Goal: Information Seeking & Learning: Check status

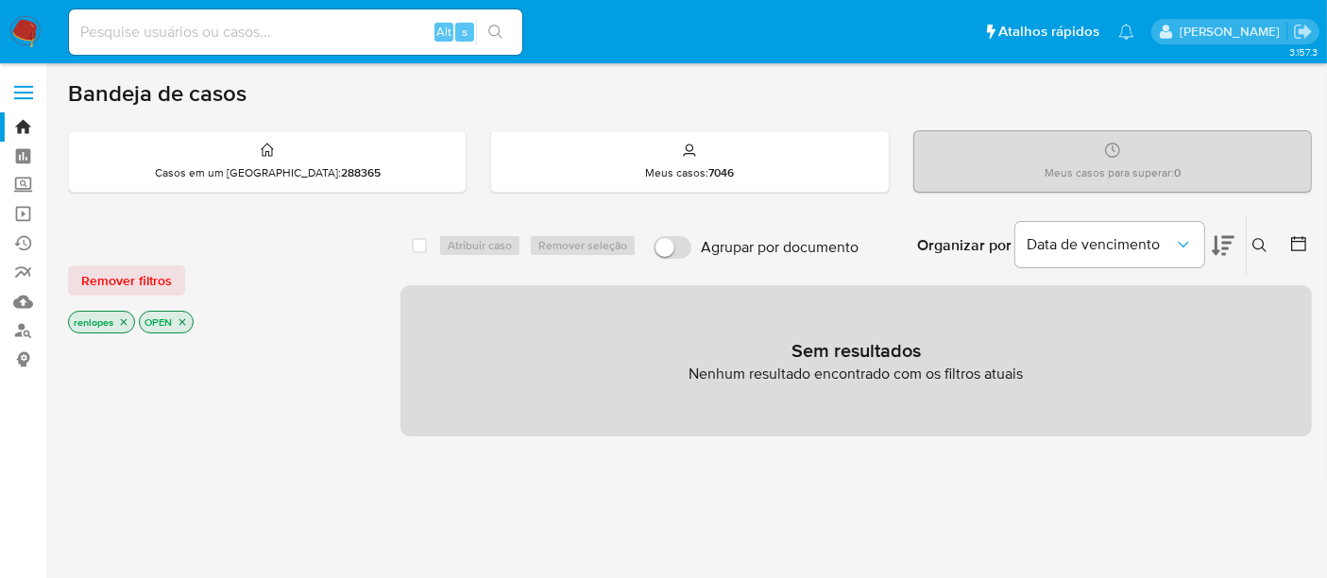
click at [25, 30] on img at bounding box center [25, 32] width 32 height 32
click at [269, 43] on input at bounding box center [295, 32] width 453 height 25
type input "simonelopes0610@gmail.com"
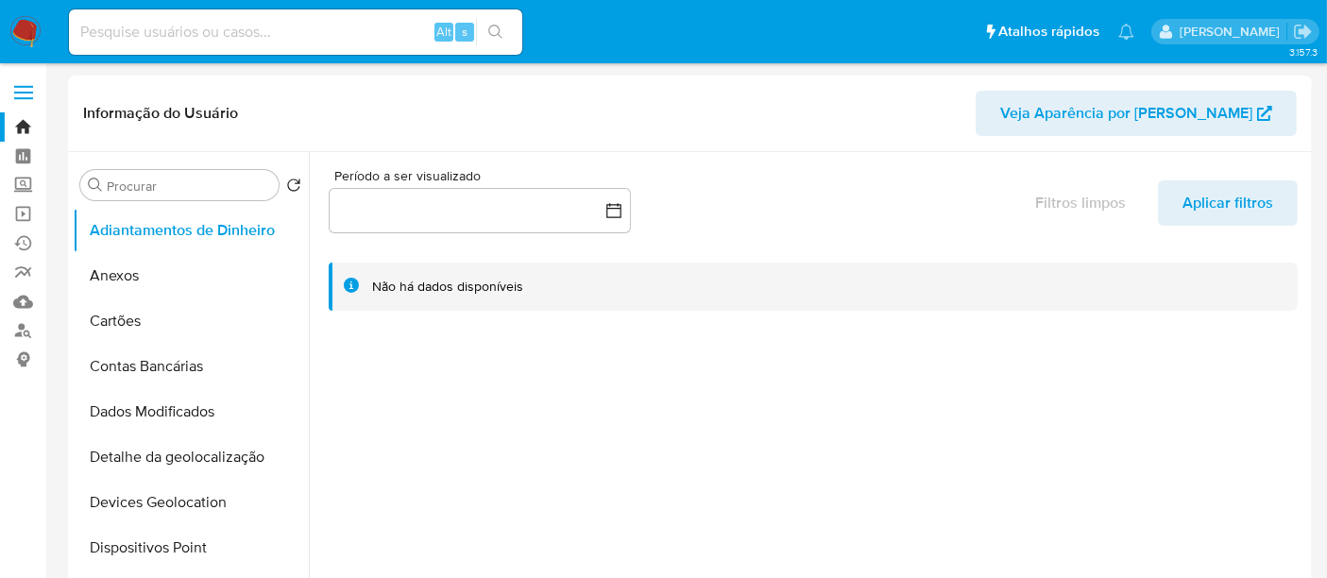
select select "10"
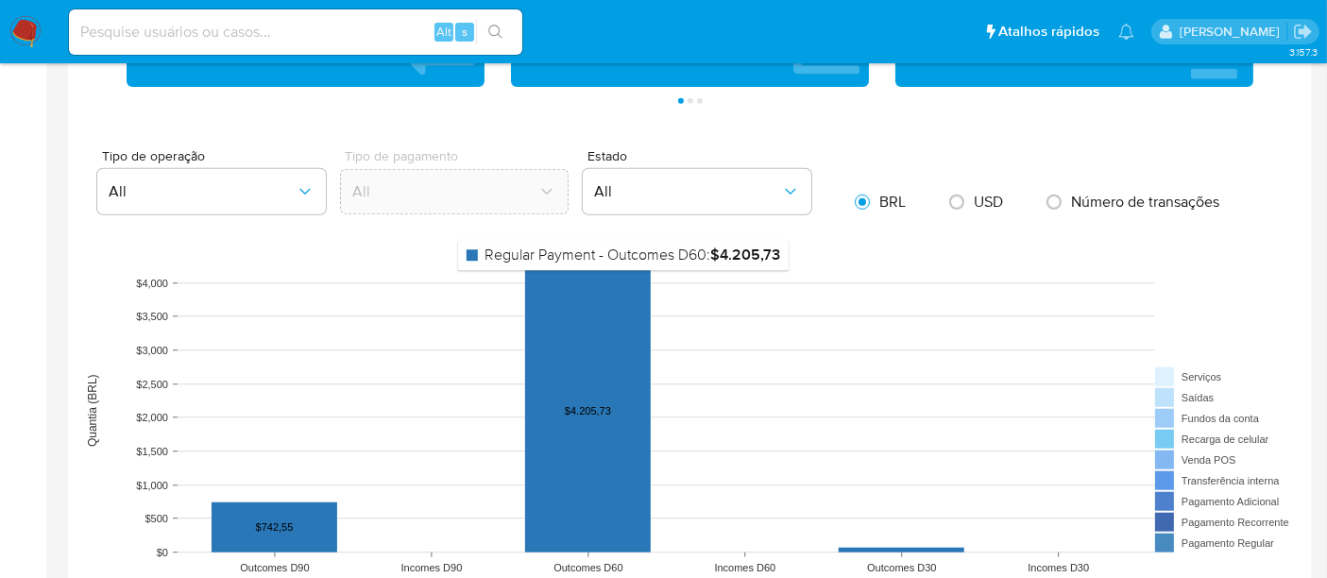
scroll to position [1469, 0]
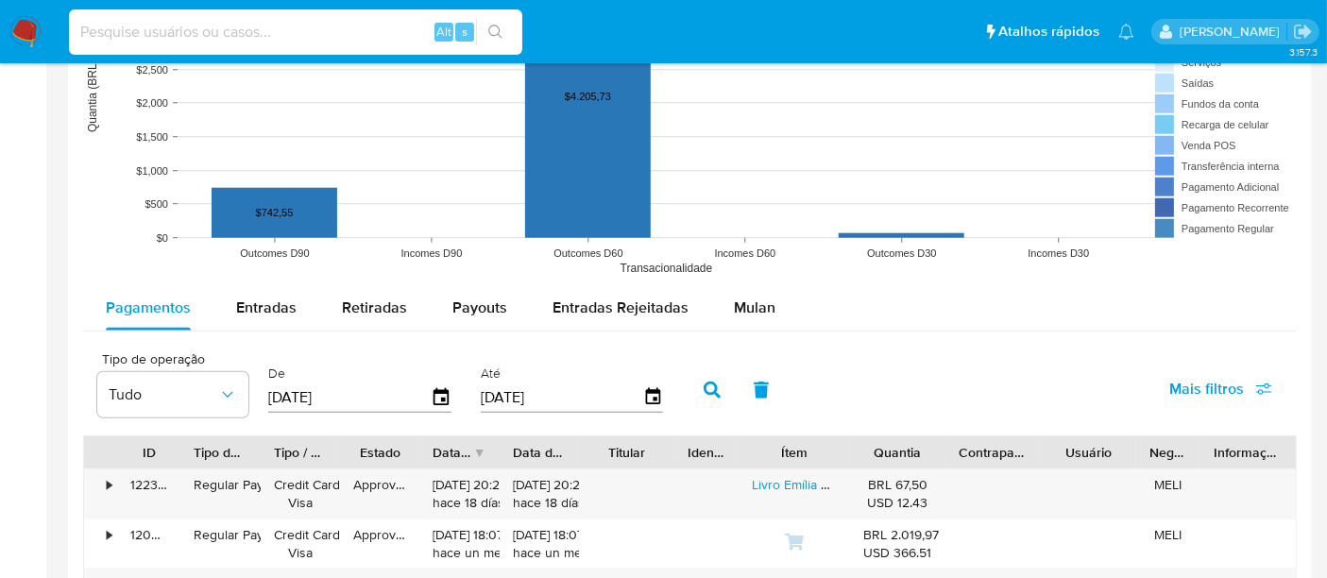
click at [378, 33] on input at bounding box center [295, 32] width 453 height 25
type input "renatolopesfilho1011@gmail.com"
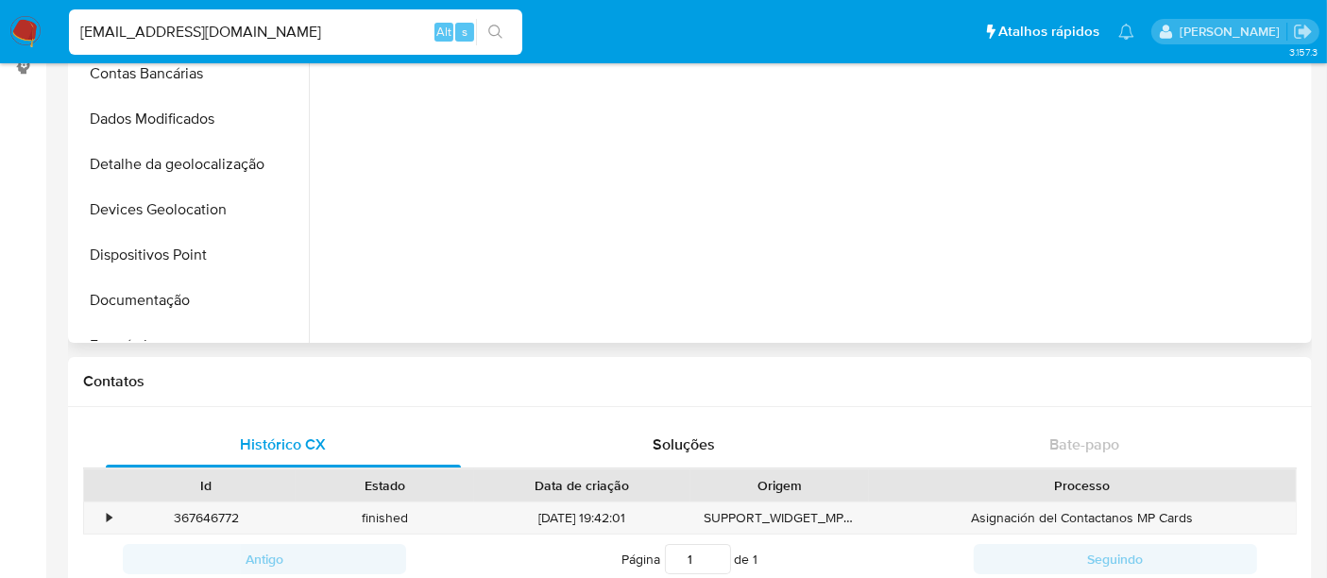
select select "10"
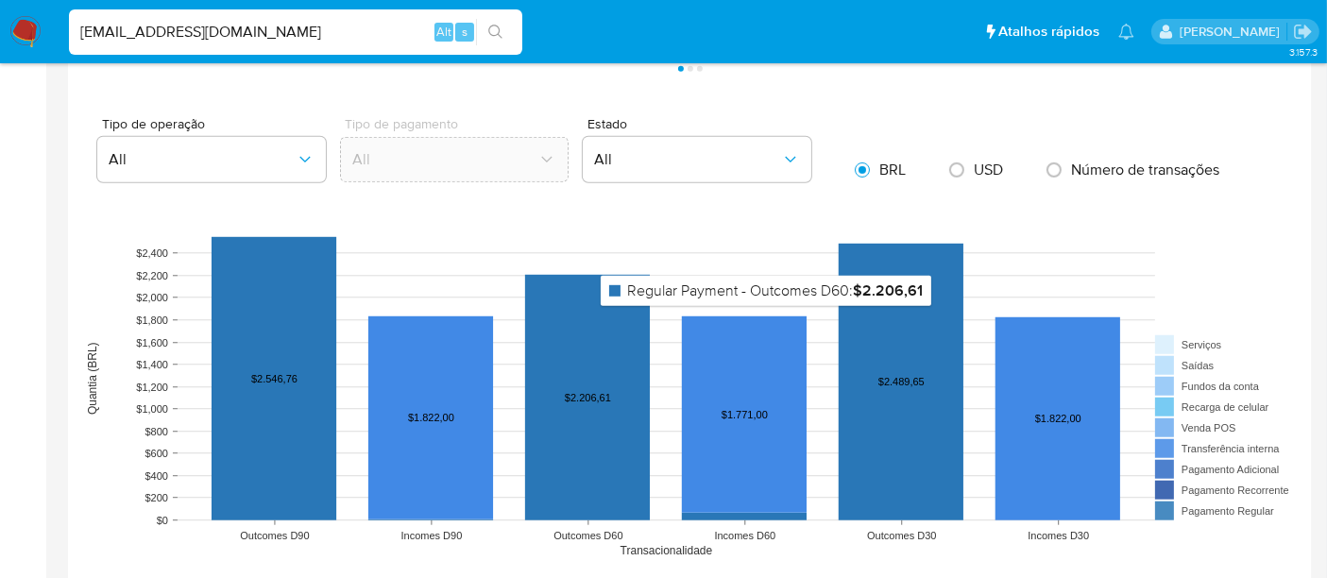
scroll to position [1679, 0]
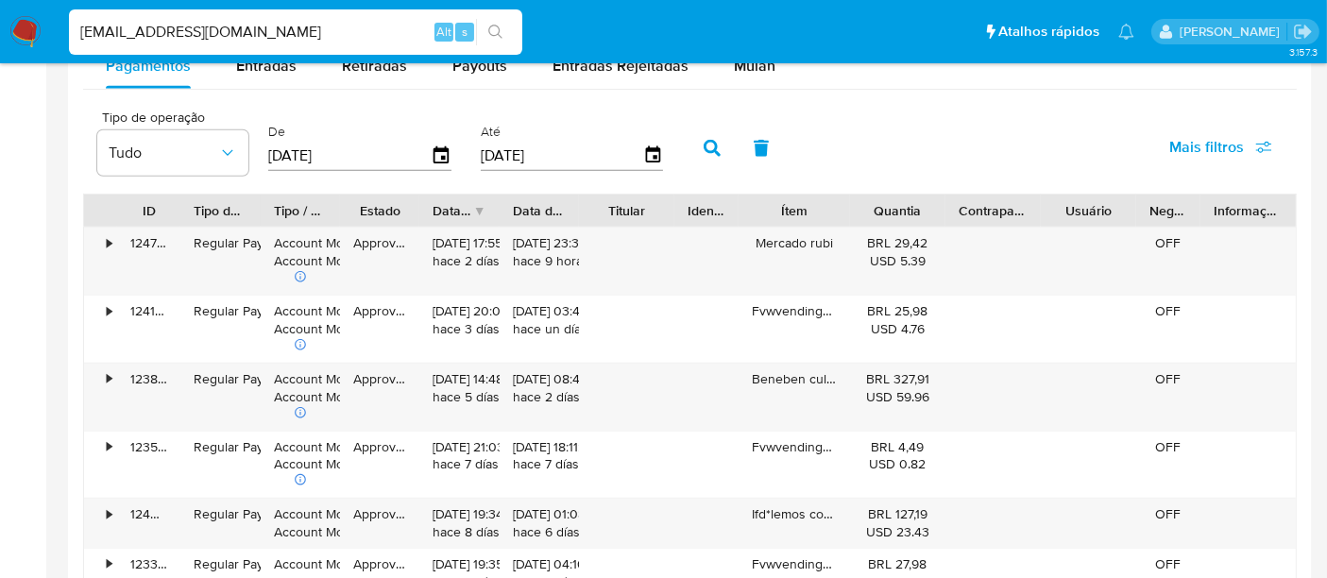
click at [159, 38] on input "renatolopesfilho1011@gmail.com" at bounding box center [295, 32] width 453 height 25
type input "msaluha@yahoo.com"
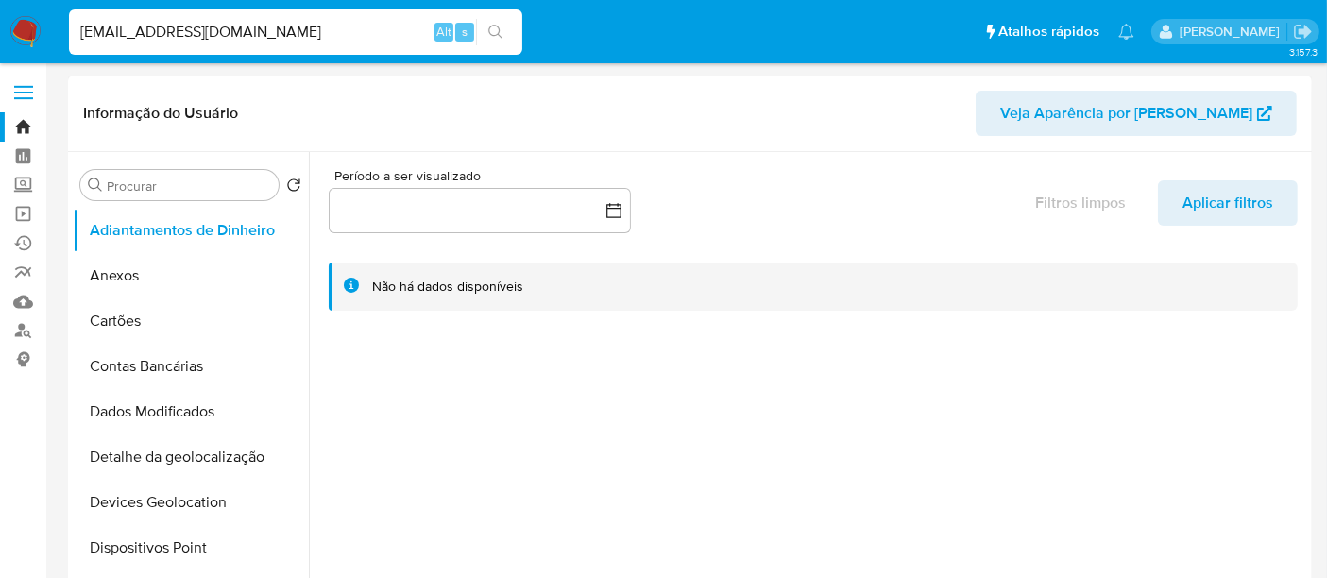
select select "10"
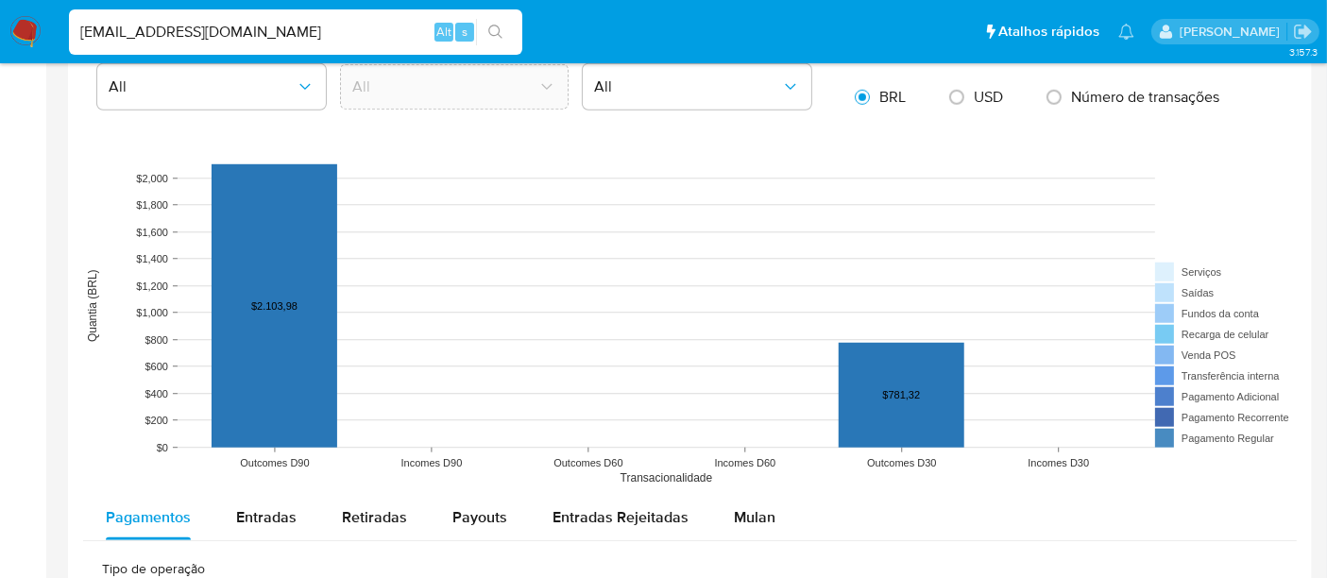
scroll to position [1784, 0]
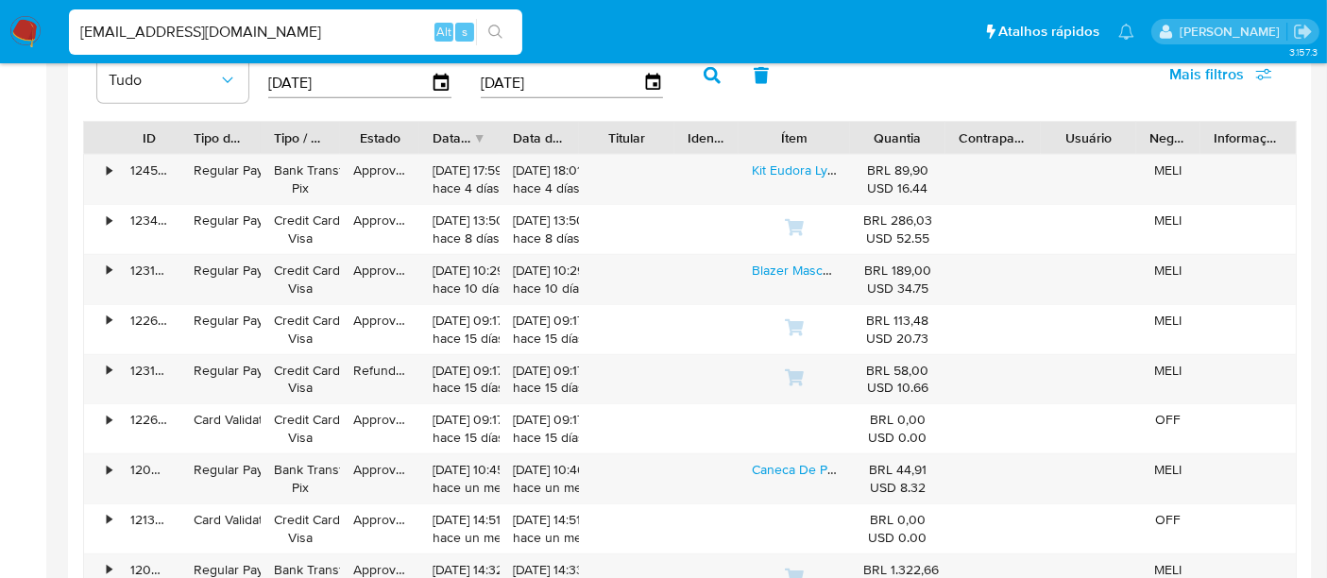
click at [29, 26] on img at bounding box center [25, 32] width 32 height 32
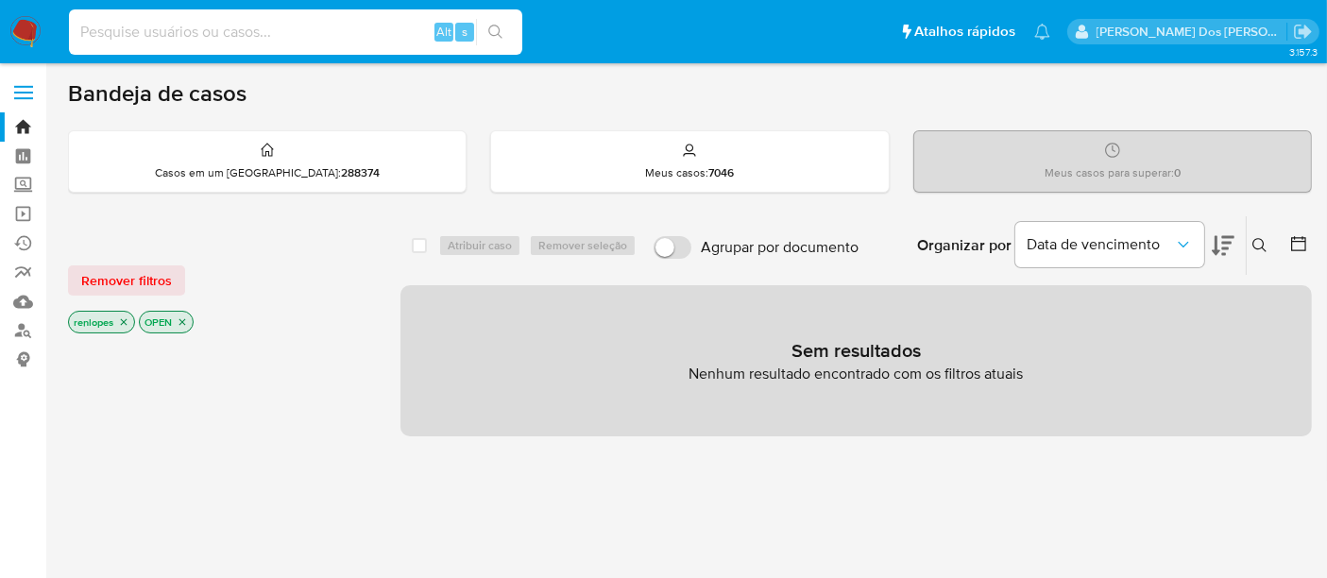
click at [225, 28] on input at bounding box center [295, 32] width 453 height 25
paste input "2447738339"
type input "2447738339"
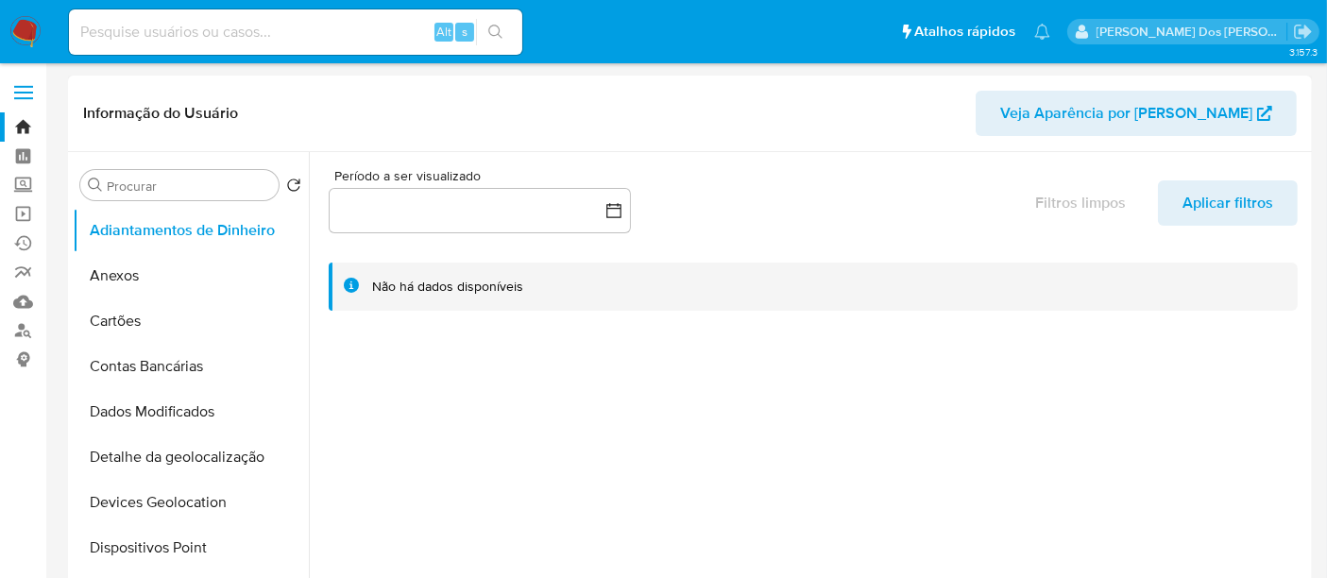
select select "10"
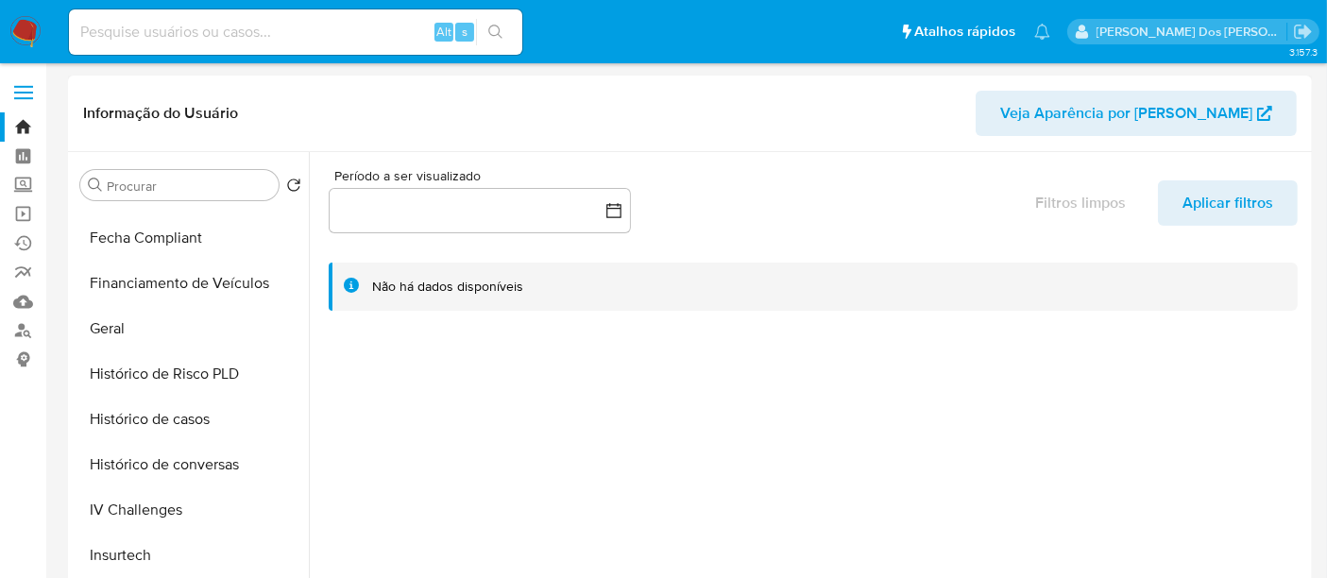
scroll to position [524, 0]
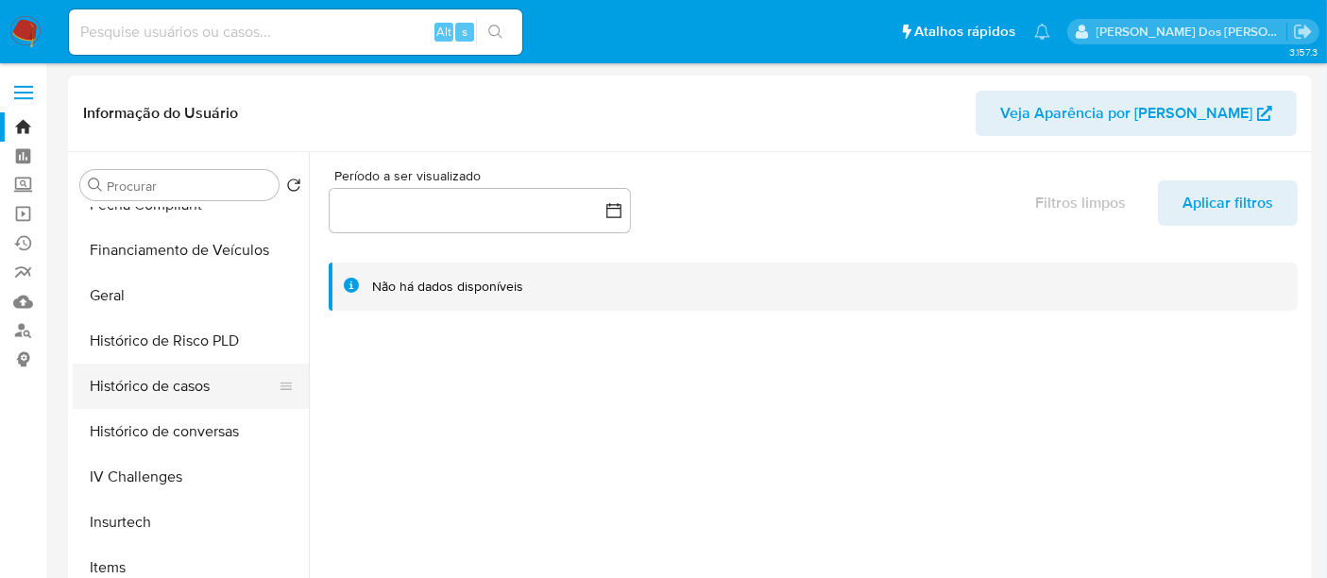
click at [199, 390] on button "Histórico de casos" at bounding box center [183, 386] width 221 height 45
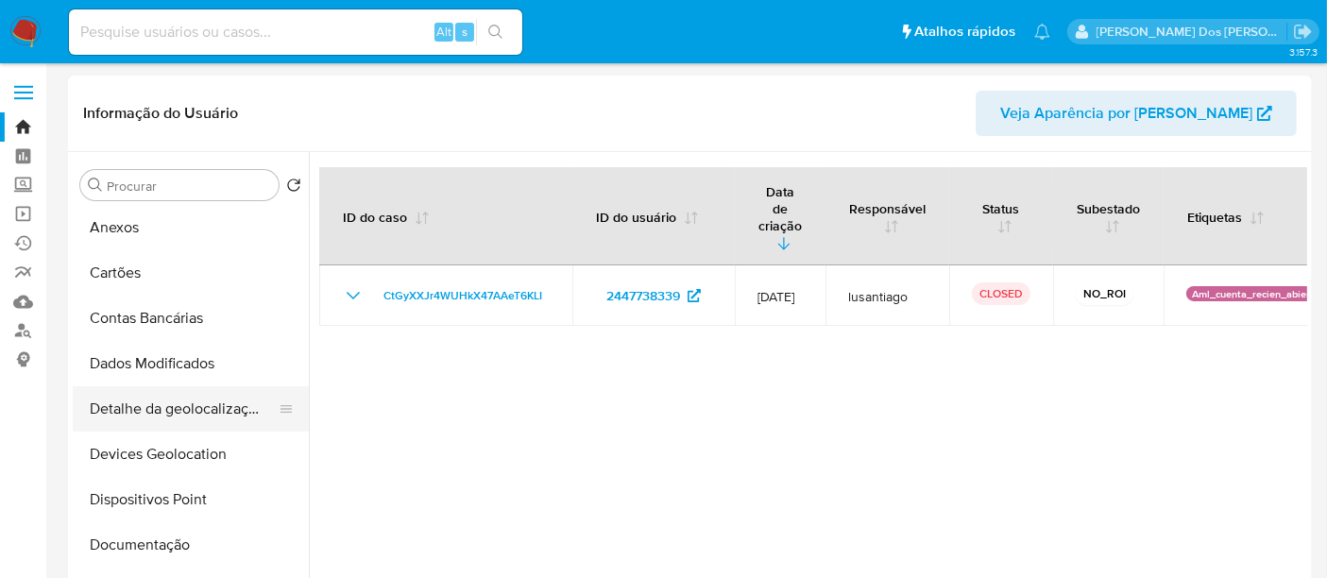
scroll to position [0, 0]
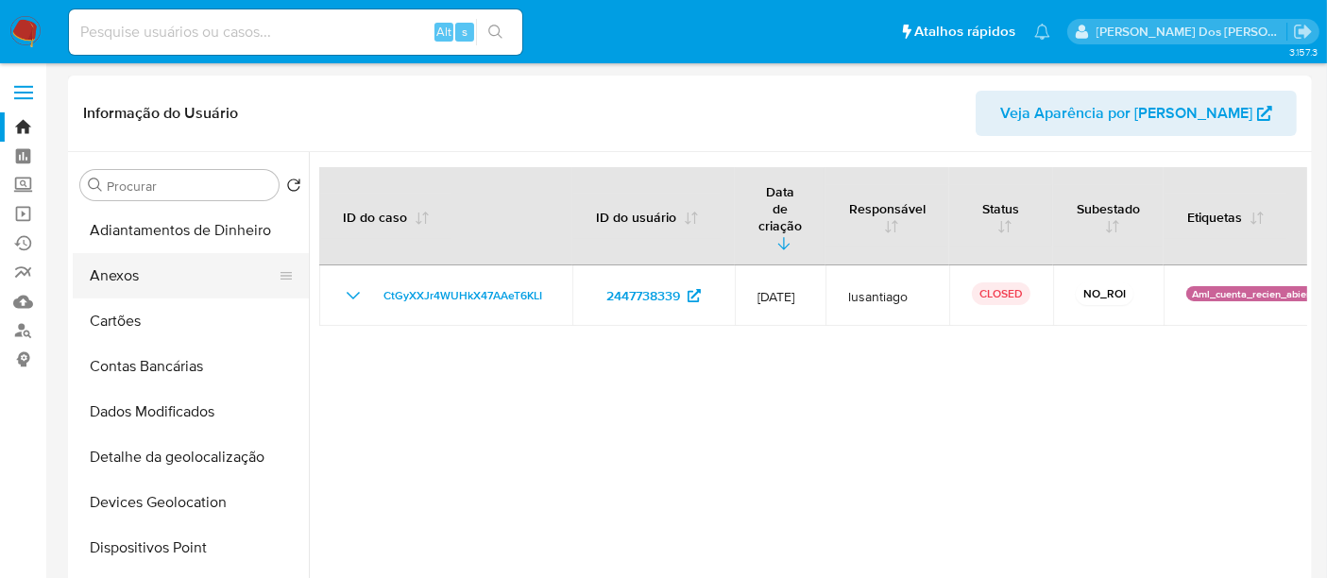
click at [132, 282] on button "Anexos" at bounding box center [183, 275] width 221 height 45
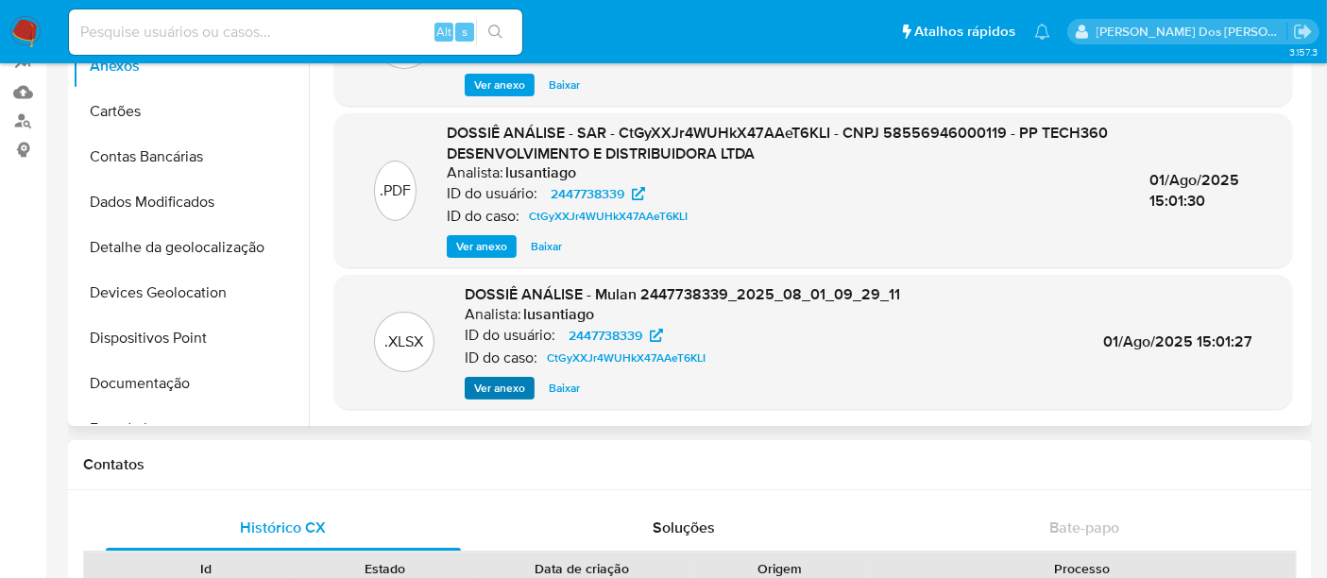
scroll to position [21, 0]
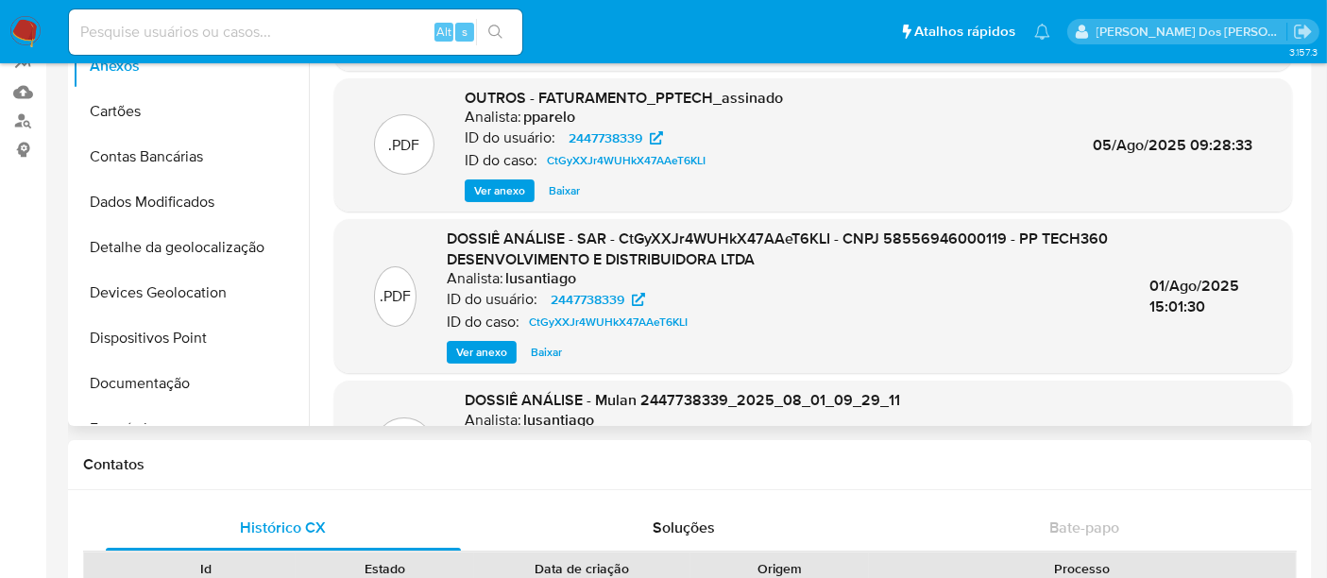
click at [494, 352] on span "Ver anexo" at bounding box center [481, 352] width 51 height 19
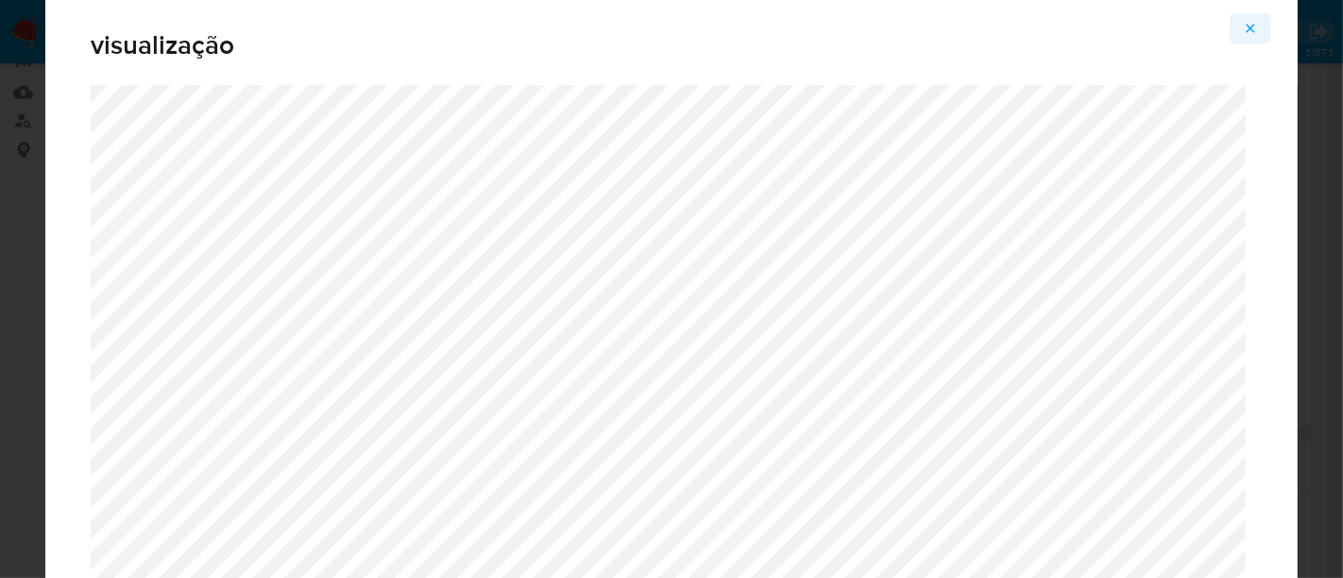
click at [1252, 31] on icon "Attachment preview" at bounding box center [1250, 28] width 15 height 15
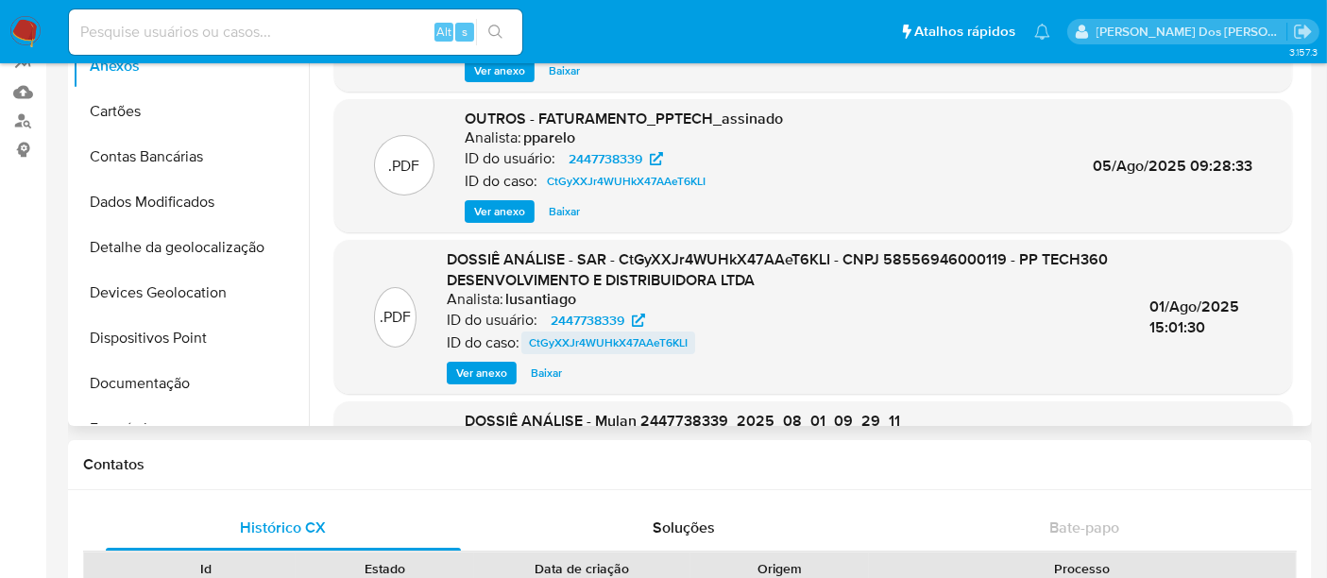
scroll to position [105, 0]
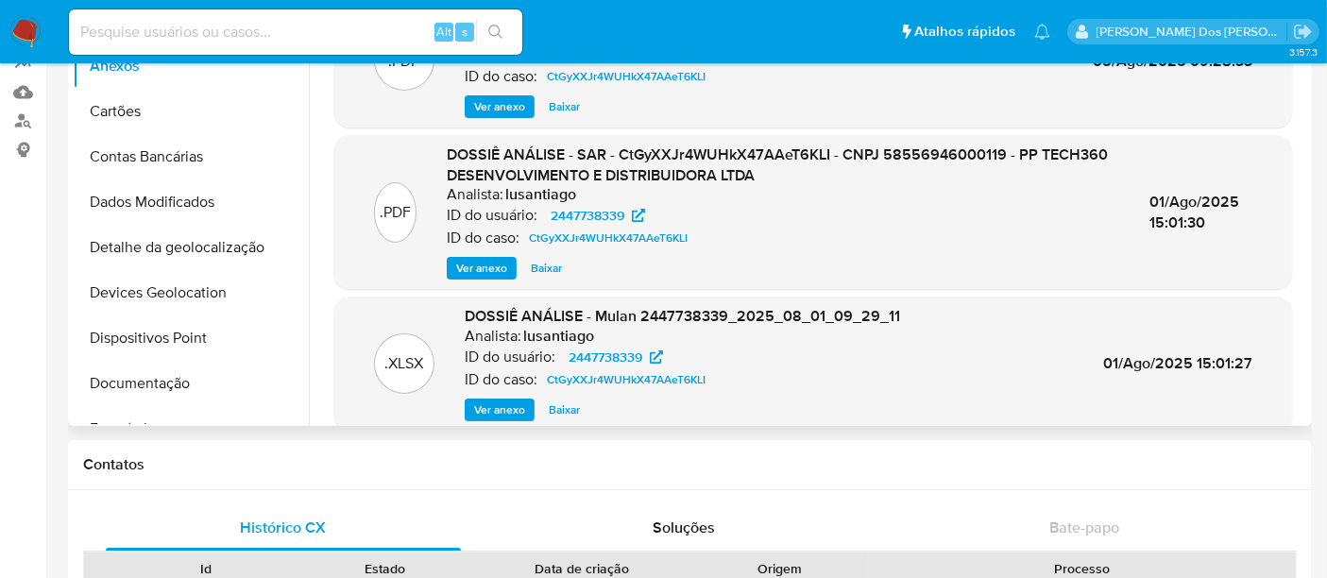
click at [481, 264] on span "Ver anexo" at bounding box center [481, 268] width 51 height 19
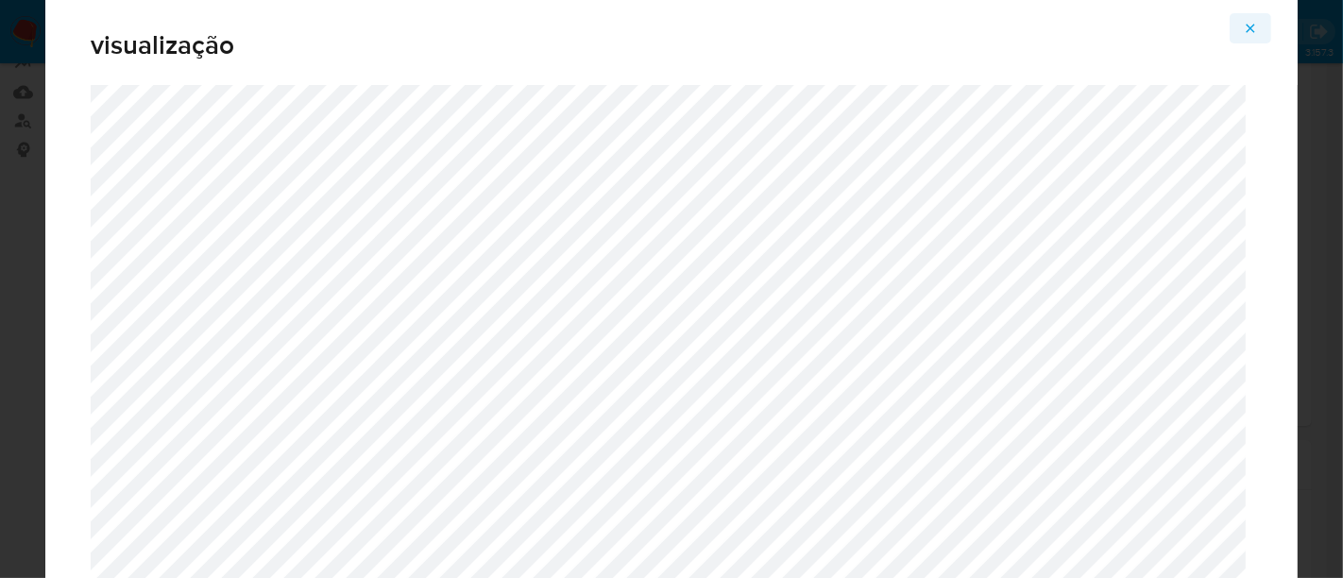
click at [1246, 28] on icon "Attachment preview" at bounding box center [1250, 28] width 15 height 15
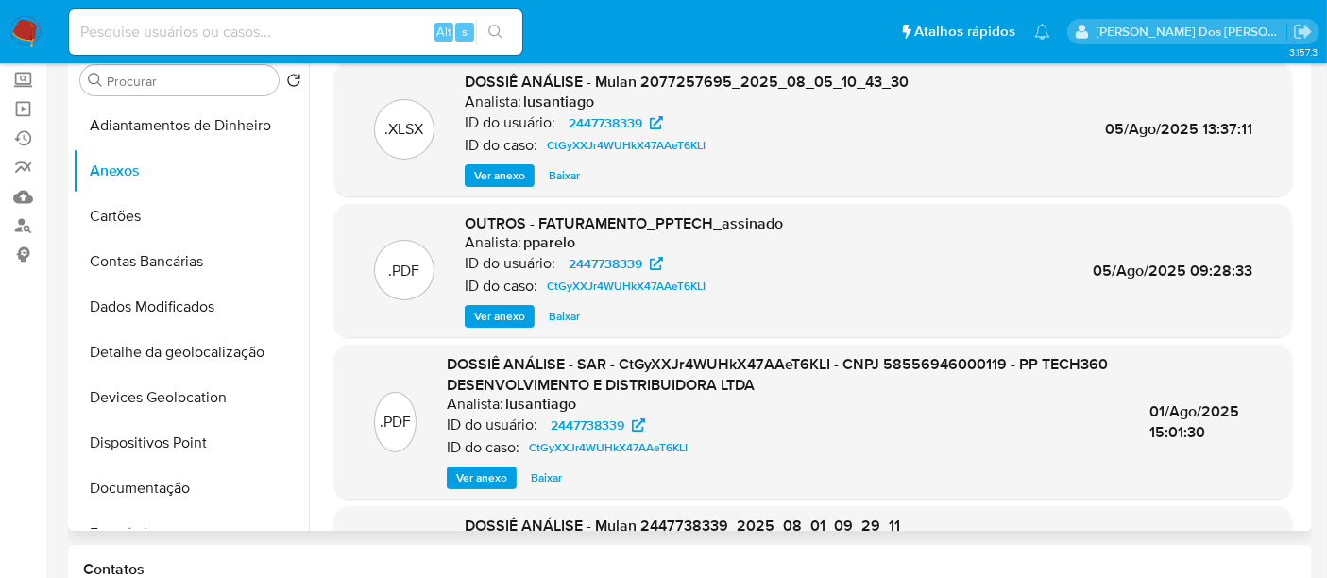
click at [501, 315] on span "Ver anexo" at bounding box center [499, 316] width 51 height 19
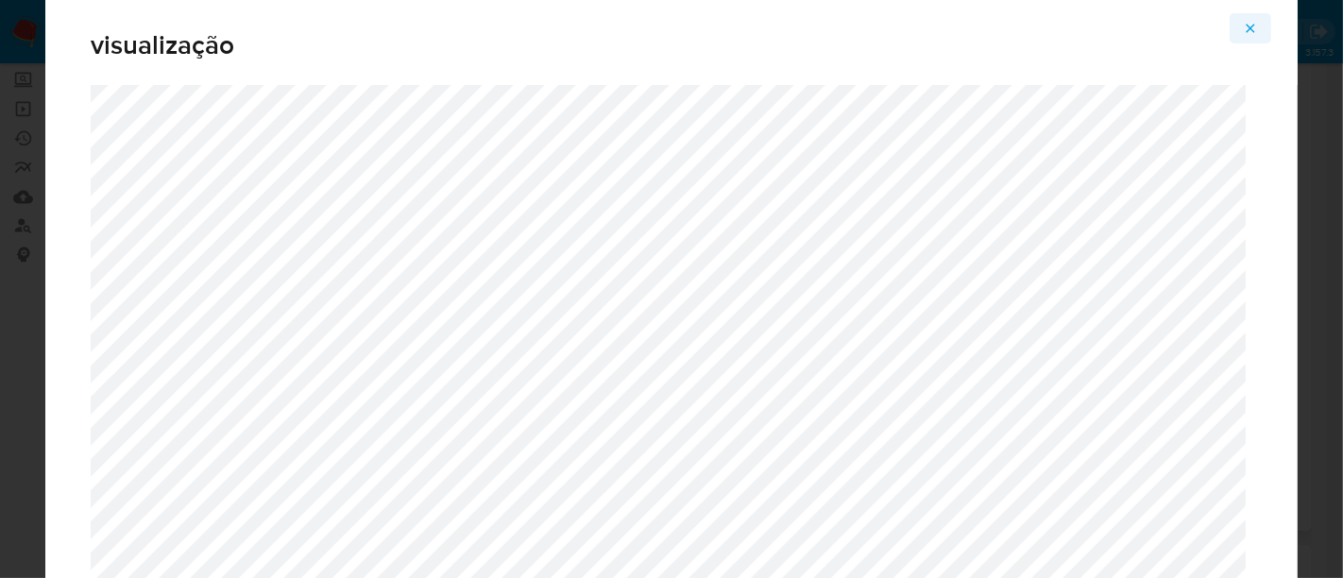
click at [1247, 24] on icon "Attachment preview" at bounding box center [1250, 28] width 15 height 15
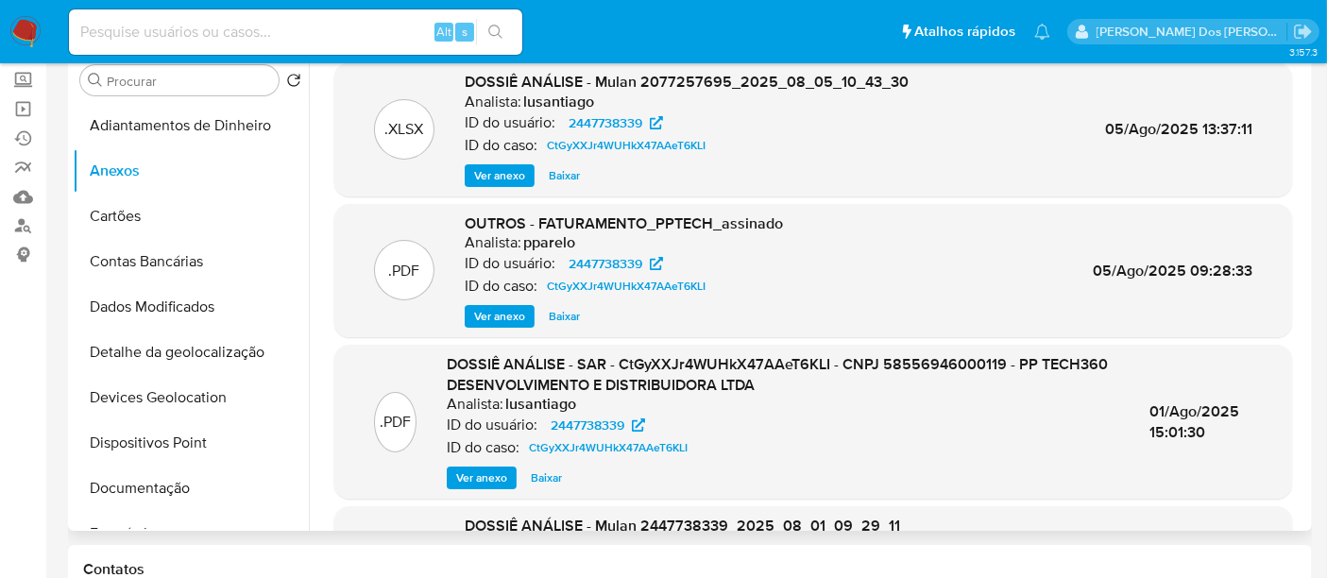
scroll to position [0, 0]
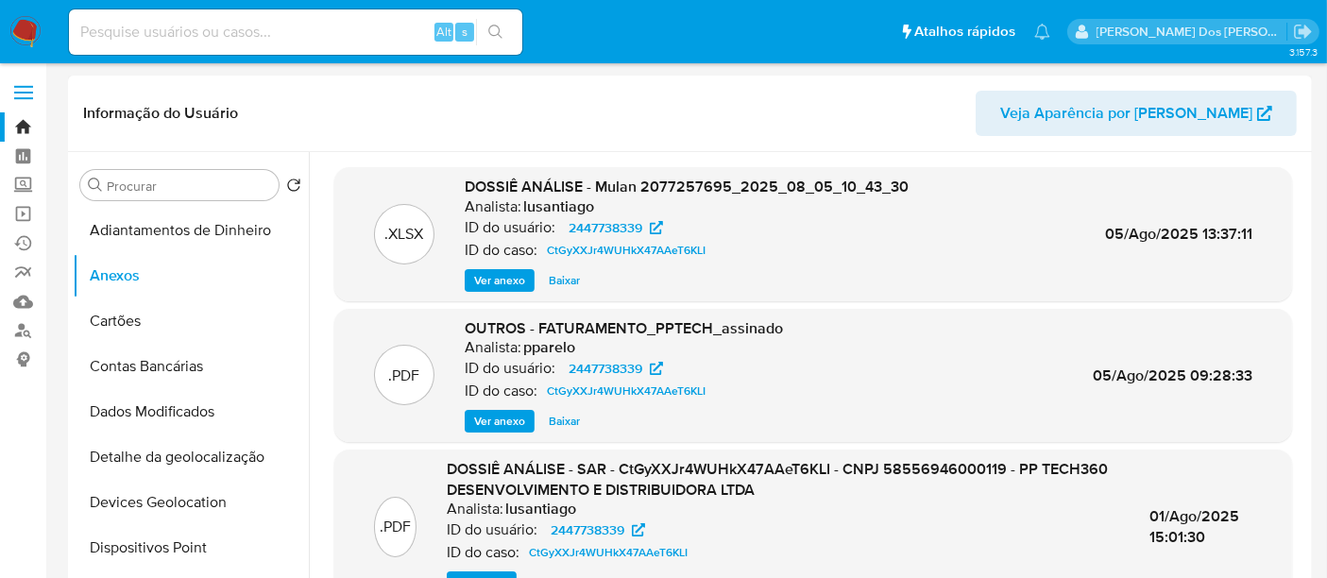
click at [490, 284] on span "Ver anexo" at bounding box center [499, 280] width 51 height 19
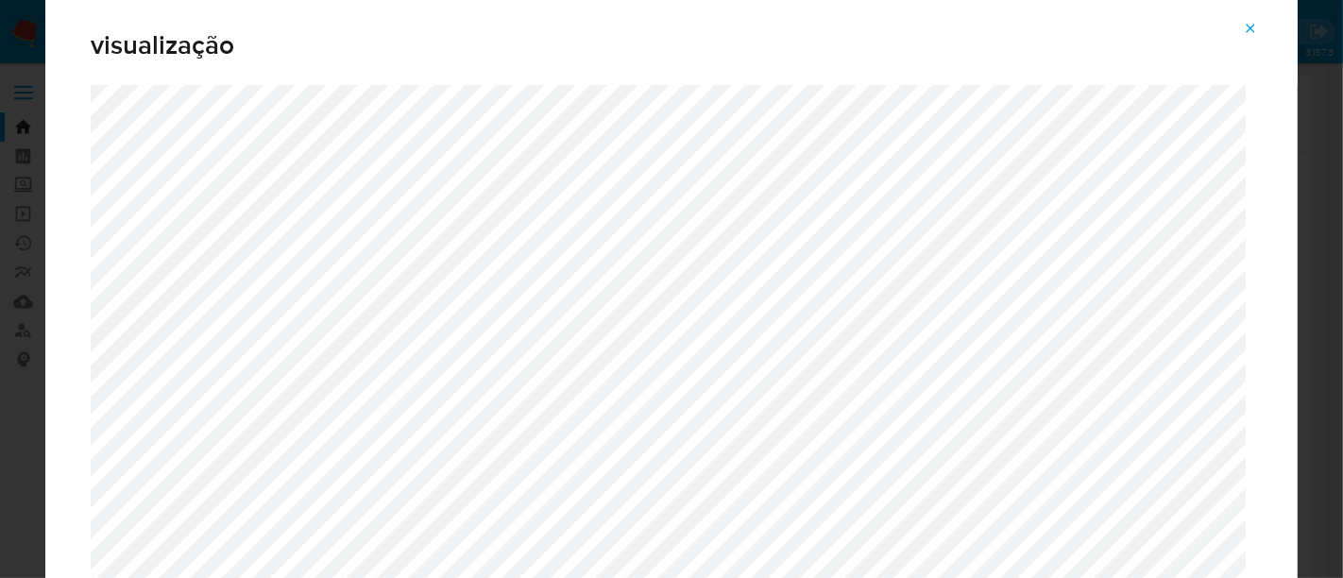
click at [1248, 28] on icon "Attachment preview" at bounding box center [1250, 28] width 15 height 15
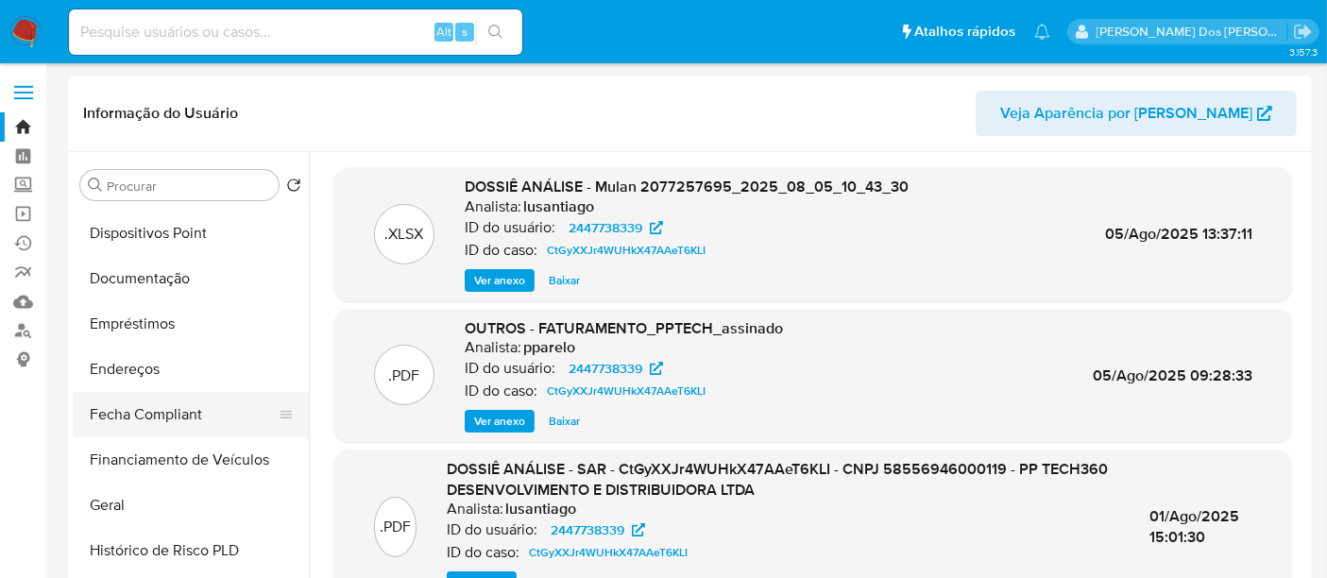
scroll to position [524, 0]
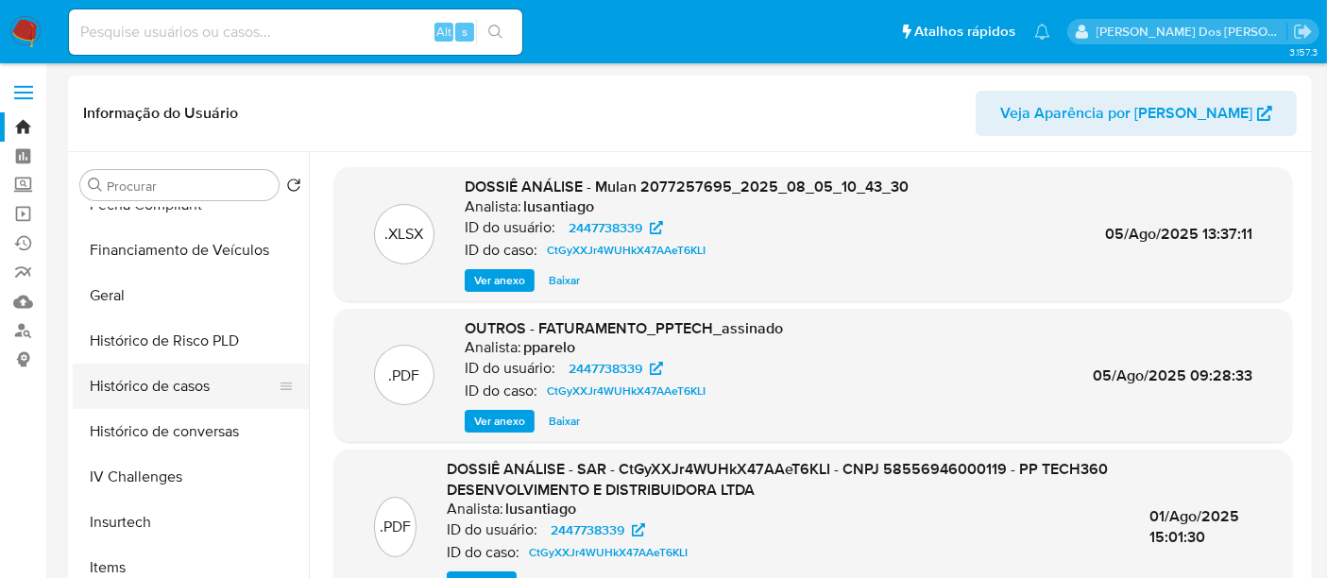
click at [185, 389] on button "Histórico de casos" at bounding box center [183, 386] width 221 height 45
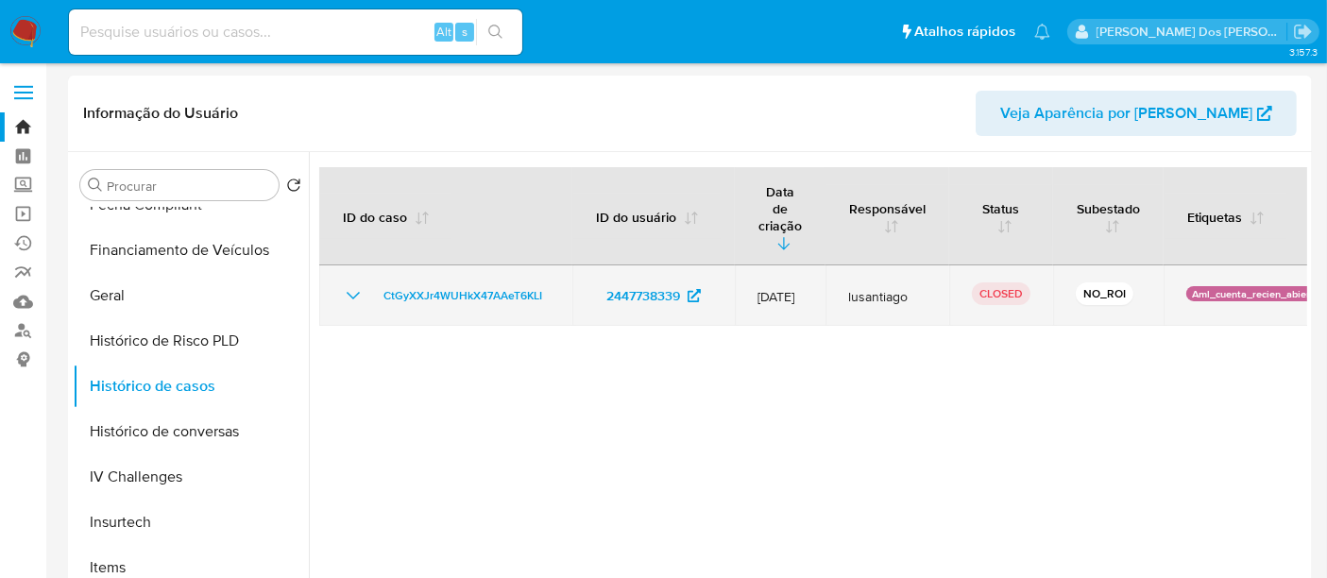
click at [348, 284] on icon "Mostrar/Ocultar" at bounding box center [353, 295] width 23 height 23
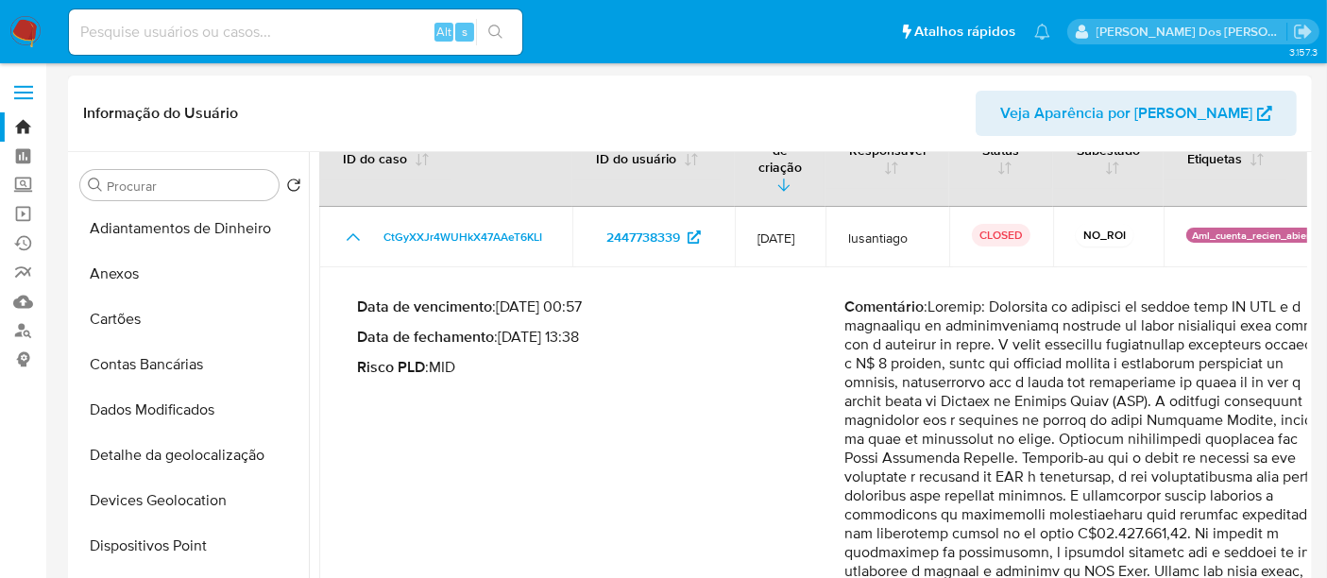
scroll to position [0, 0]
click at [118, 279] on button "Anexos" at bounding box center [183, 275] width 221 height 45
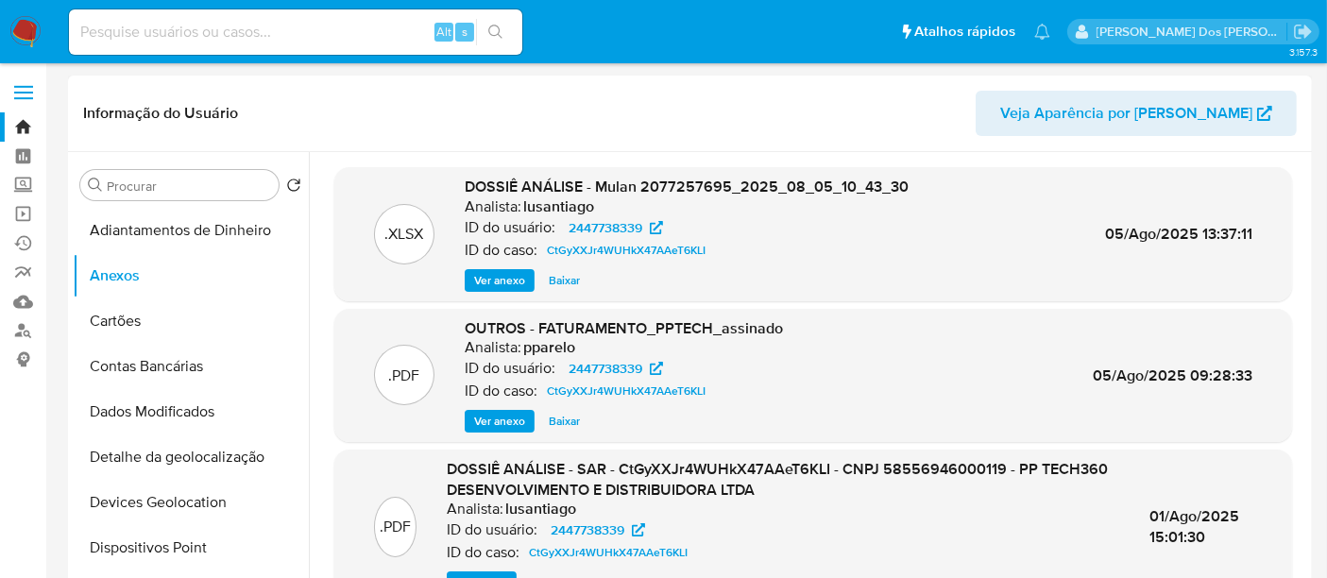
click at [487, 279] on span "Ver anexo" at bounding box center [499, 280] width 51 height 19
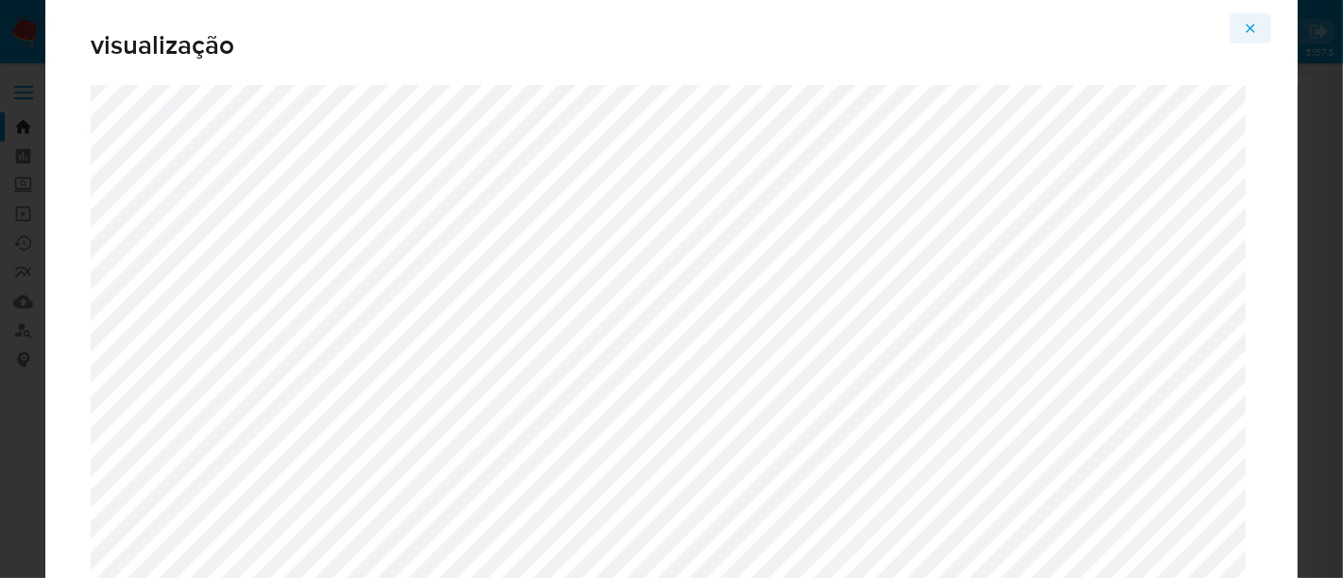
click at [1247, 30] on icon "Attachment preview" at bounding box center [1250, 28] width 15 height 15
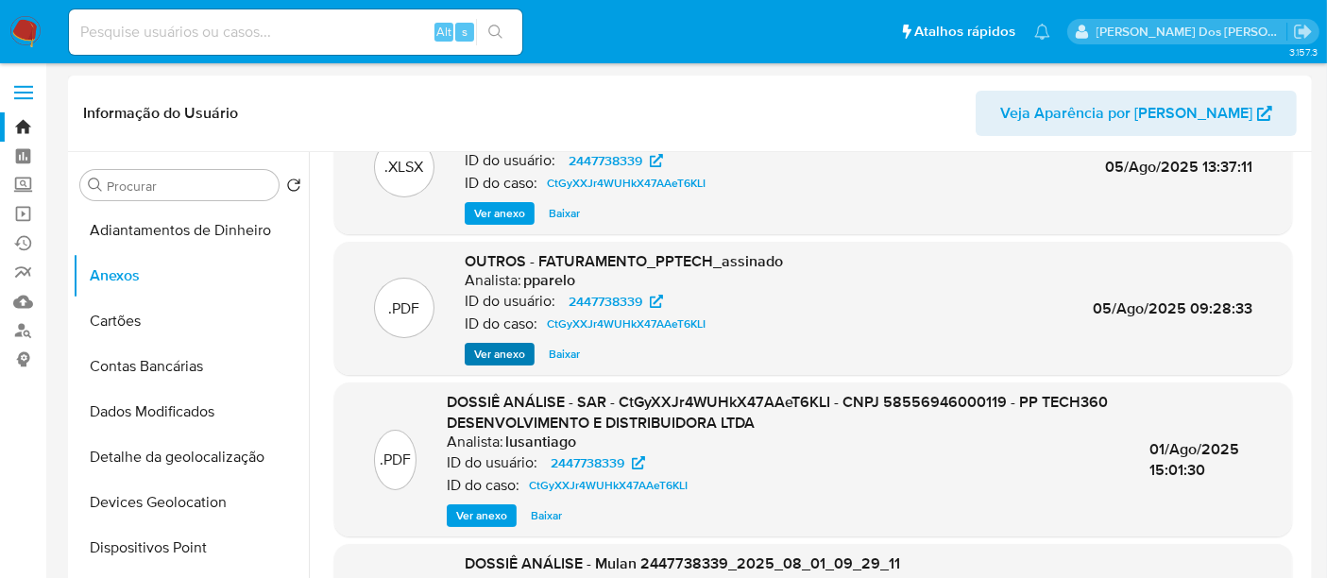
scroll to position [127, 0]
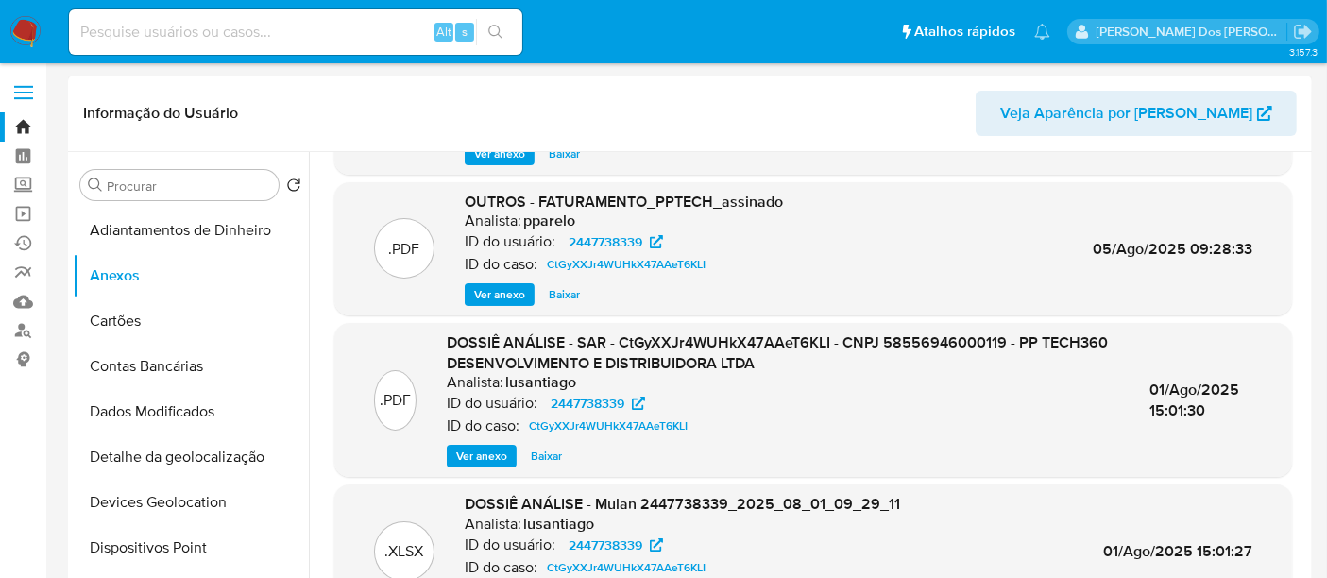
click at [493, 454] on span "Ver anexo" at bounding box center [481, 456] width 51 height 19
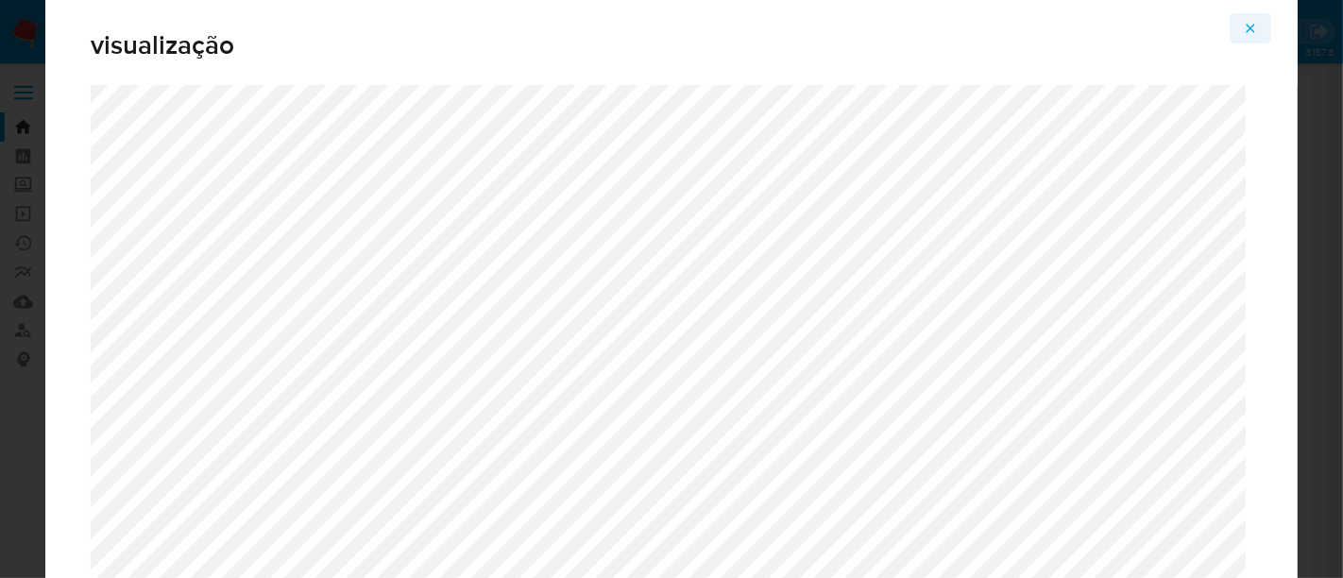
click at [1258, 26] on icon "Attachment preview" at bounding box center [1250, 28] width 15 height 15
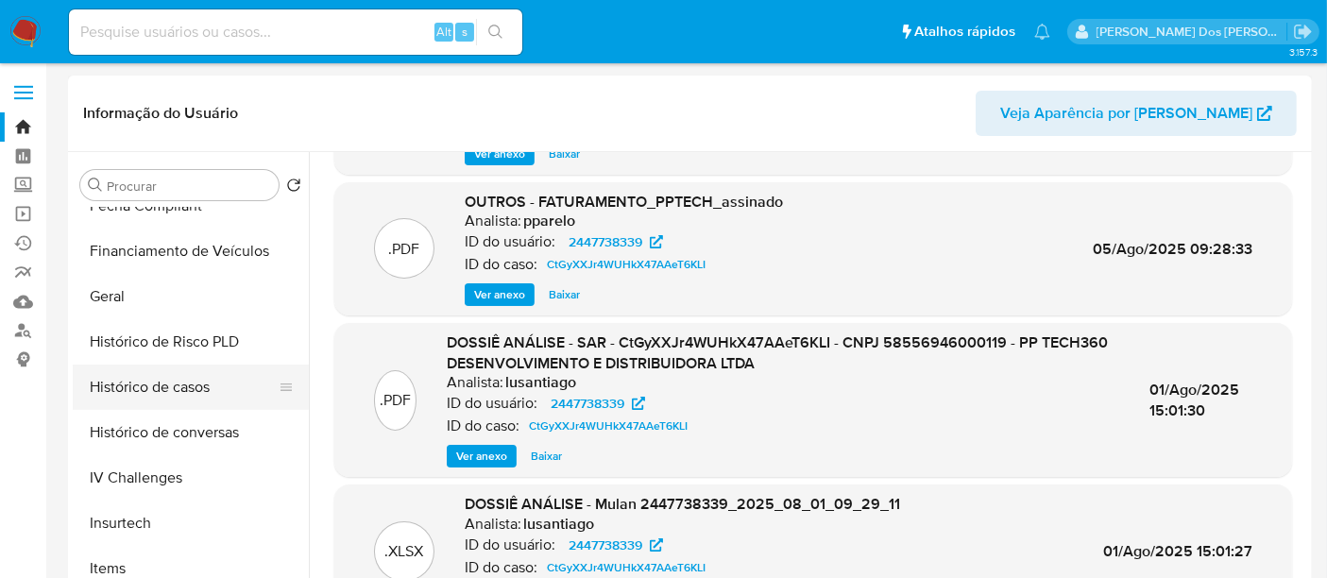
scroll to position [524, 0]
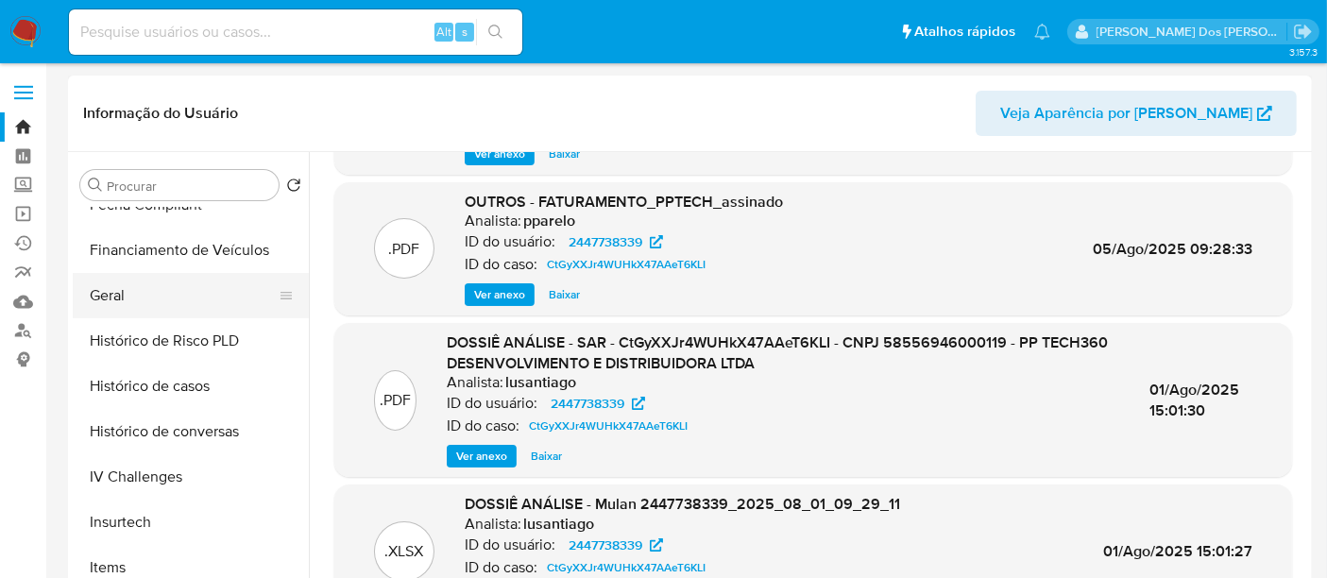
click at [111, 298] on button "Geral" at bounding box center [183, 295] width 221 height 45
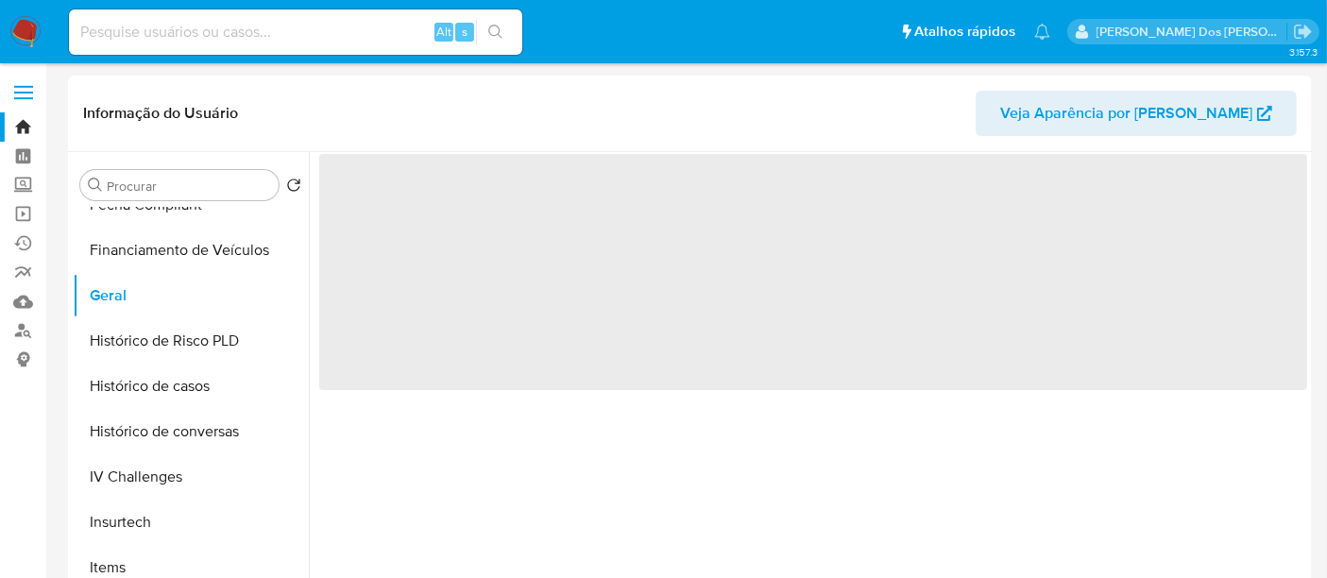
scroll to position [0, 0]
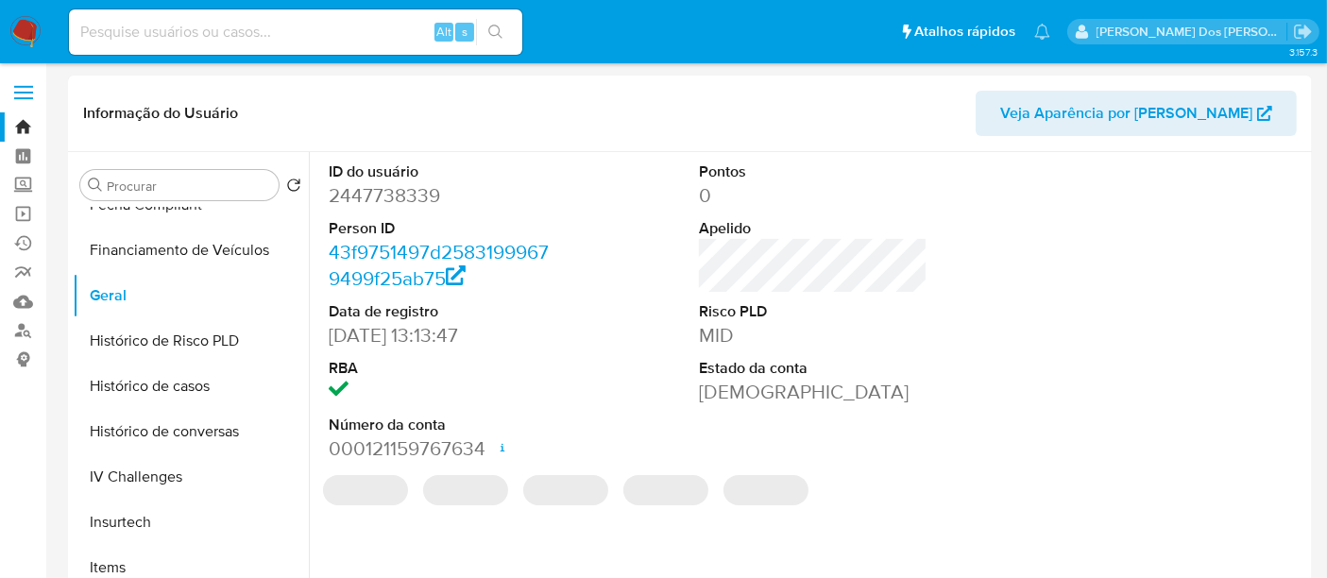
click at [424, 200] on dd "2447738339" at bounding box center [443, 195] width 229 height 26
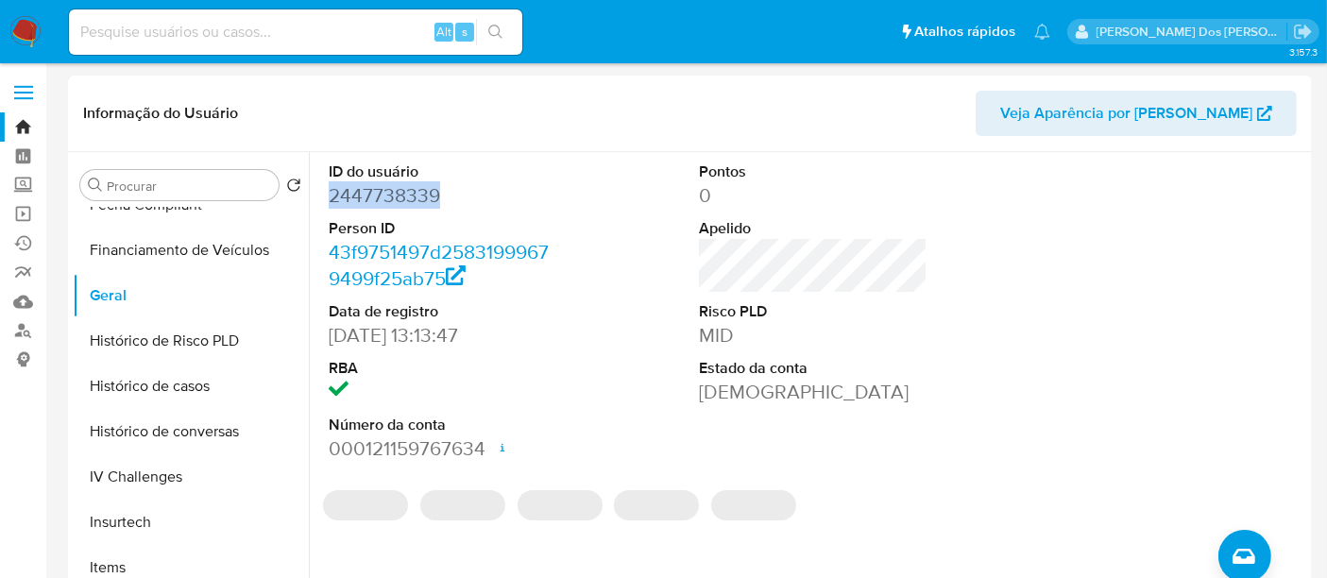
copy dd "2447738339"
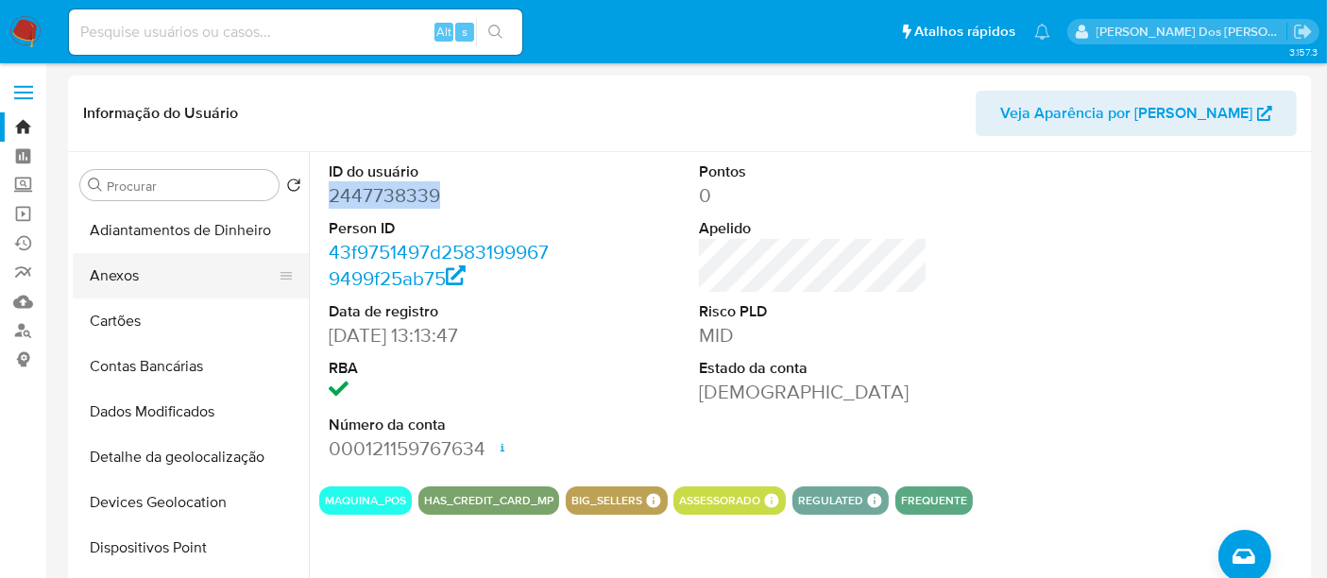
click at [131, 267] on button "Anexos" at bounding box center [183, 275] width 221 height 45
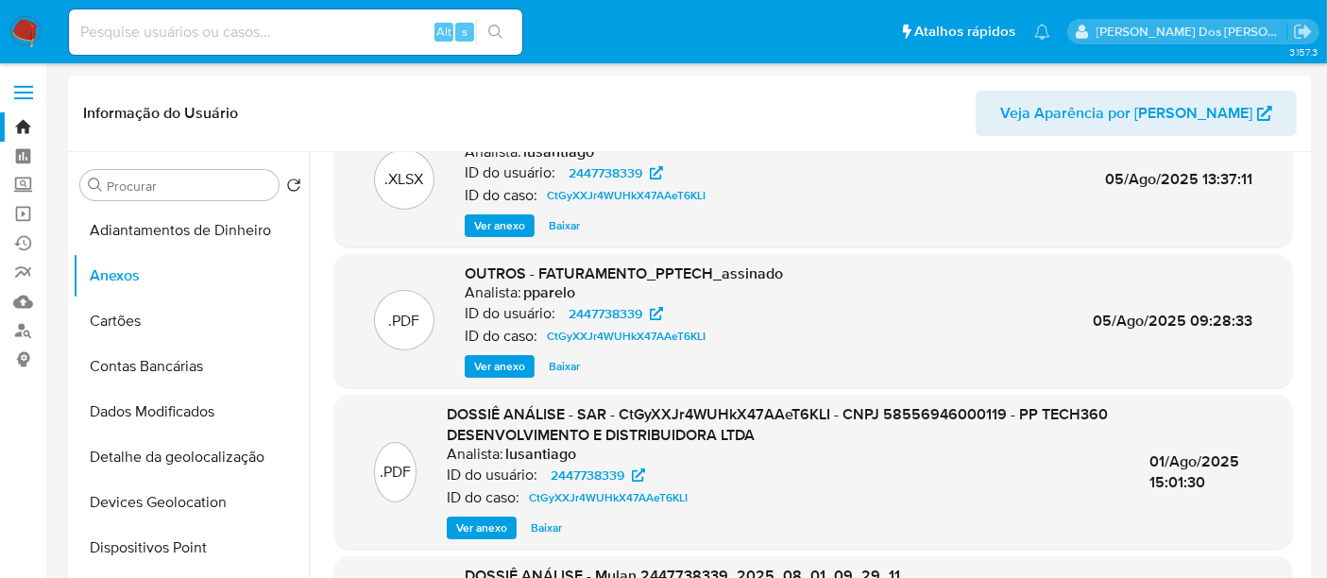
scroll to position [127, 0]
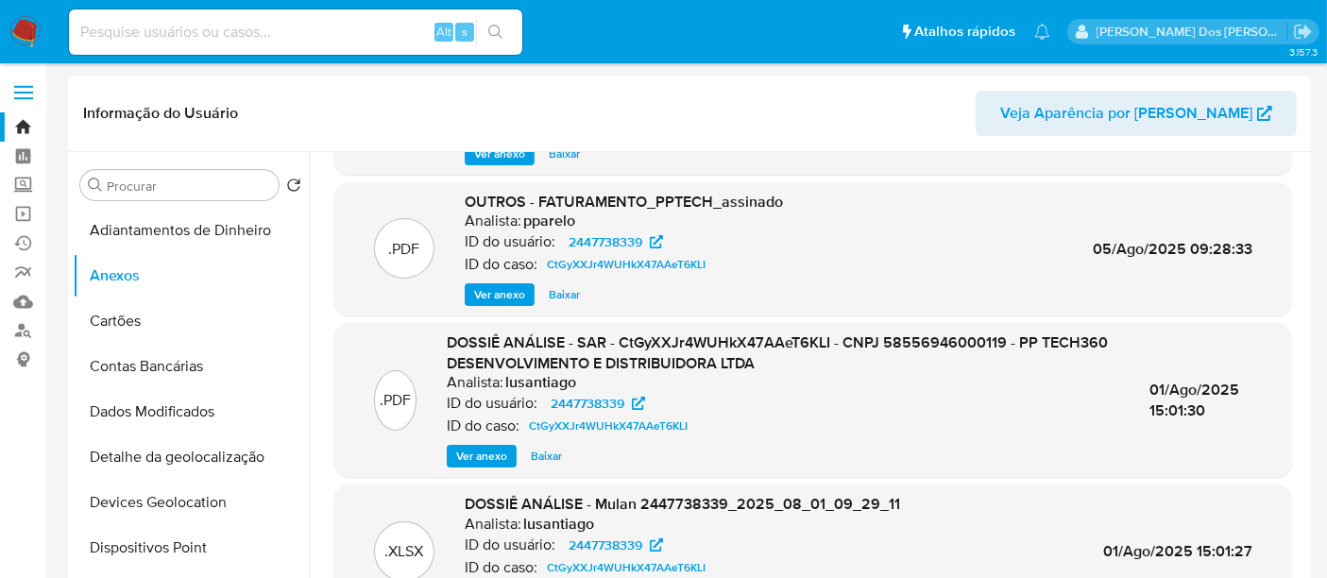
click at [486, 448] on span "Ver anexo" at bounding box center [481, 456] width 51 height 19
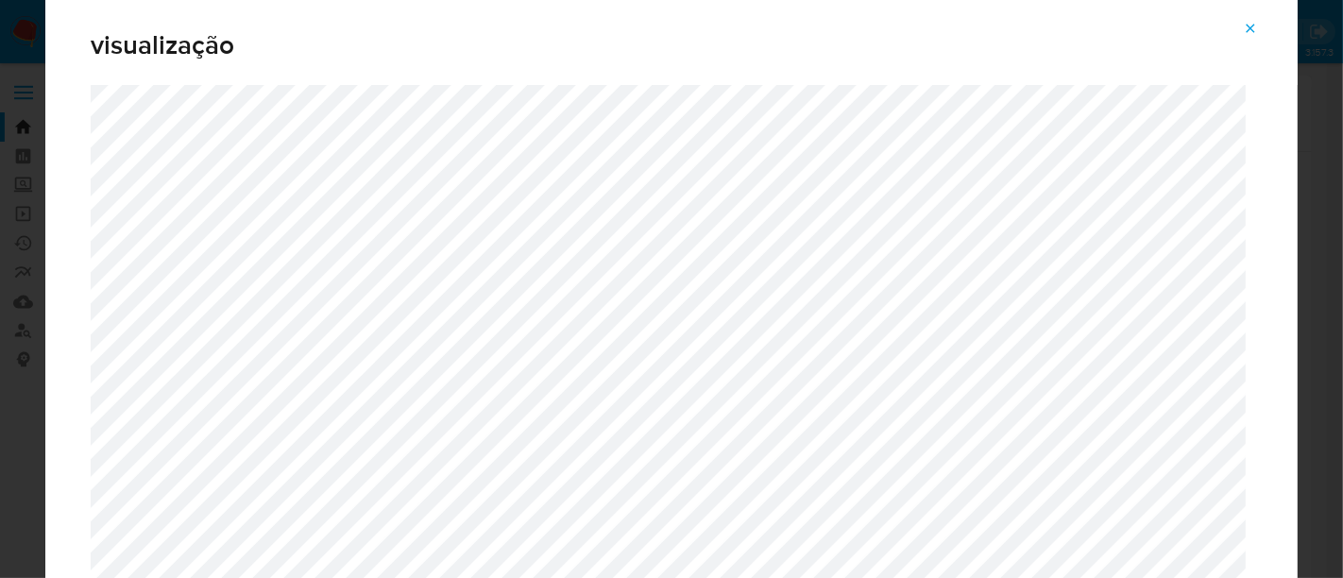
click at [1252, 28] on icon "Attachment preview" at bounding box center [1251, 28] width 9 height 9
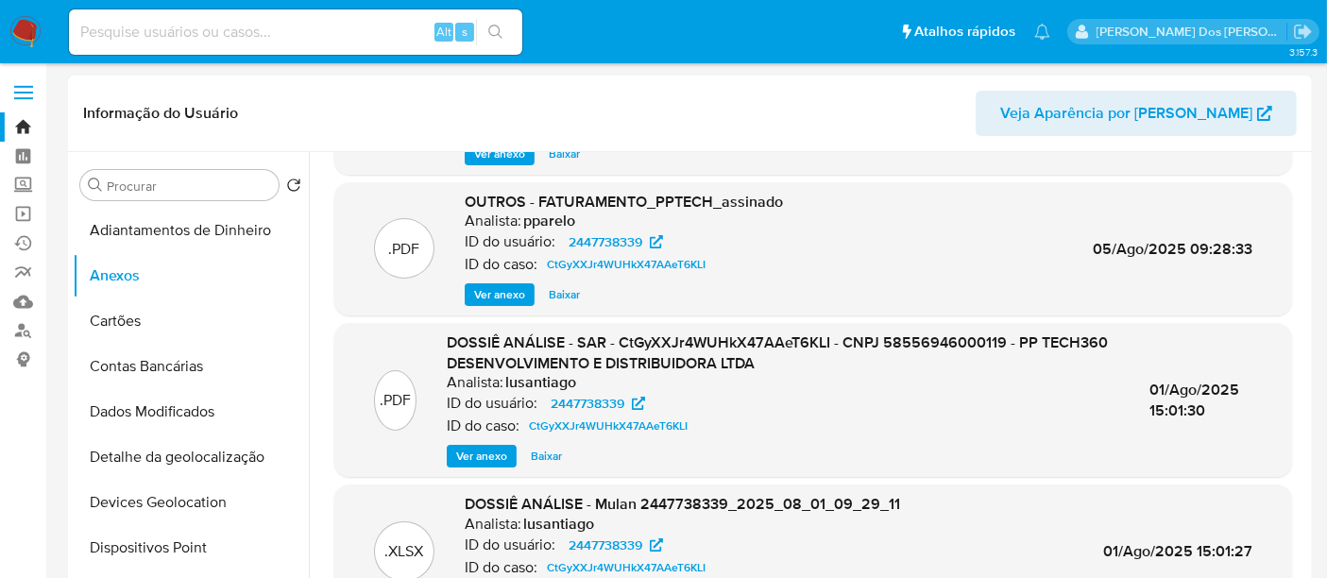
click at [25, 33] on img at bounding box center [25, 32] width 32 height 32
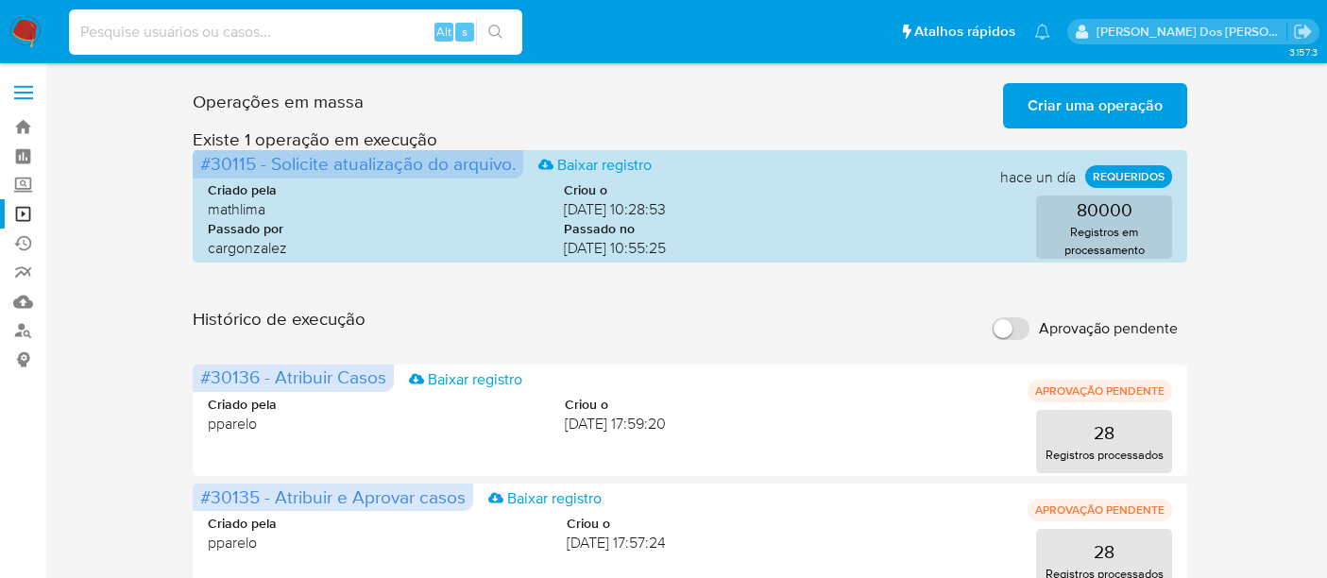
scroll to position [210, 0]
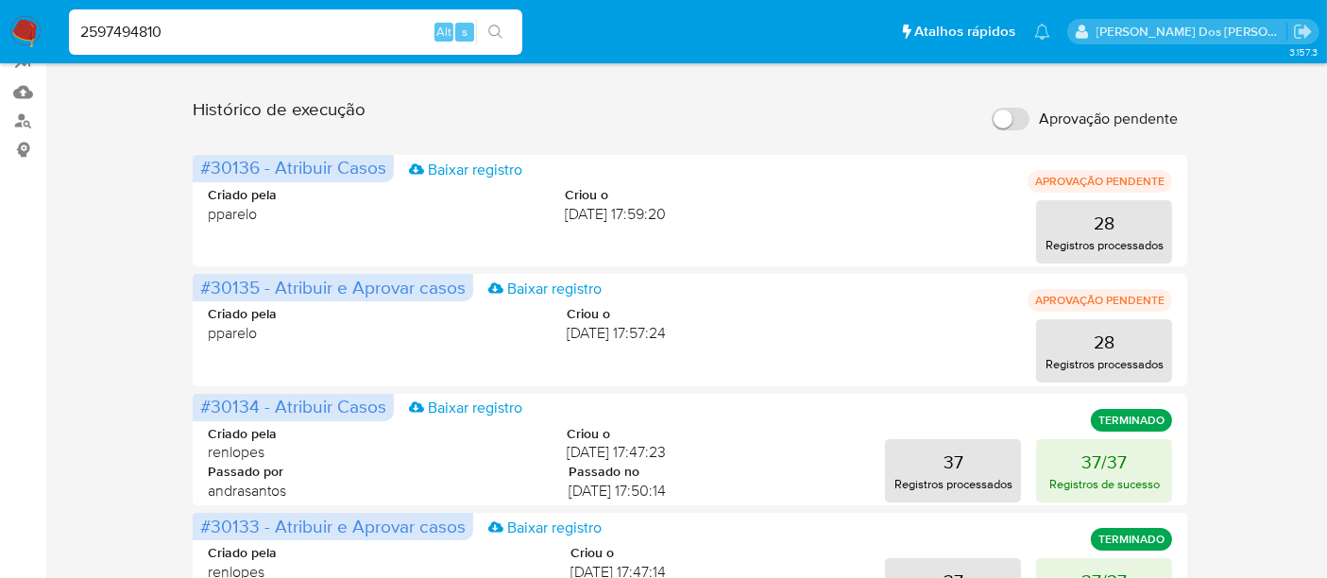
type input "2597494810"
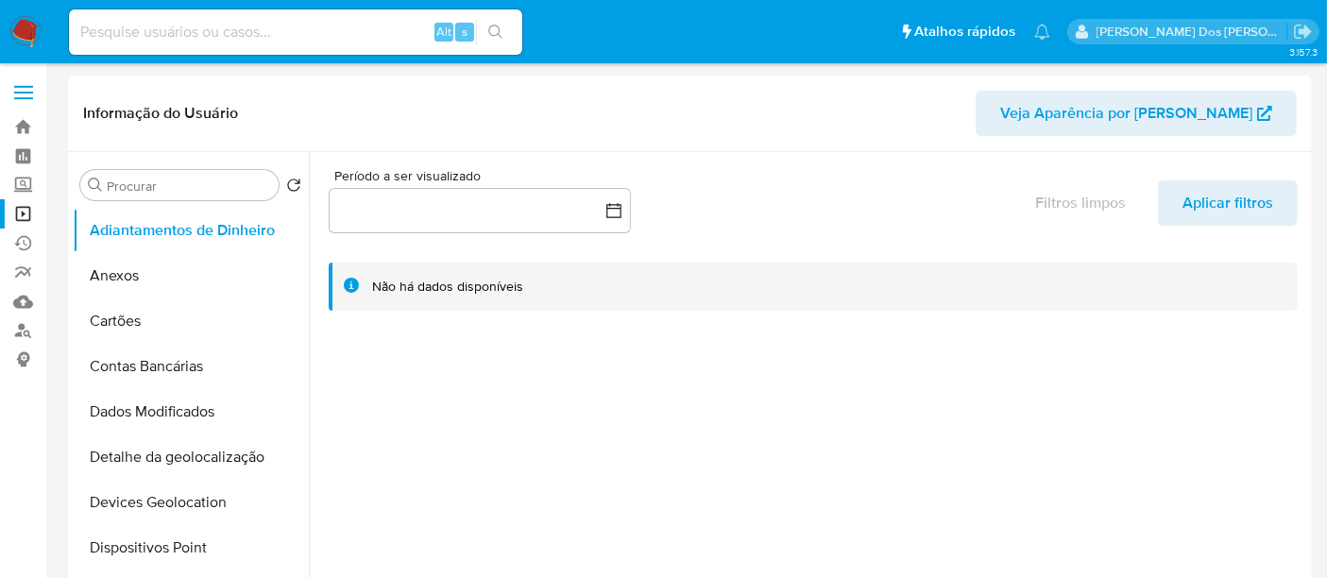
select select "10"
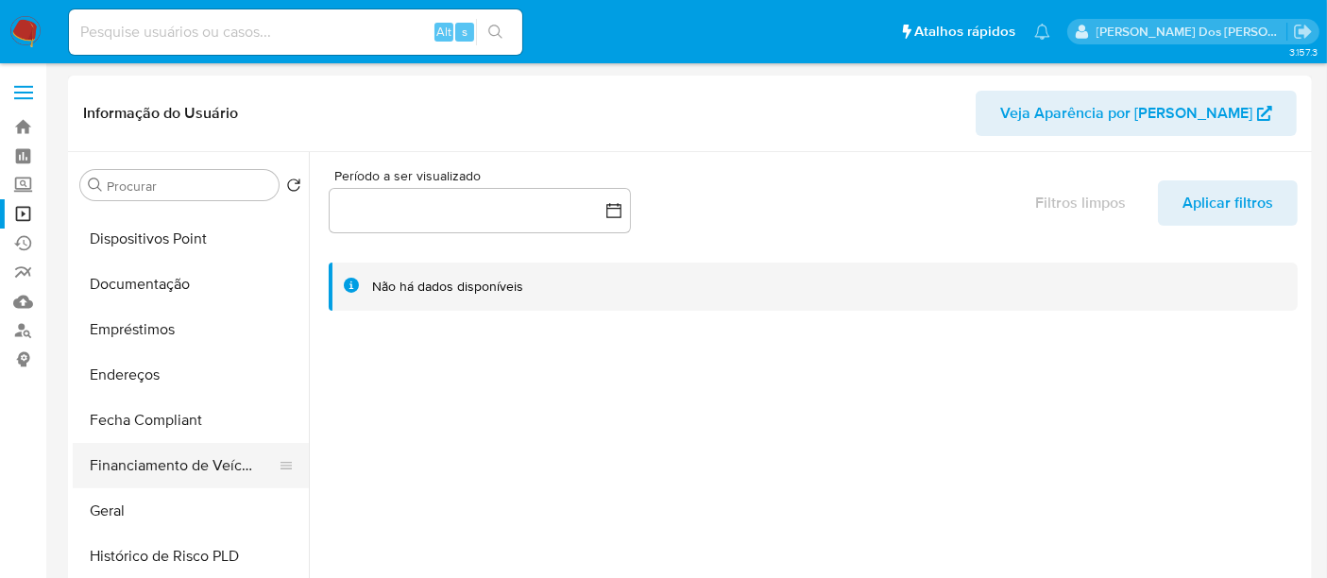
scroll to position [419, 0]
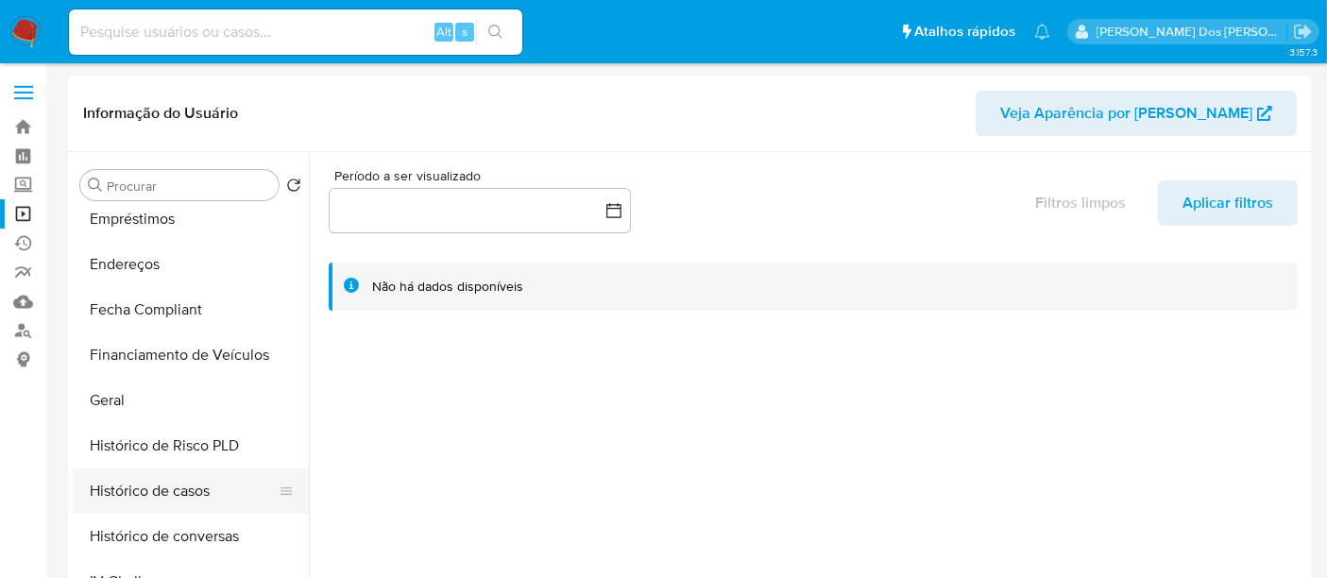
drag, startPoint x: 189, startPoint y: 489, endPoint x: 194, endPoint y: 479, distance: 11.4
click at [189, 489] on button "Histórico de casos" at bounding box center [183, 491] width 221 height 45
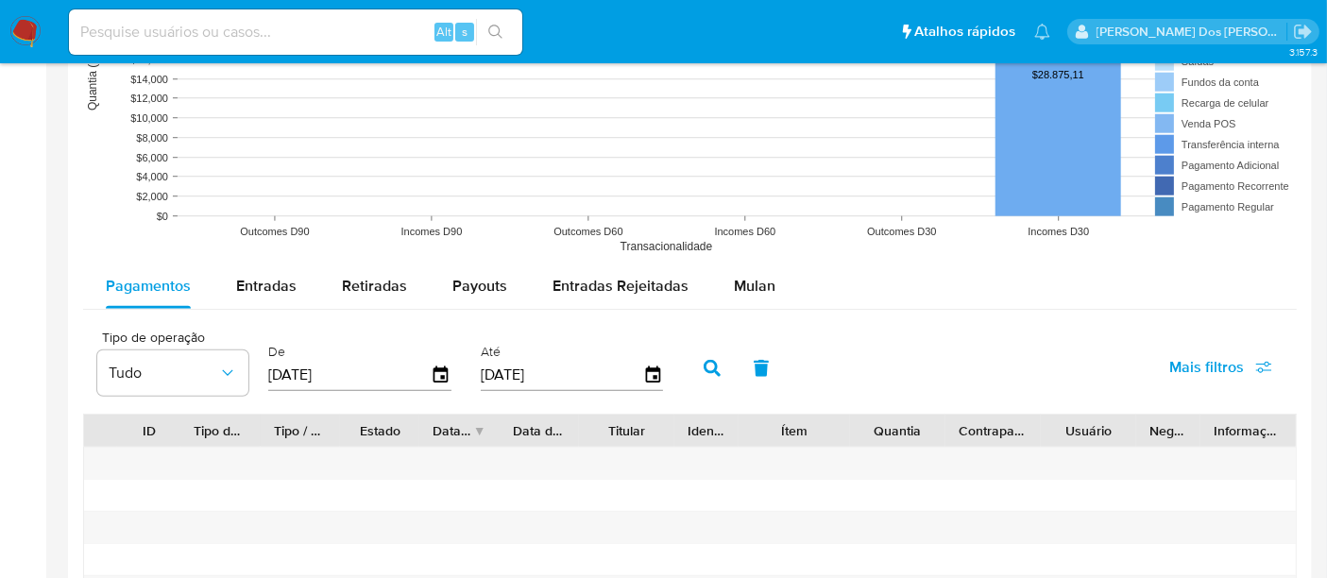
scroll to position [1679, 0]
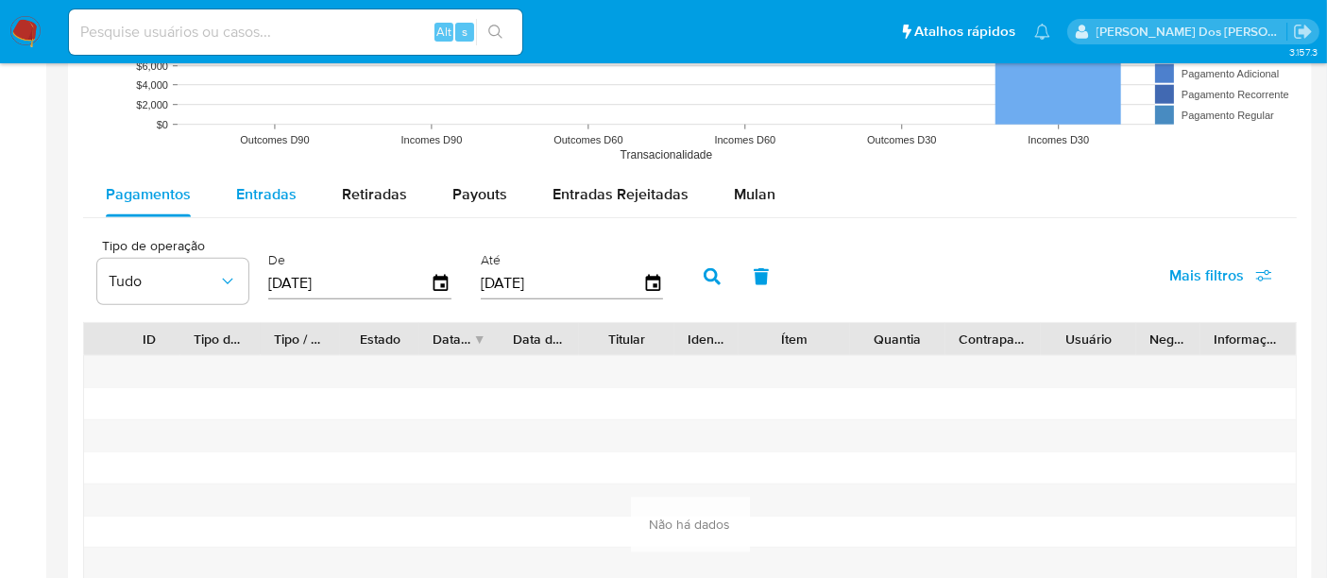
click at [268, 196] on span "Entradas" at bounding box center [266, 194] width 60 height 22
select select "10"
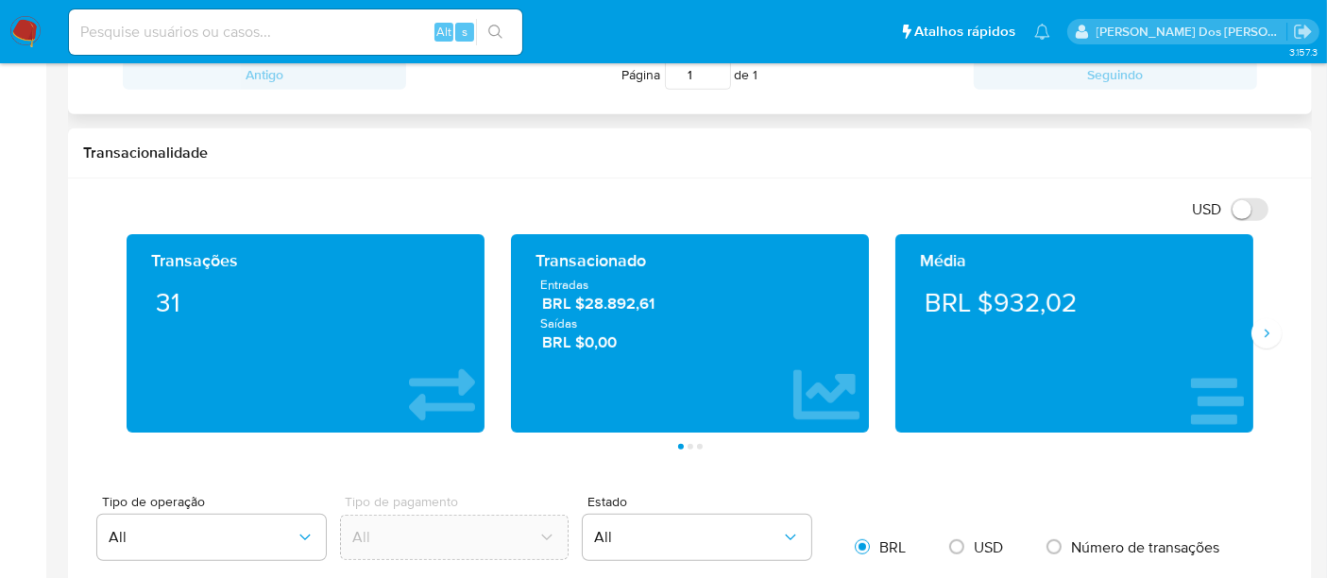
scroll to position [734, 0]
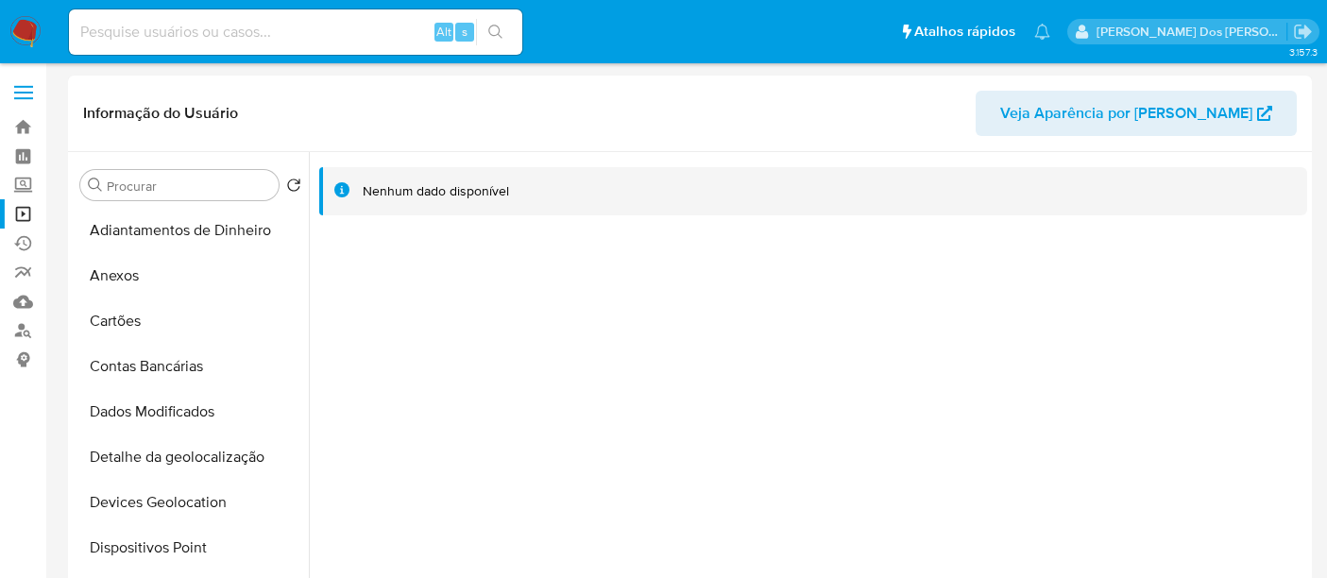
select select "10"
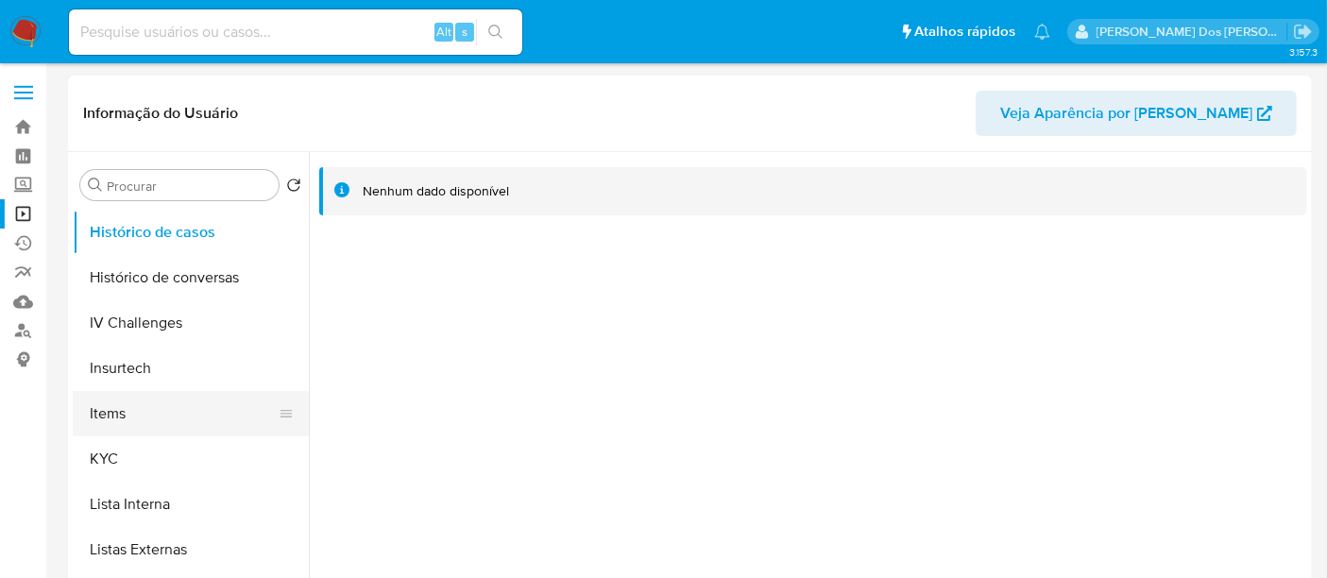
scroll to position [469, 0]
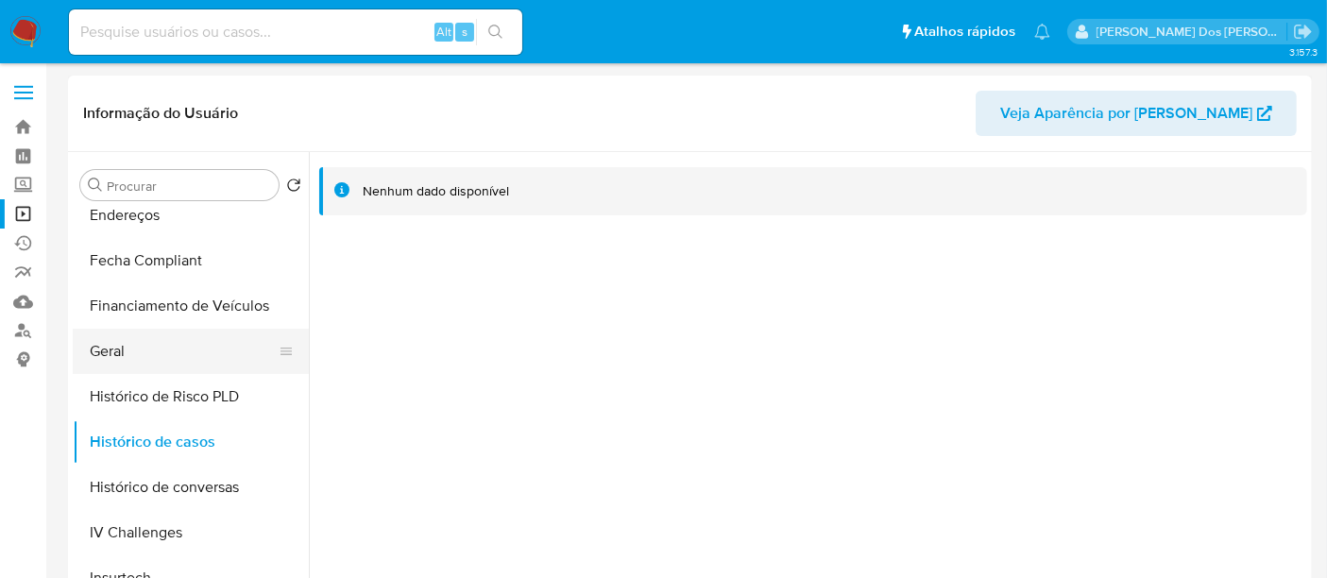
click at [108, 349] on button "Geral" at bounding box center [183, 351] width 221 height 45
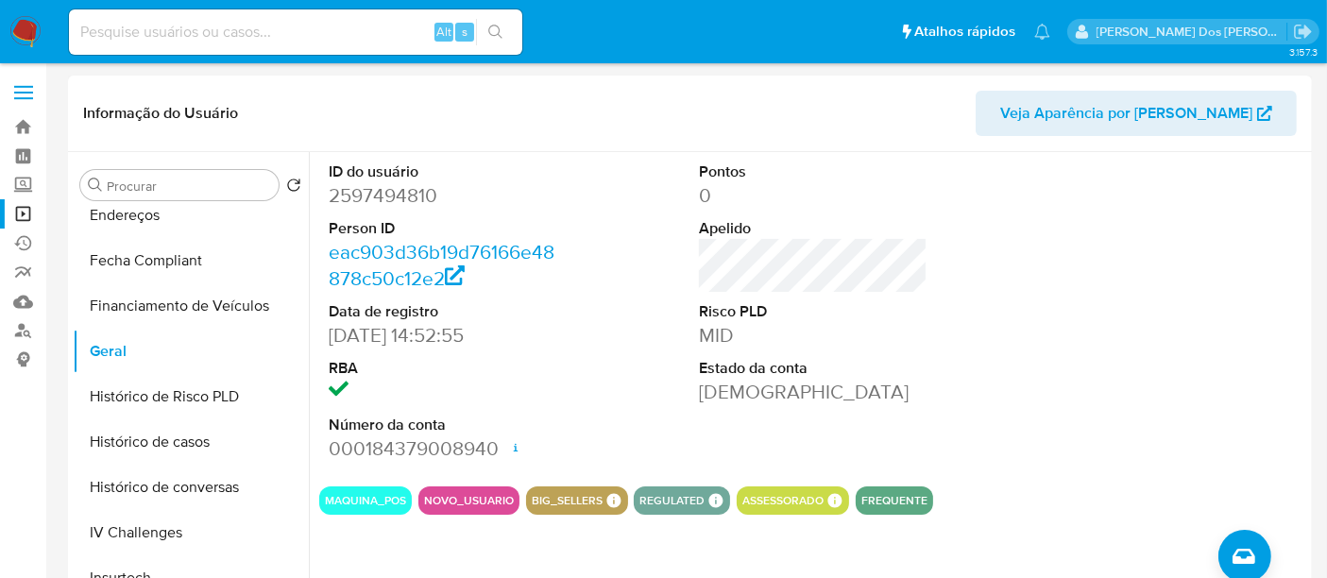
click at [392, 203] on dd "2597494810" at bounding box center [443, 195] width 229 height 26
copy dd "2597494810"
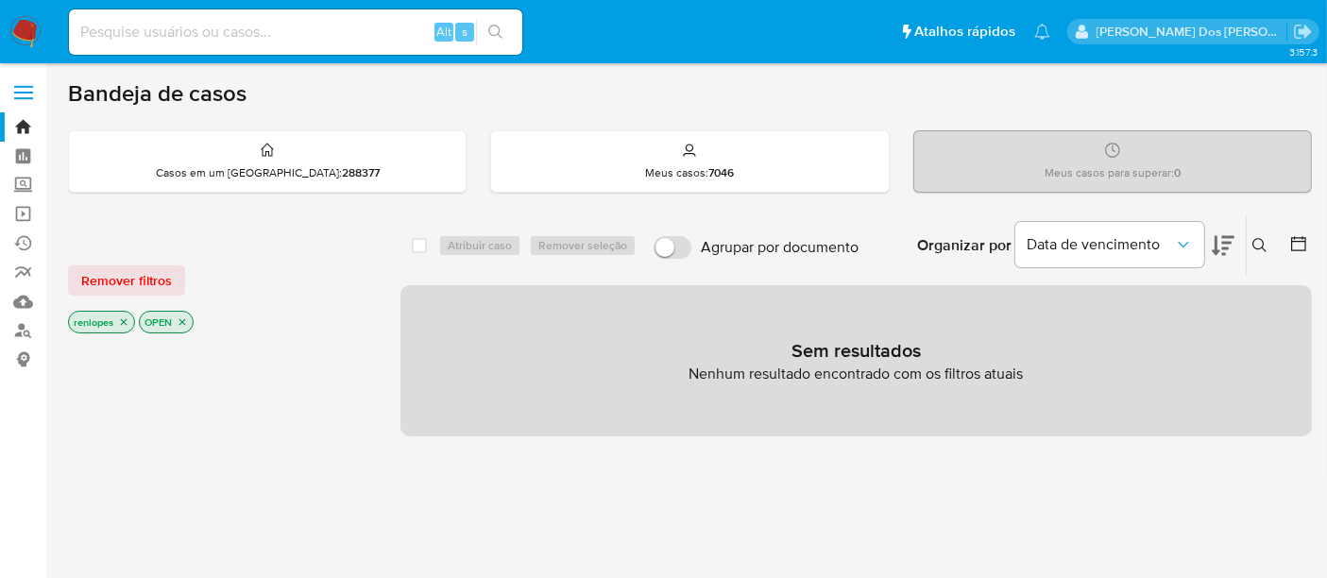
click at [301, 36] on input at bounding box center [295, 32] width 453 height 25
paste input "Iq03kqp6oja9pM13BJxXx1e0"
type input "Iq03kqp6oja9pM13BJxXx1e0"
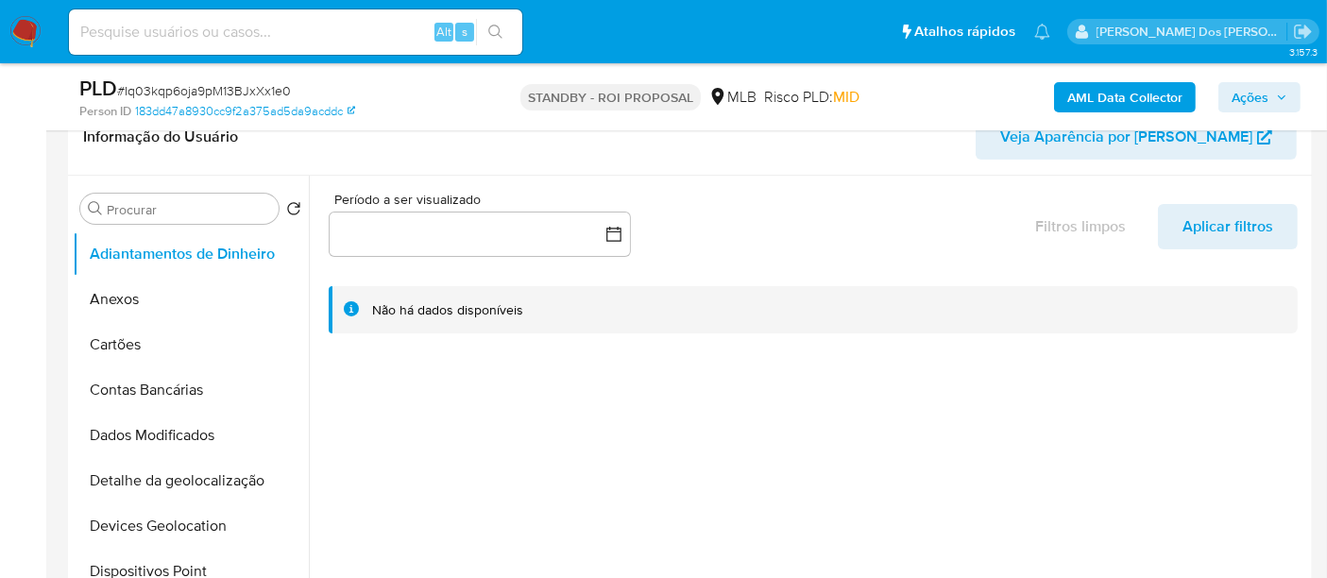
select select "10"
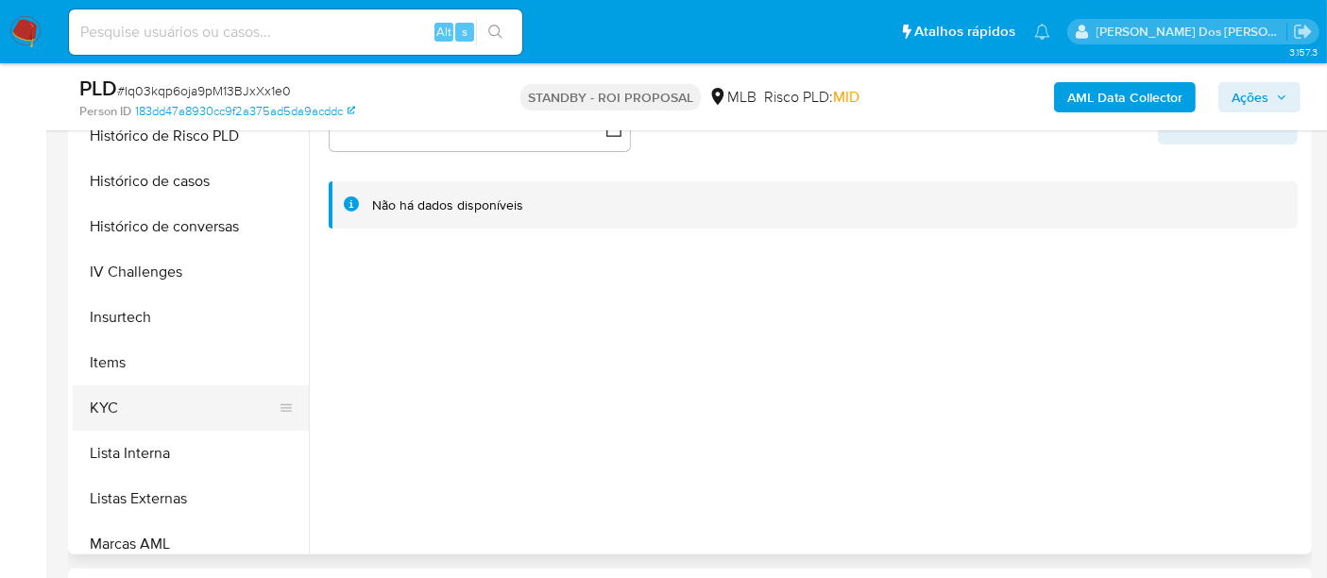
scroll to position [734, 0]
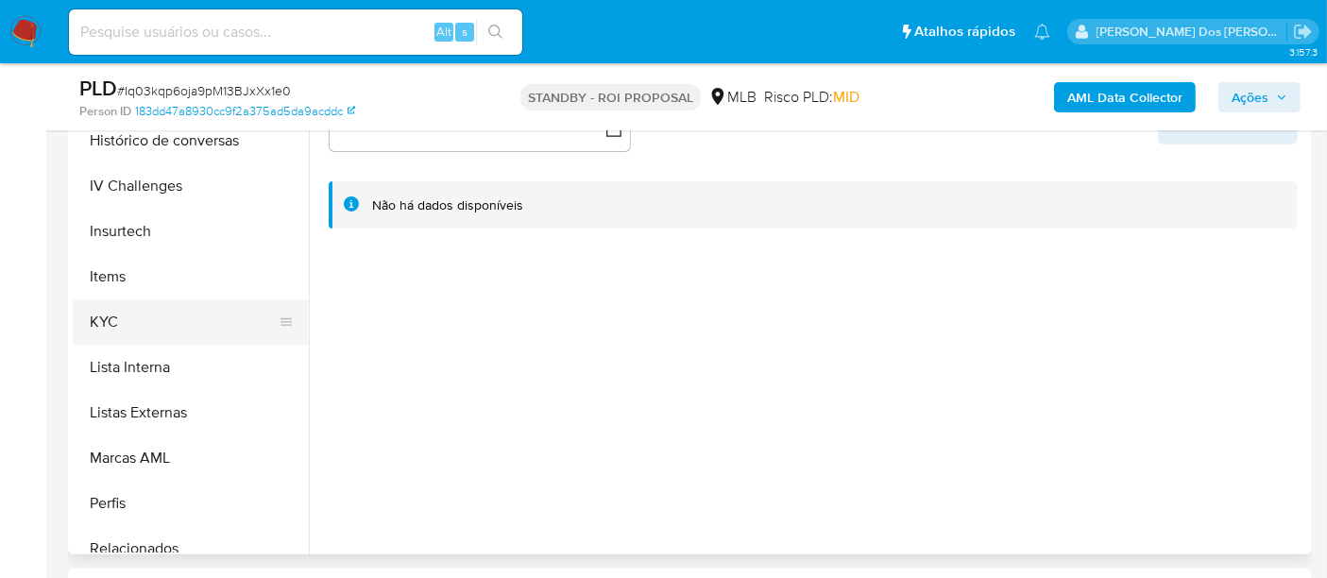
click at [118, 318] on button "KYC" at bounding box center [183, 321] width 221 height 45
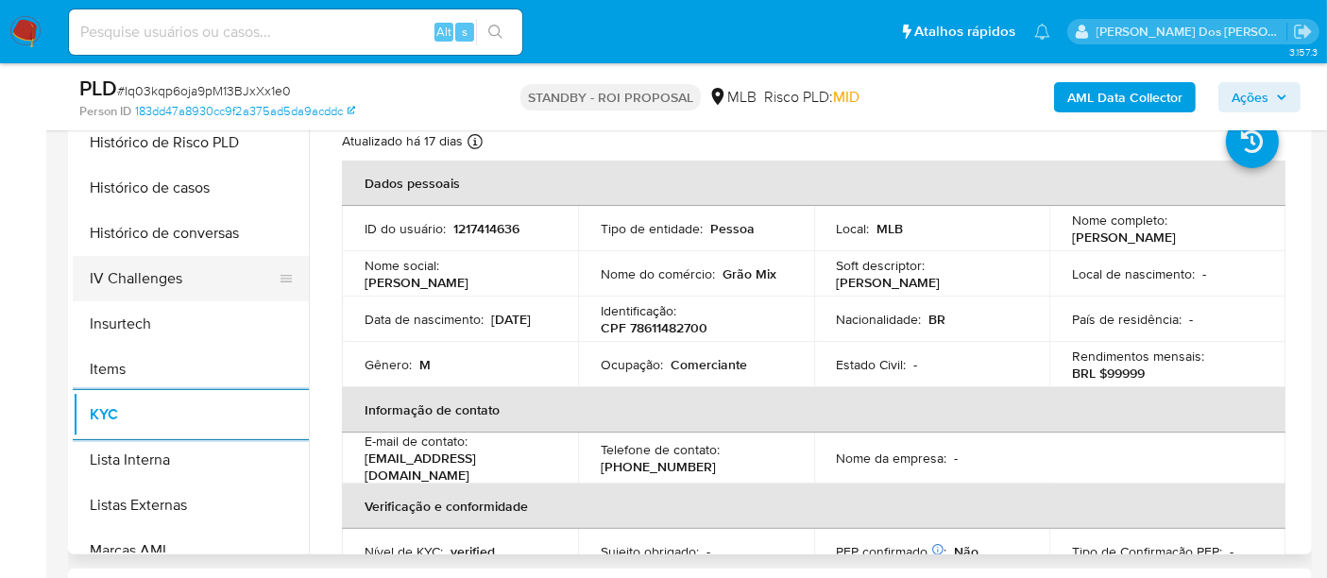
scroll to position [524, 0]
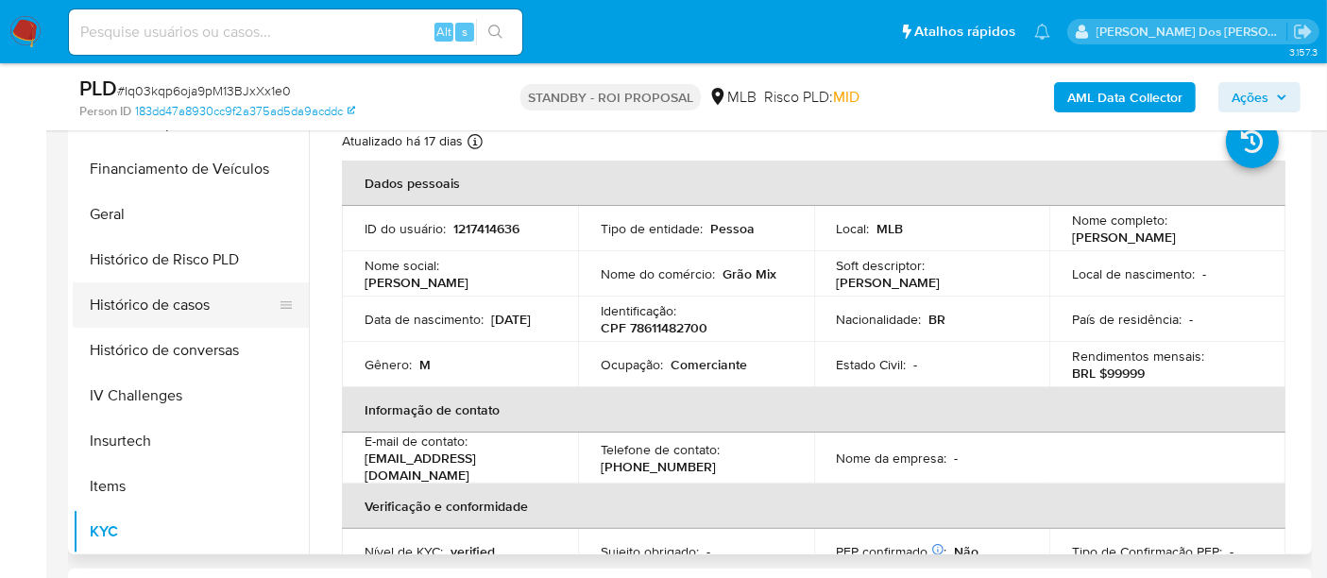
click at [170, 306] on button "Histórico de casos" at bounding box center [183, 304] width 221 height 45
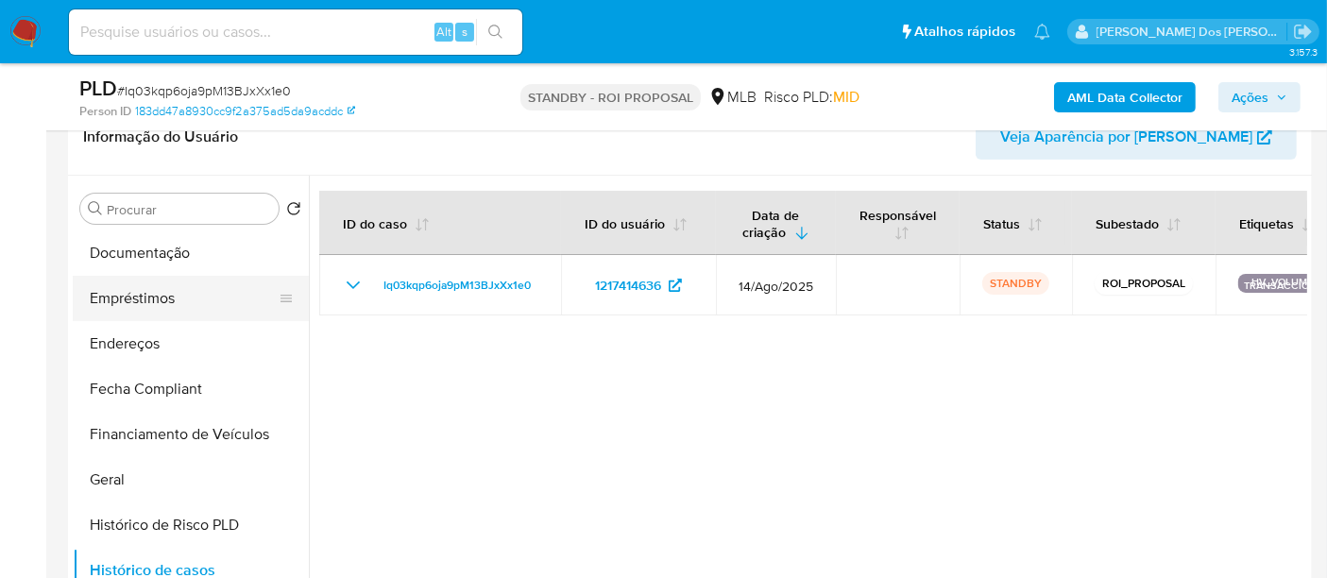
scroll to position [210, 0]
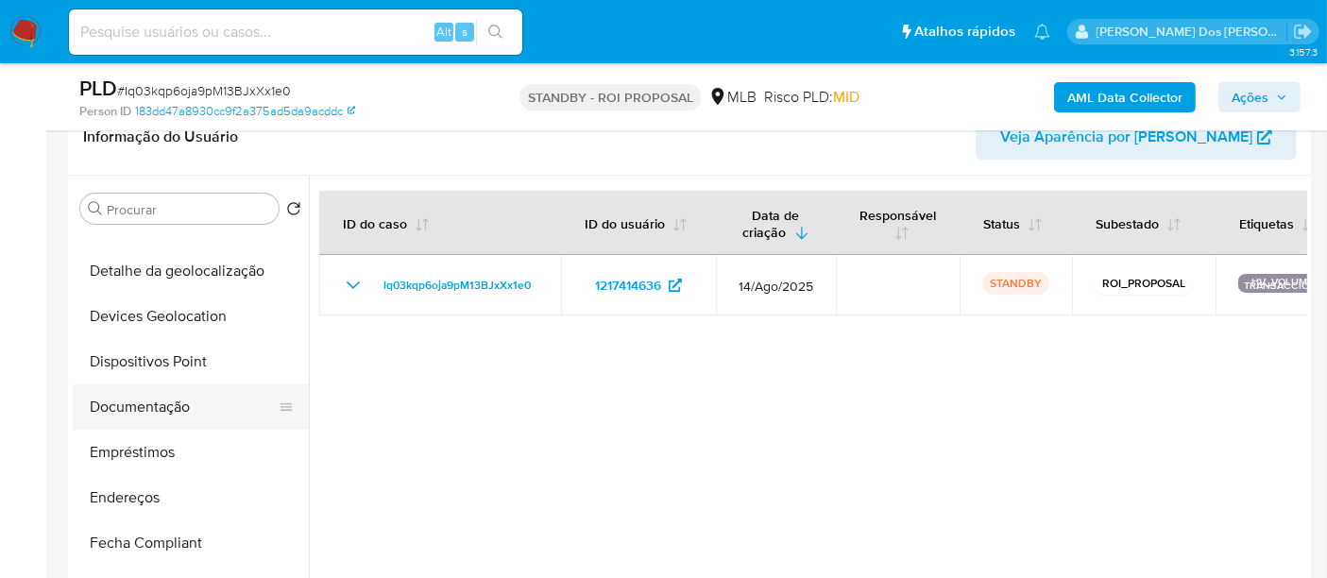
click at [169, 403] on button "Documentação" at bounding box center [183, 406] width 221 height 45
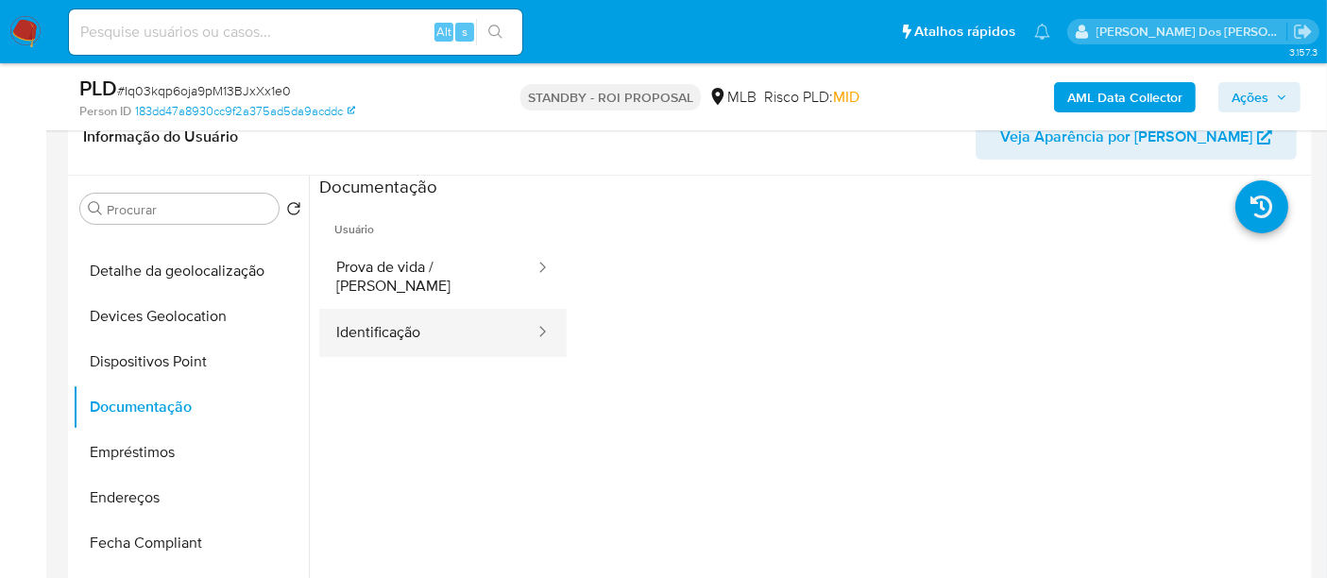
click at [363, 312] on button "Identificação" at bounding box center [427, 333] width 217 height 48
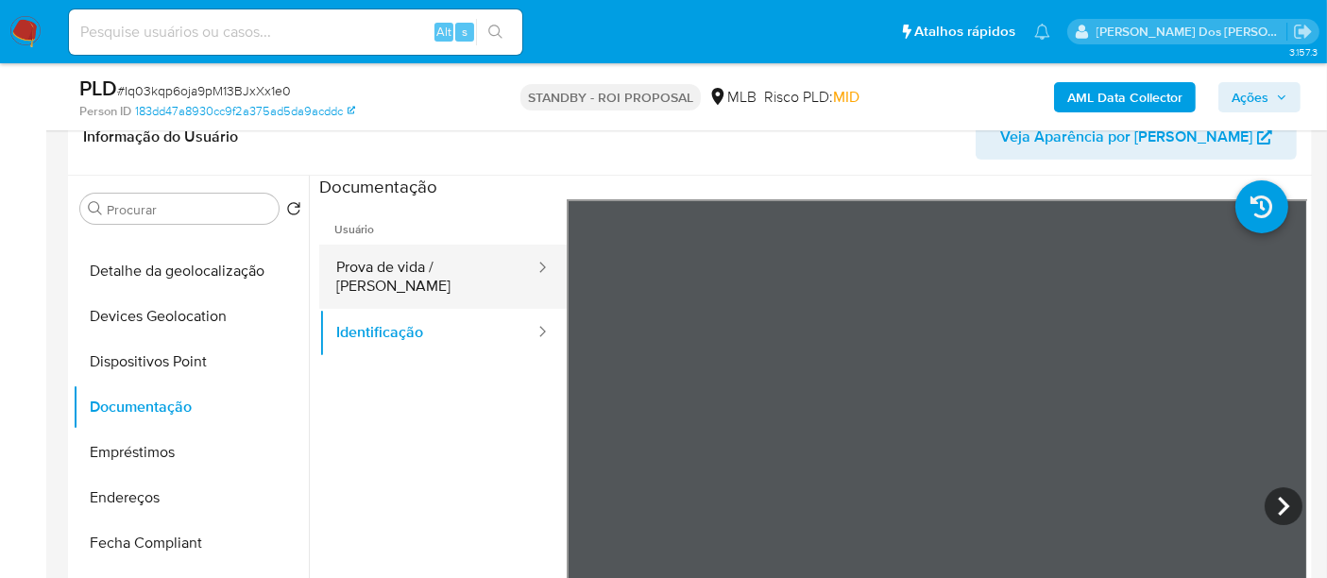
click at [447, 264] on button "Prova de vida / [PERSON_NAME]" at bounding box center [427, 277] width 217 height 64
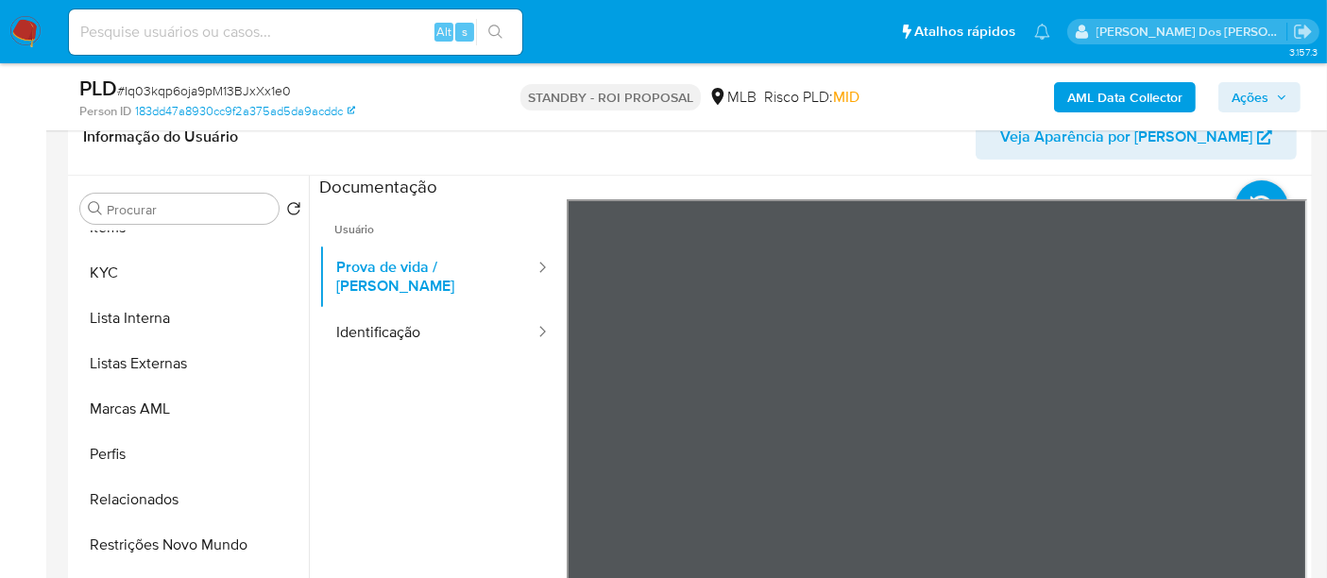
scroll to position [524, 0]
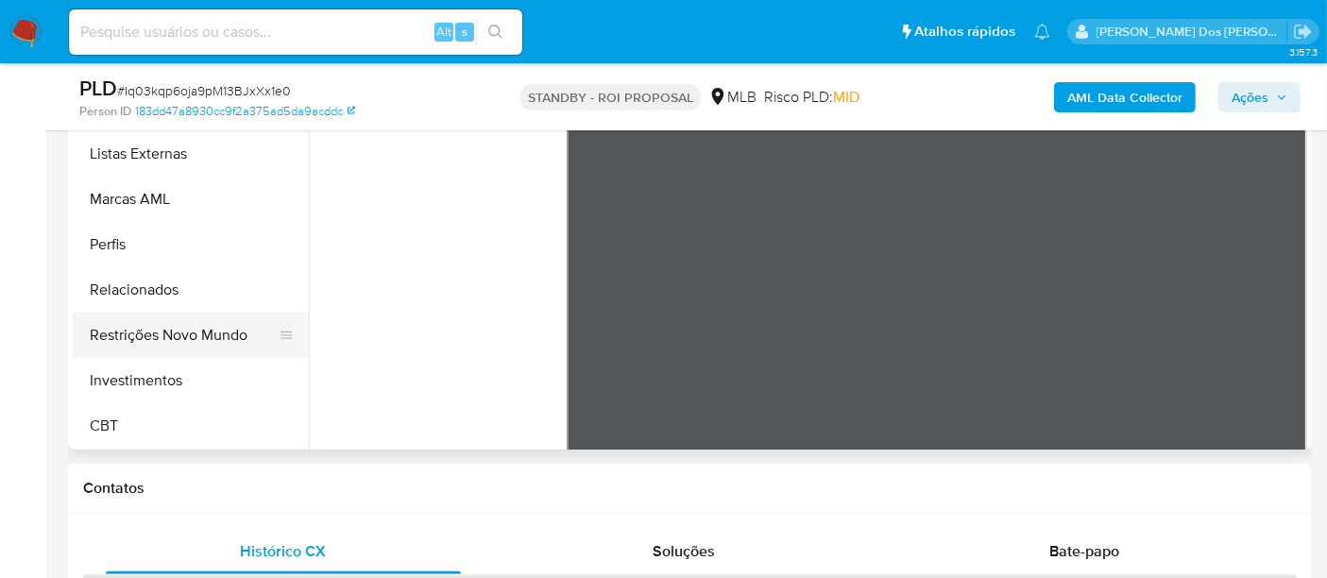
click at [197, 335] on button "Restrições Novo Mundo" at bounding box center [183, 335] width 221 height 45
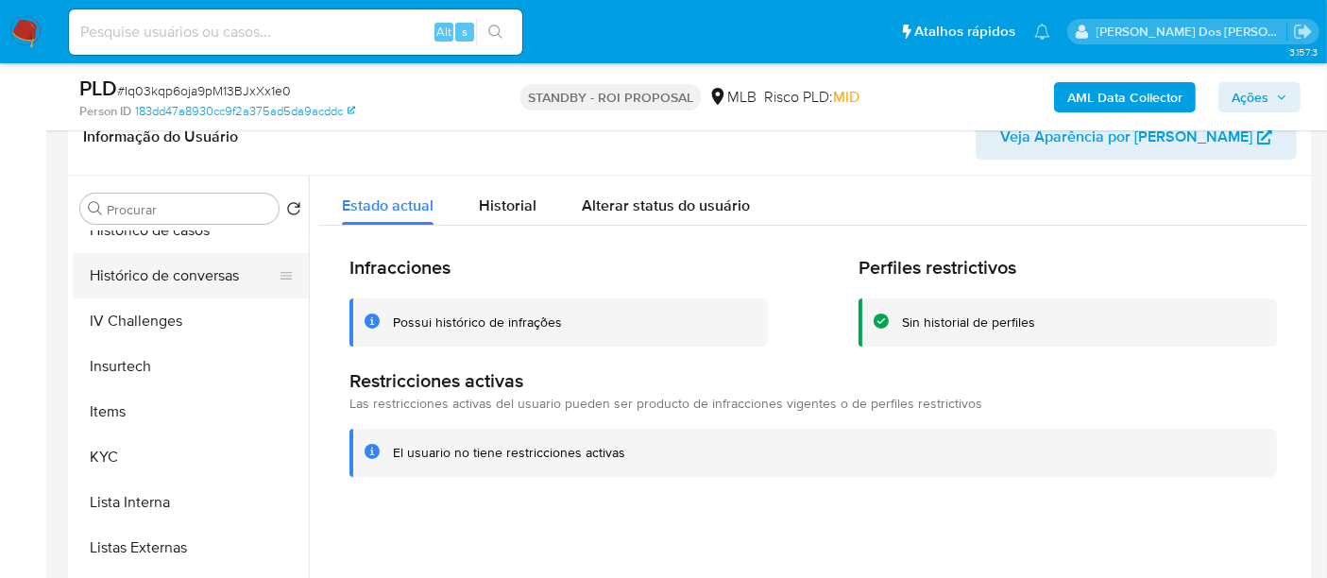
scroll to position [573, 0]
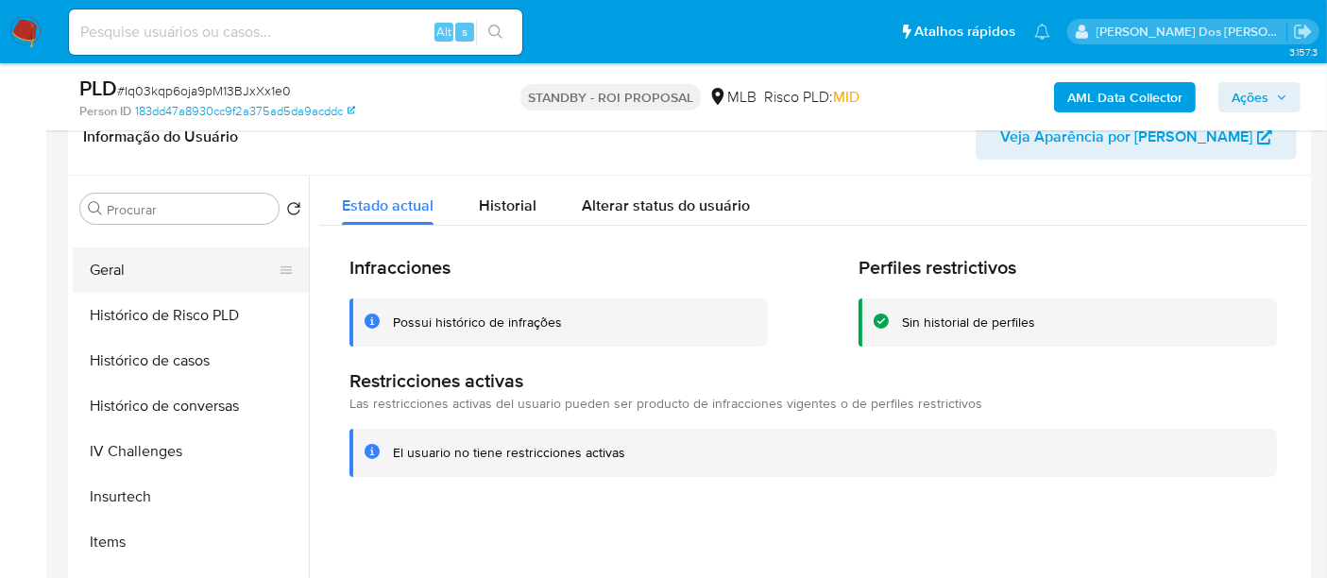
click at [99, 272] on button "Geral" at bounding box center [183, 270] width 221 height 45
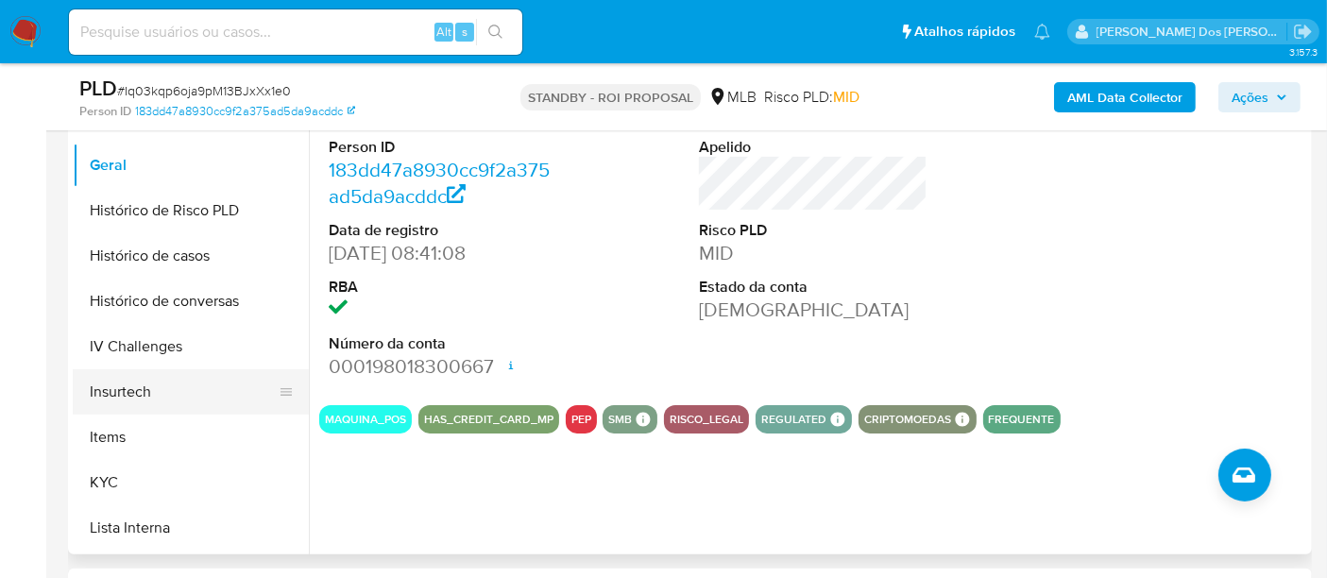
scroll to position [678, 0]
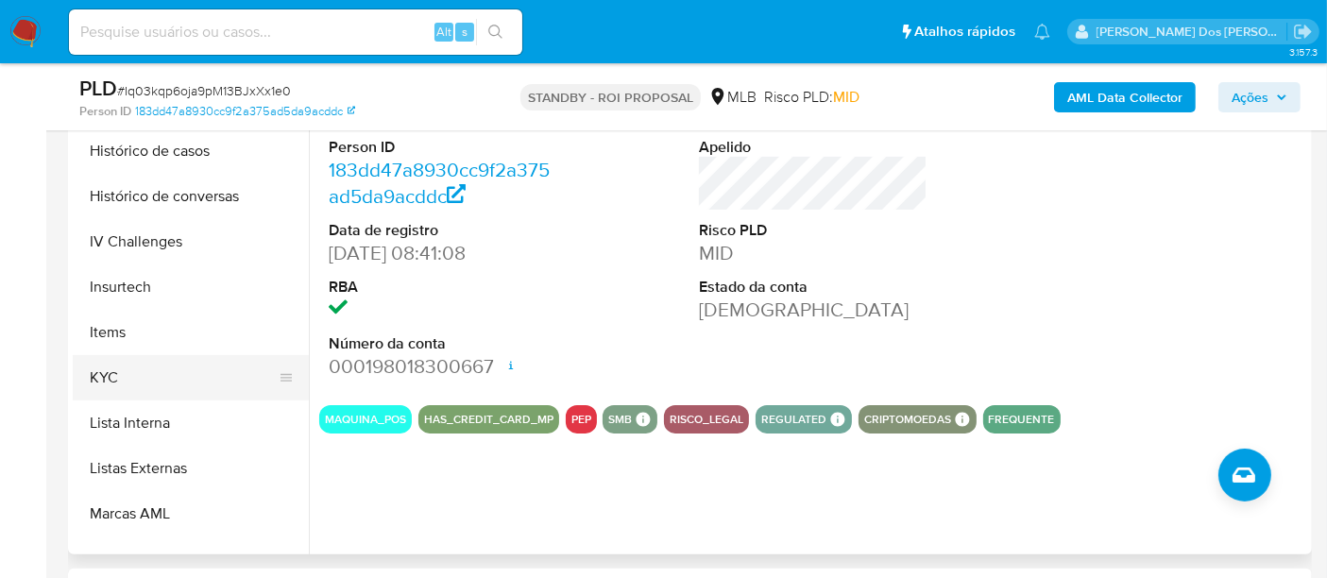
click at [109, 379] on button "KYC" at bounding box center [183, 377] width 221 height 45
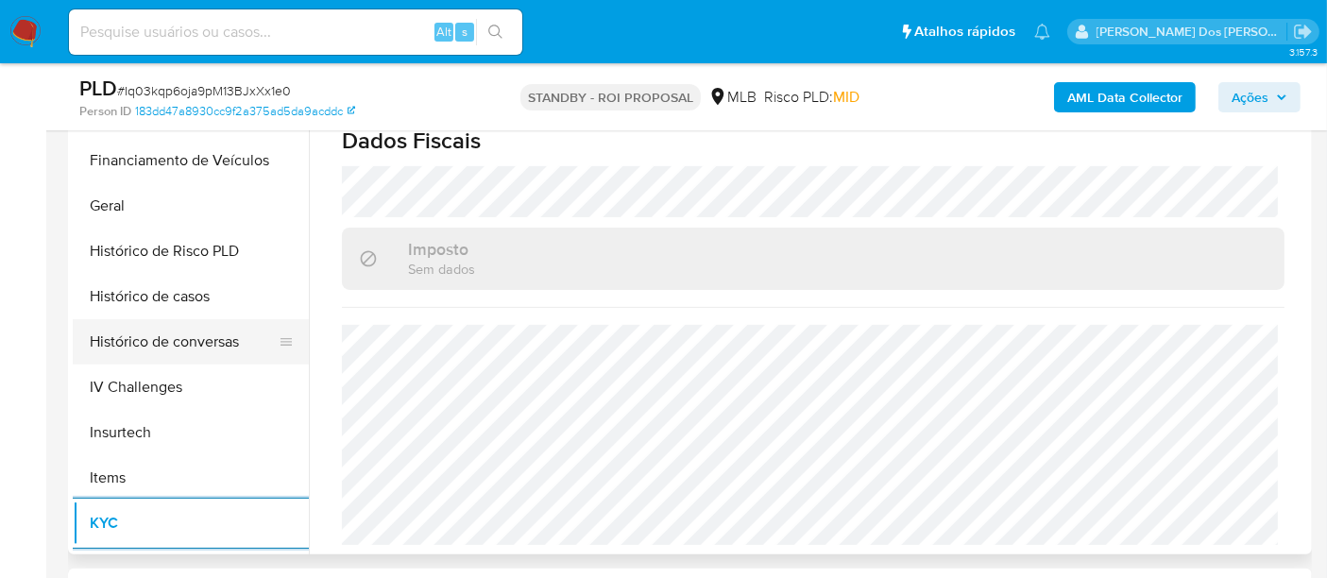
scroll to position [469, 0]
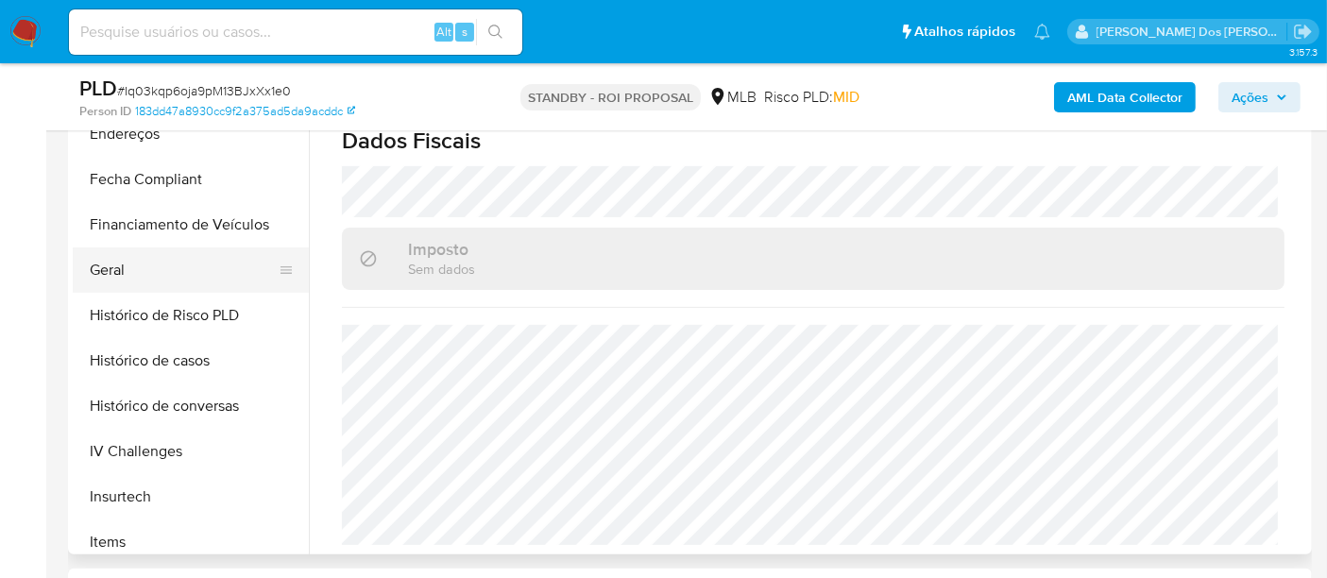
click at [106, 257] on button "Geral" at bounding box center [183, 270] width 221 height 45
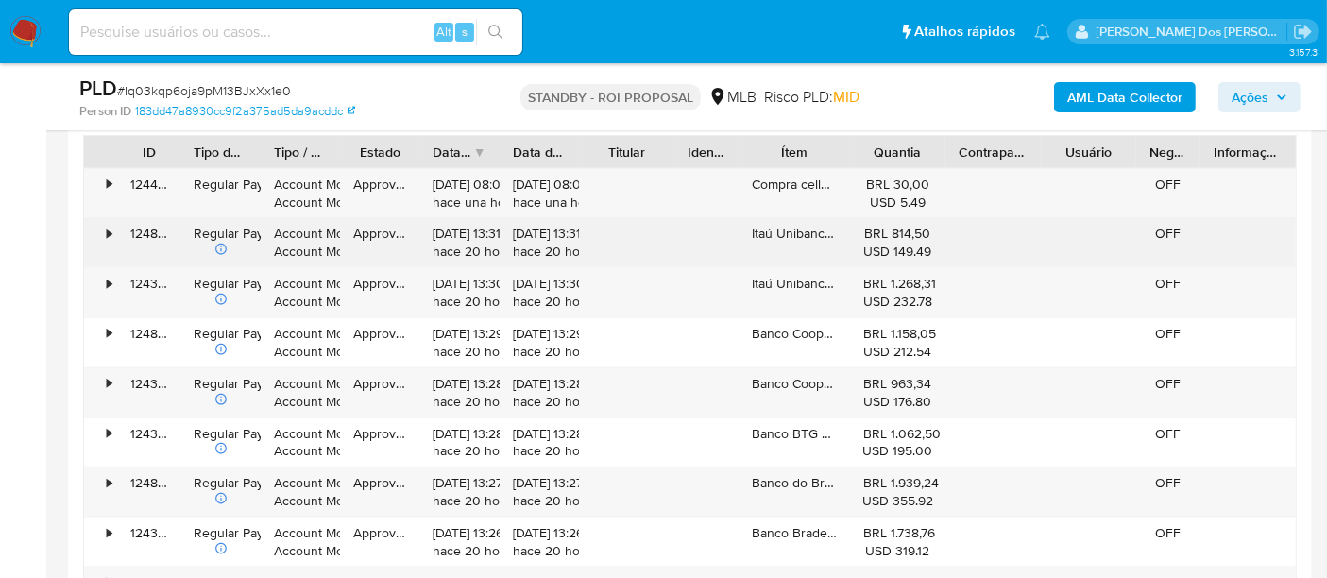
scroll to position [1889, 0]
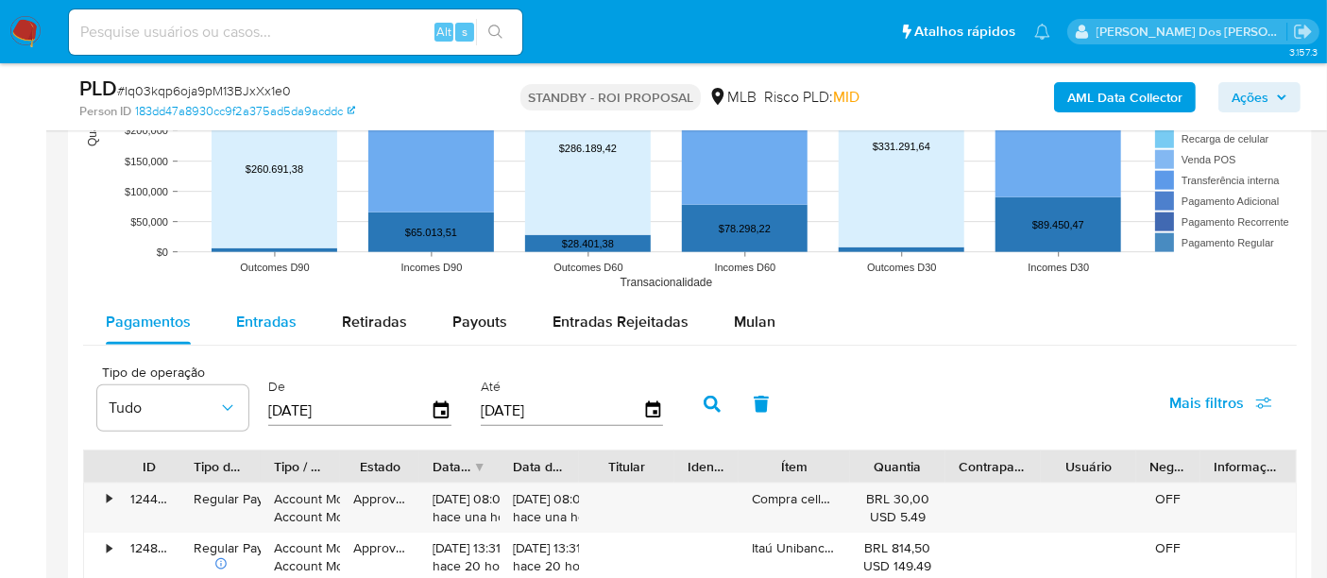
click at [272, 326] on span "Entradas" at bounding box center [266, 322] width 60 height 22
select select "10"
click at [433, 412] on icon "button" at bounding box center [441, 411] width 33 height 33
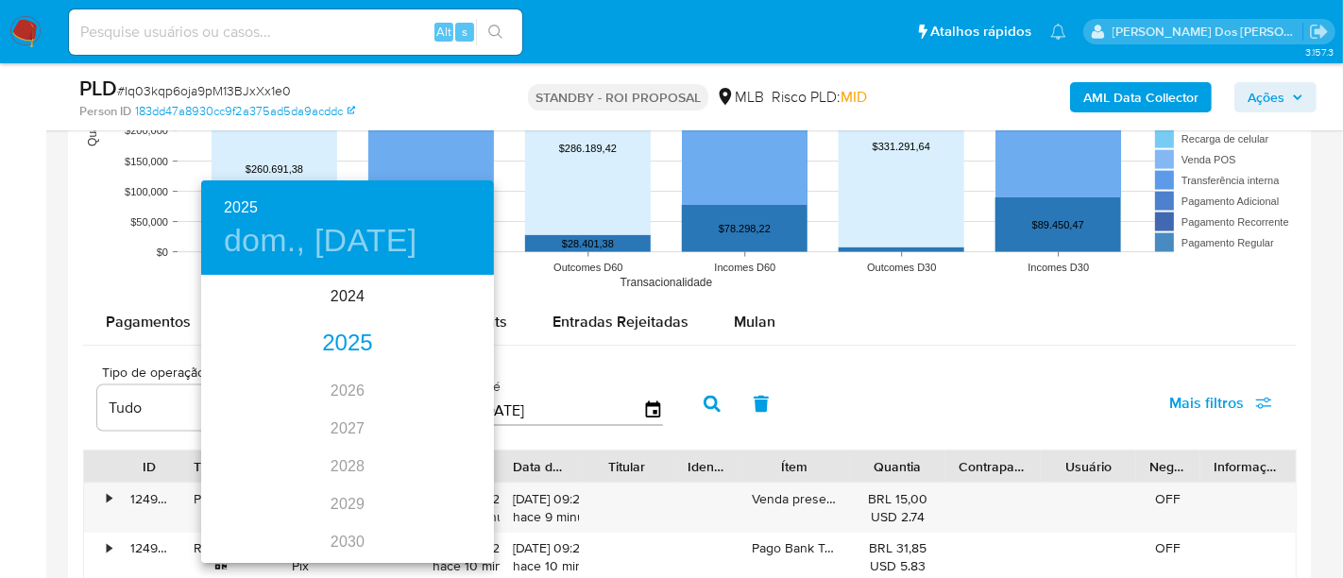
click at [353, 353] on div "2025" at bounding box center [347, 344] width 293 height 38
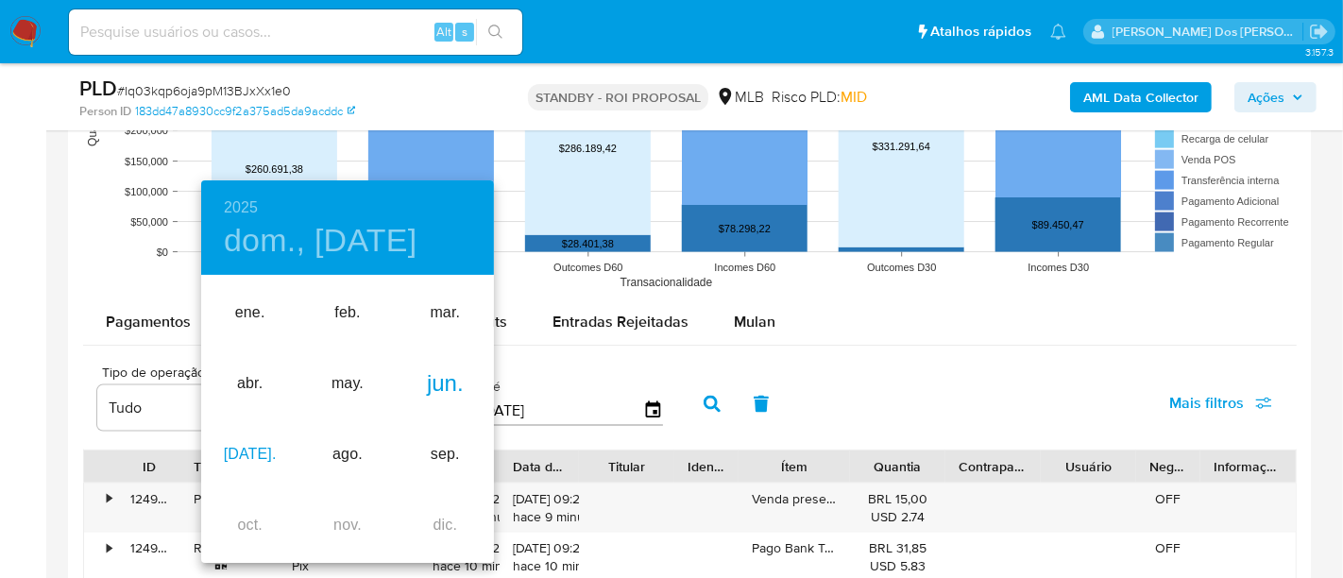
click at [251, 452] on div "[DATE]." at bounding box center [249, 454] width 97 height 71
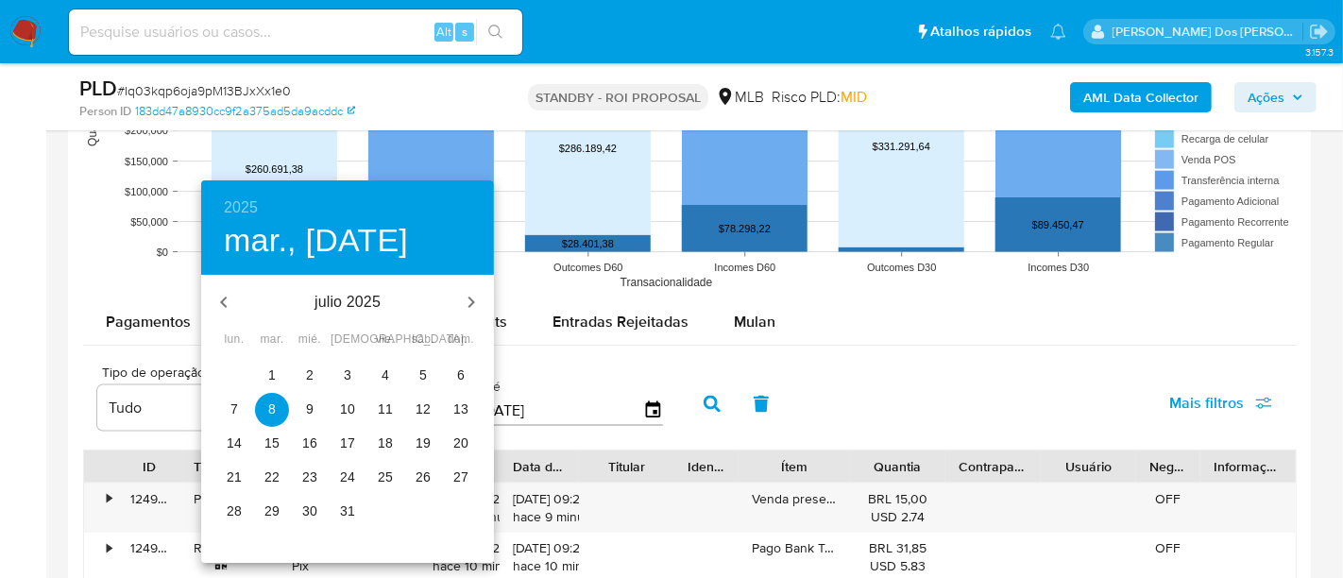
click at [278, 374] on span "1" at bounding box center [272, 375] width 34 height 19
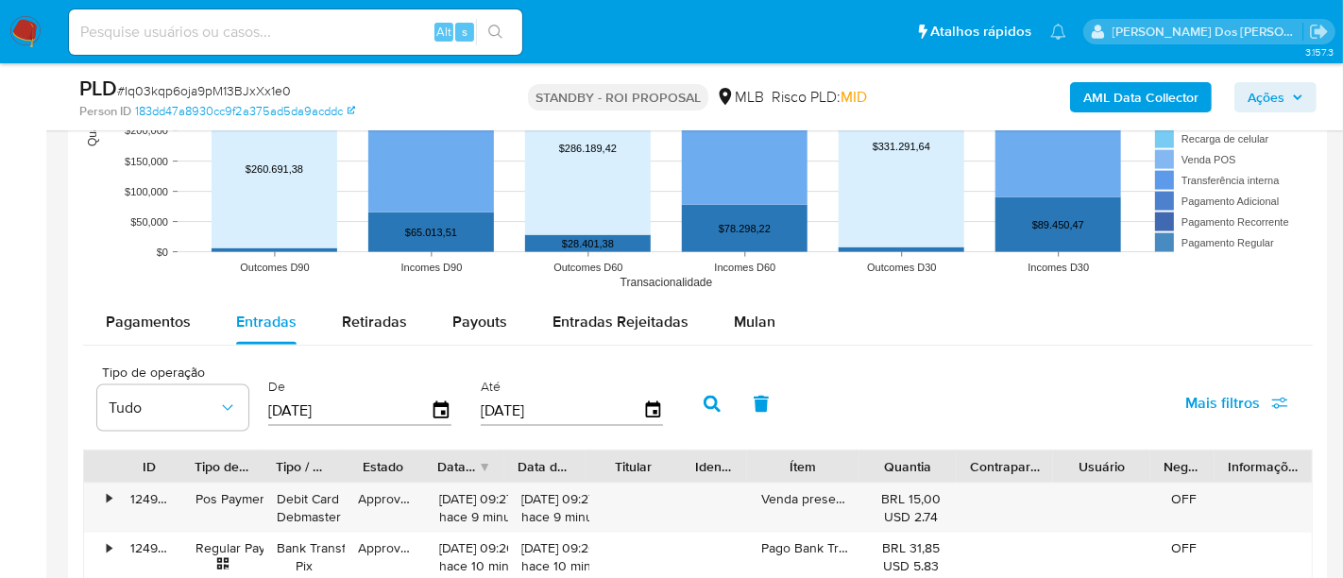
type input "[DATE]"
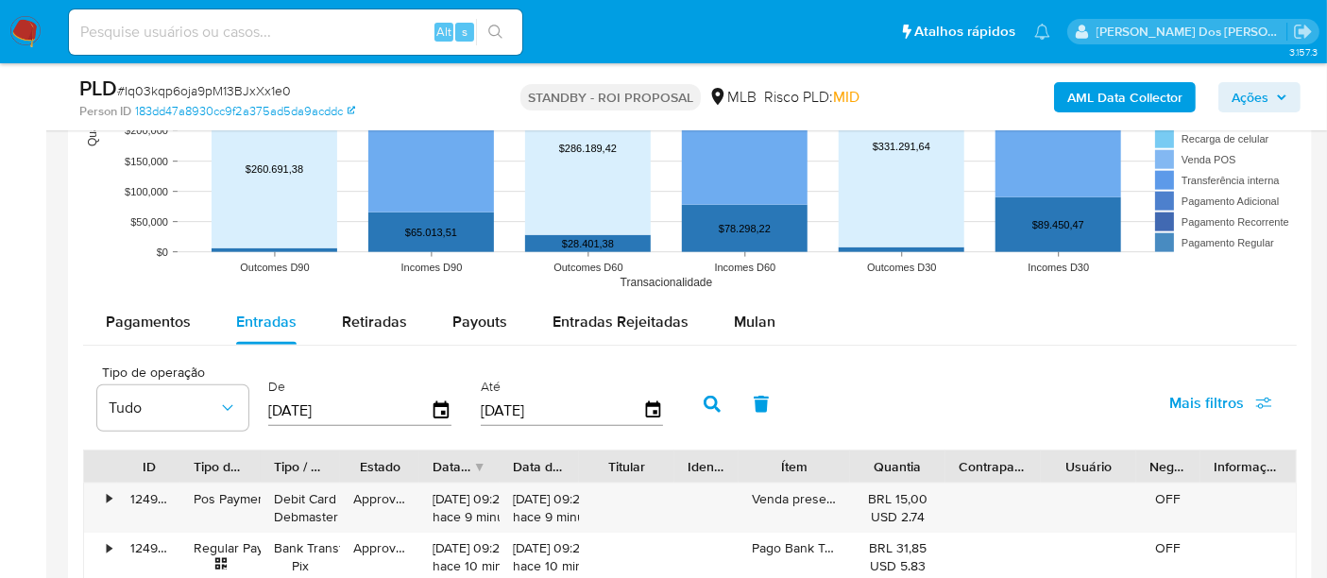
click at [633, 398] on input "[DATE]" at bounding box center [562, 411] width 162 height 30
click at [645, 403] on icon "button" at bounding box center [652, 410] width 15 height 17
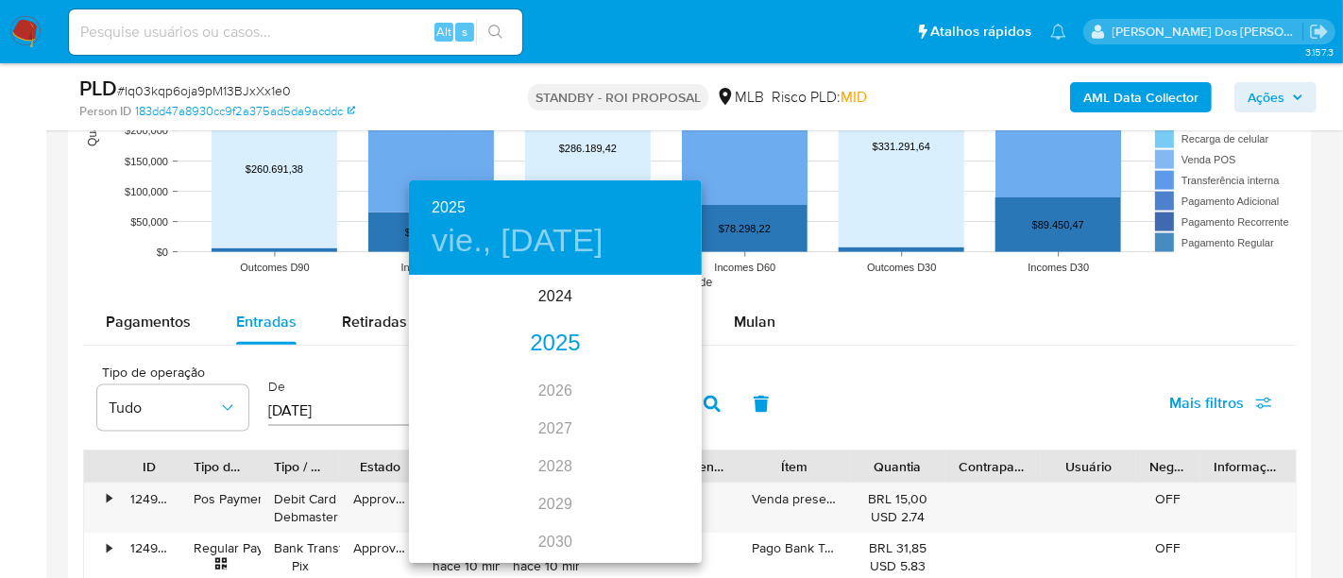
click at [555, 351] on div "2025" at bounding box center [555, 344] width 293 height 38
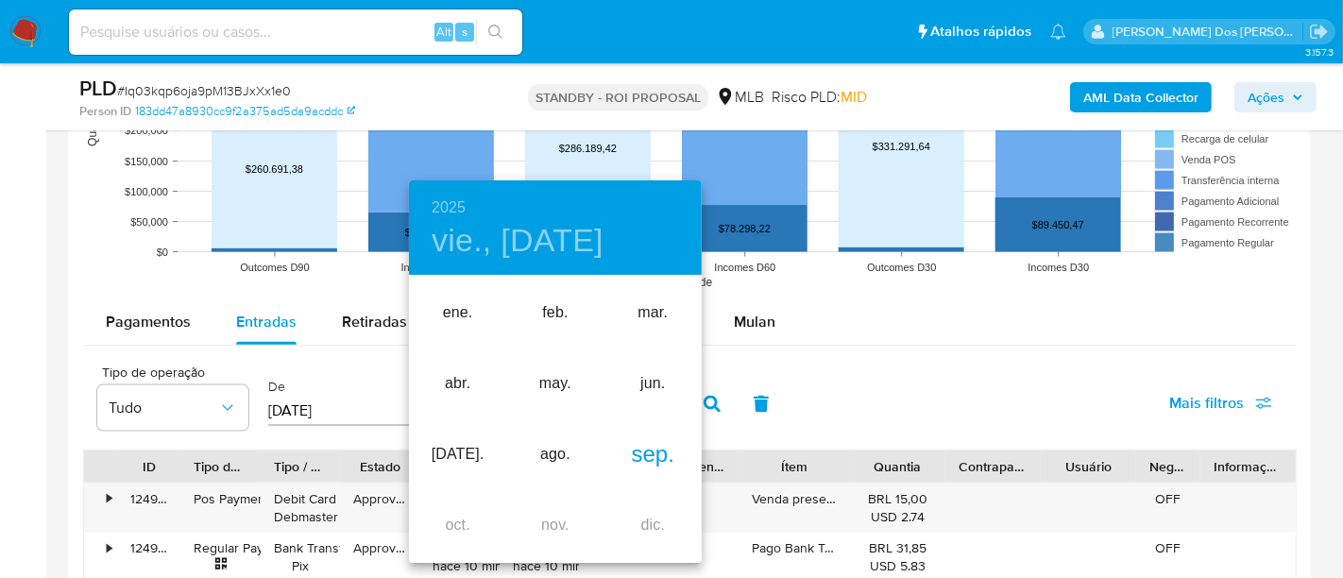
click at [644, 463] on div "sep." at bounding box center [653, 454] width 97 height 71
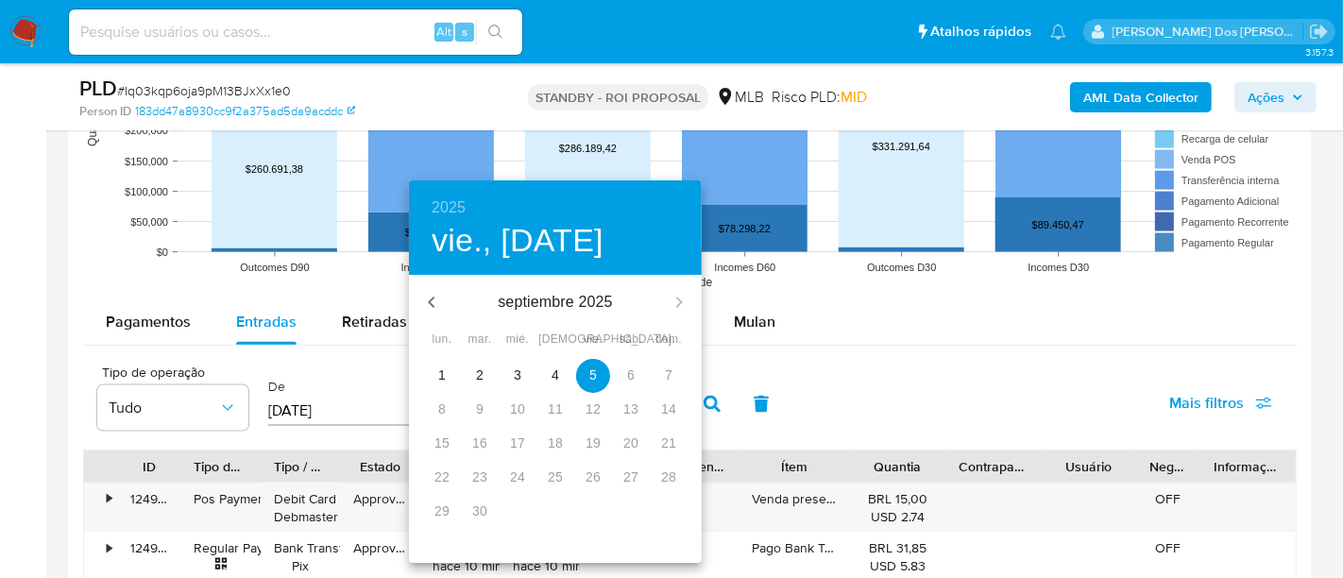
click at [486, 374] on span "2" at bounding box center [480, 375] width 34 height 19
type input "[DATE]"
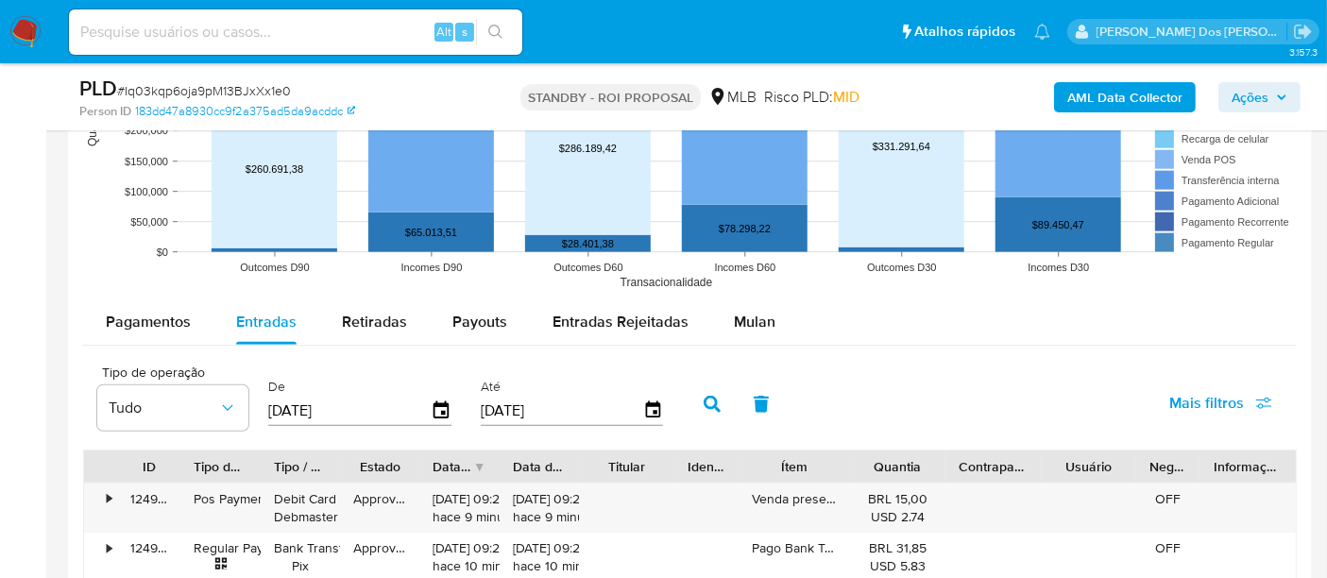
click at [1188, 403] on span "Mais filtros" at bounding box center [1207, 403] width 75 height 45
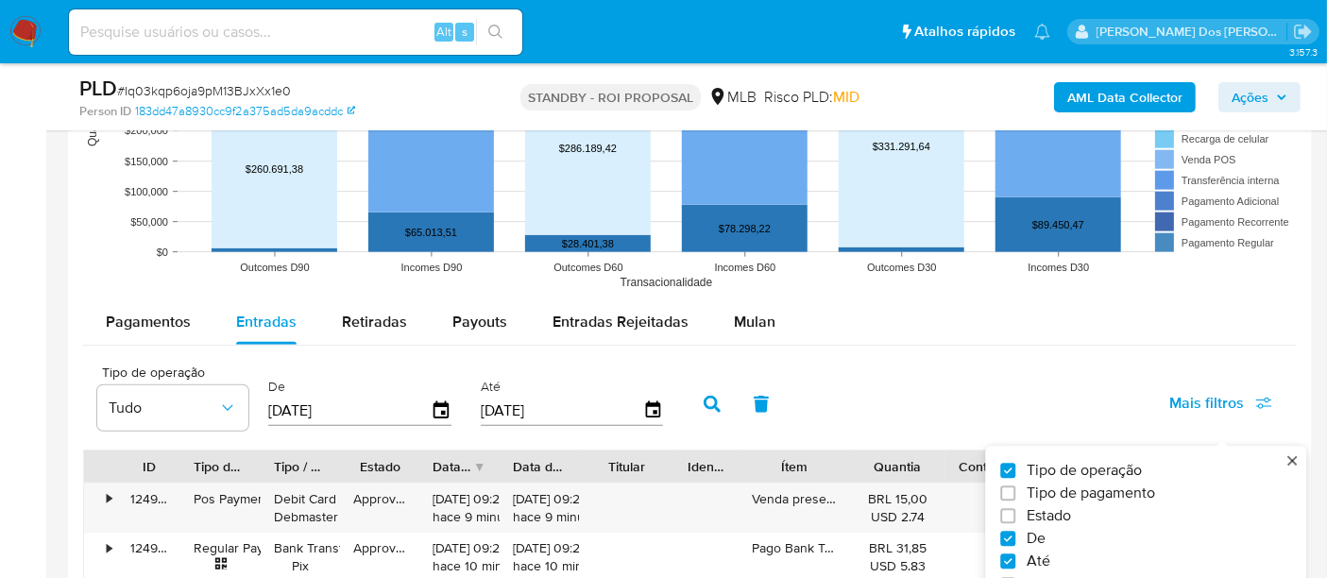
click at [1048, 511] on span "Estado" at bounding box center [1049, 516] width 44 height 19
click at [1016, 511] on input "Estado" at bounding box center [1007, 516] width 15 height 15
checkbox input "true"
type input "[DATE]"
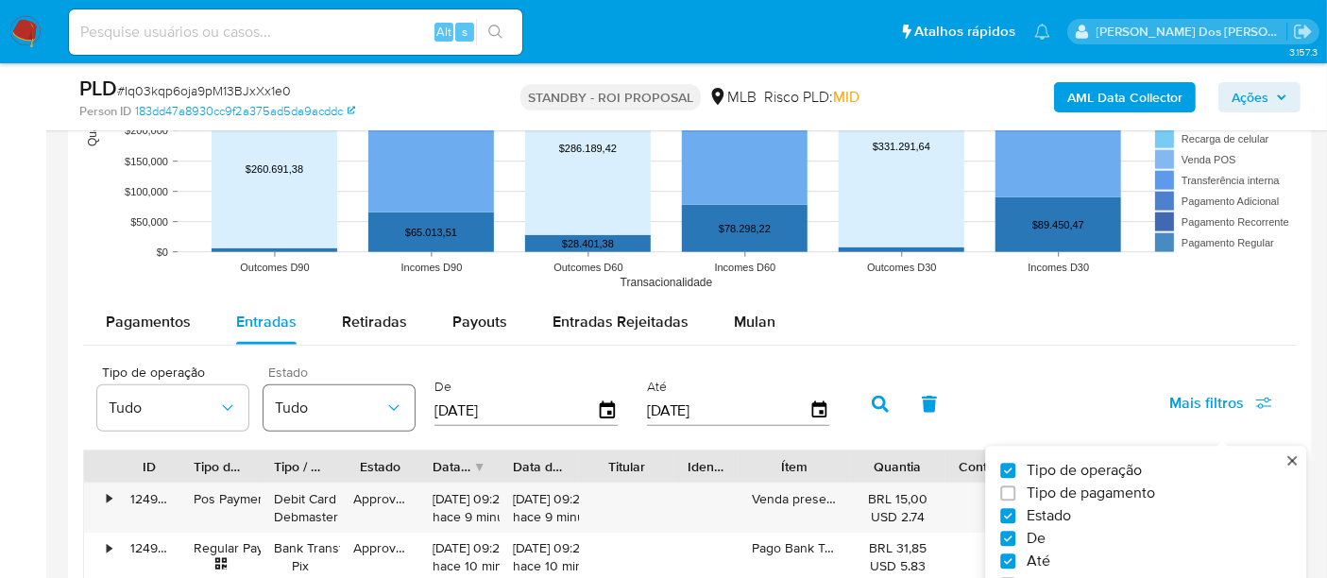
click at [388, 406] on icon "button" at bounding box center [393, 408] width 19 height 19
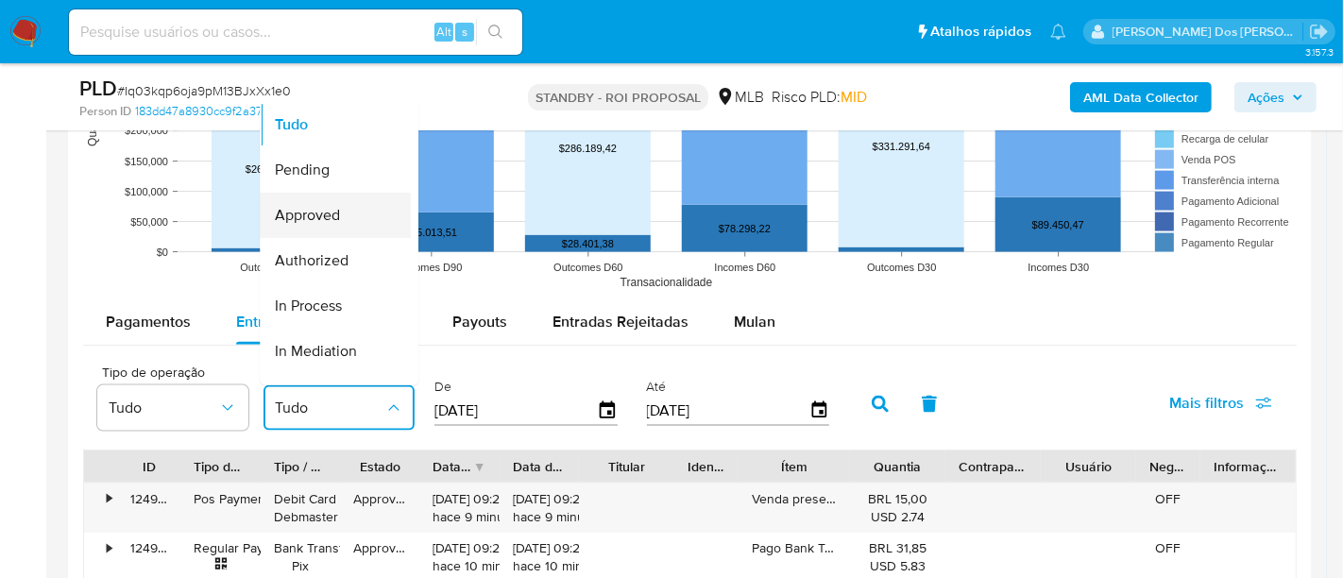
click at [329, 221] on span "Approved" at bounding box center [307, 215] width 65 height 19
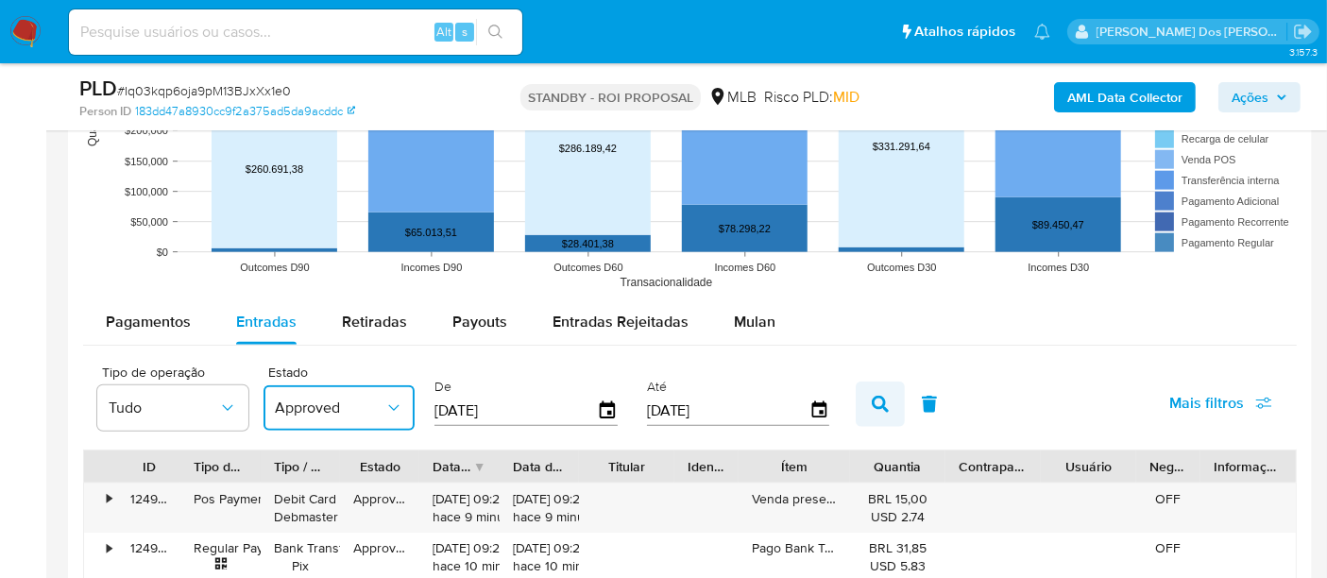
click at [878, 403] on icon "button" at bounding box center [880, 404] width 17 height 17
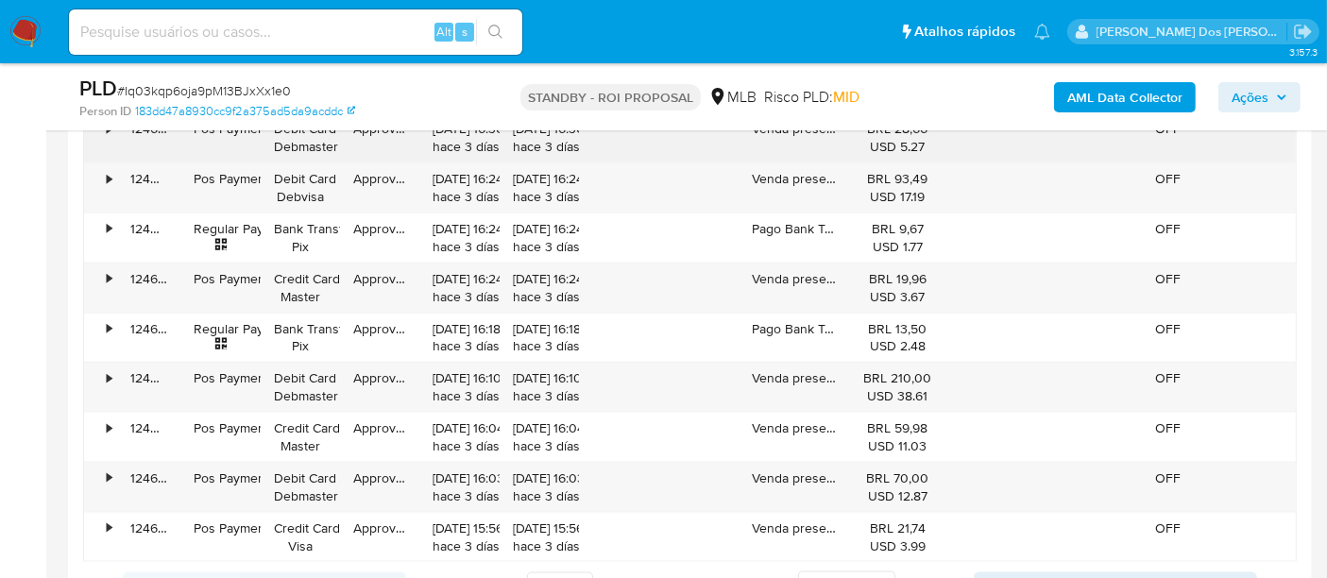
scroll to position [2414, 0]
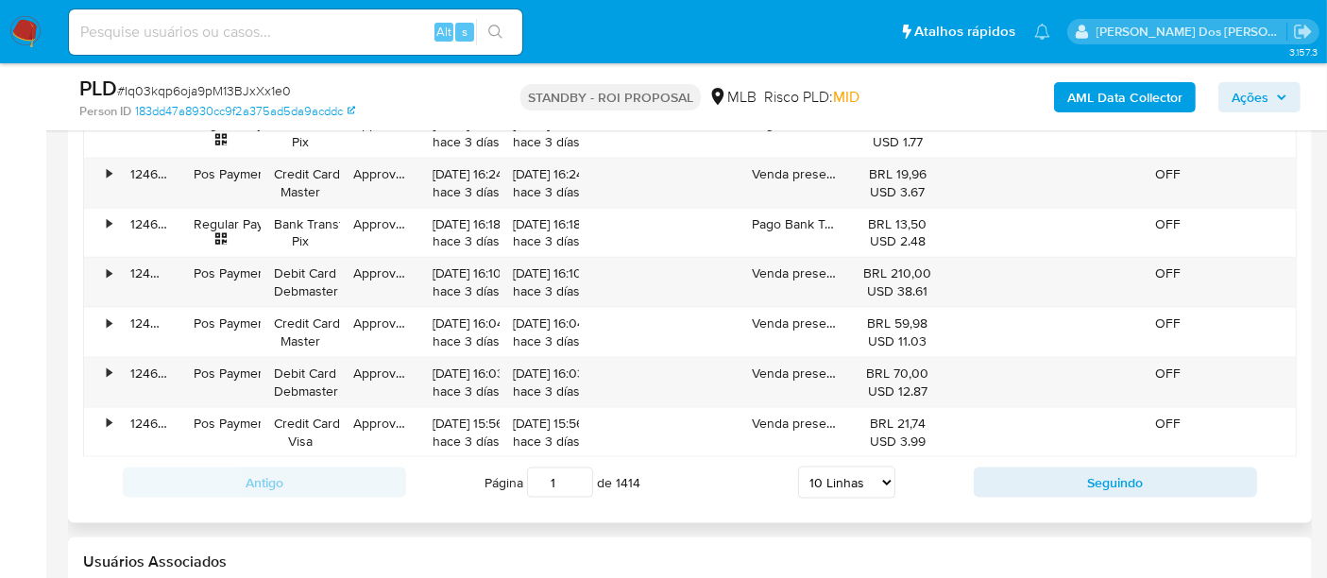
click at [836, 475] on select "5 Linhas 10 Linhas 20 Linhas 25 Linhas 50 Linhas 100 Linhas" at bounding box center [846, 483] width 97 height 32
select select "100"
click at [798, 467] on select "5 Linhas 10 Linhas 20 Linhas 25 Linhas 50 Linhas 100 Linhas" at bounding box center [846, 483] width 97 height 32
